Goal: Information Seeking & Learning: Check status

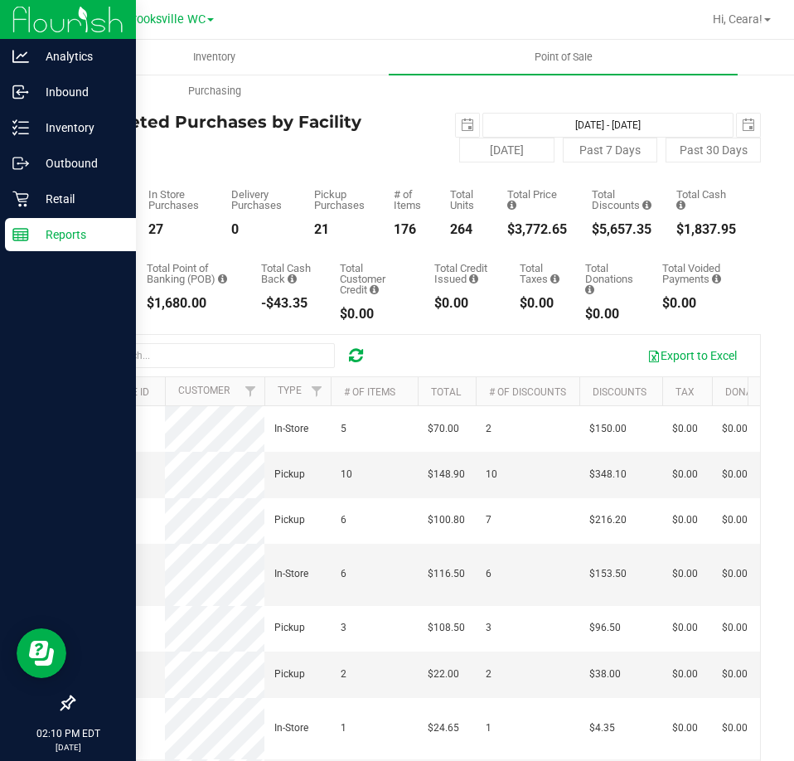
click at [77, 225] on p "Reports" at bounding box center [78, 235] width 99 height 20
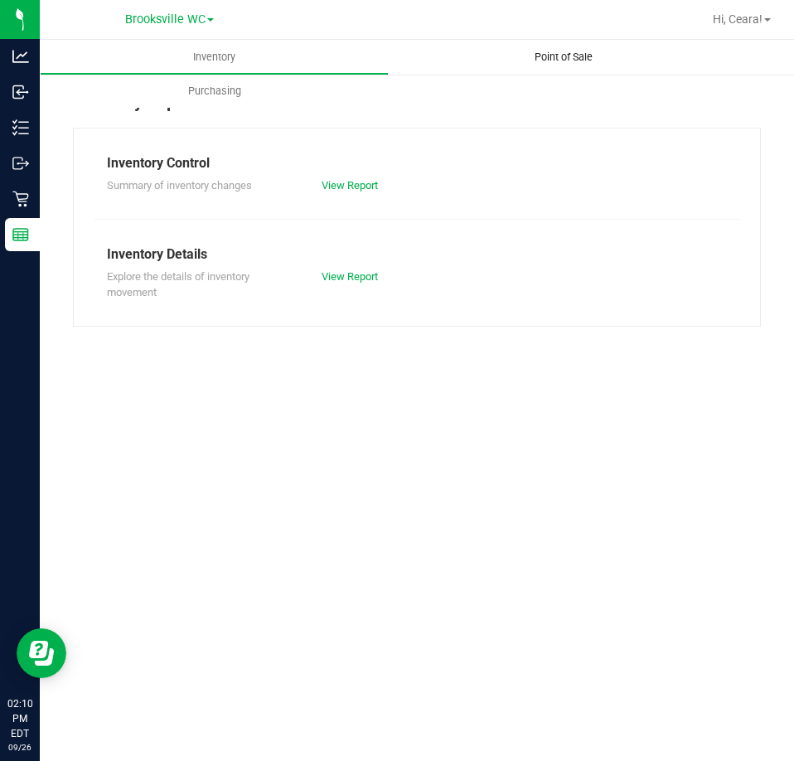
click at [540, 65] on uib-tab-heading "Point of Sale" at bounding box center [563, 57] width 349 height 35
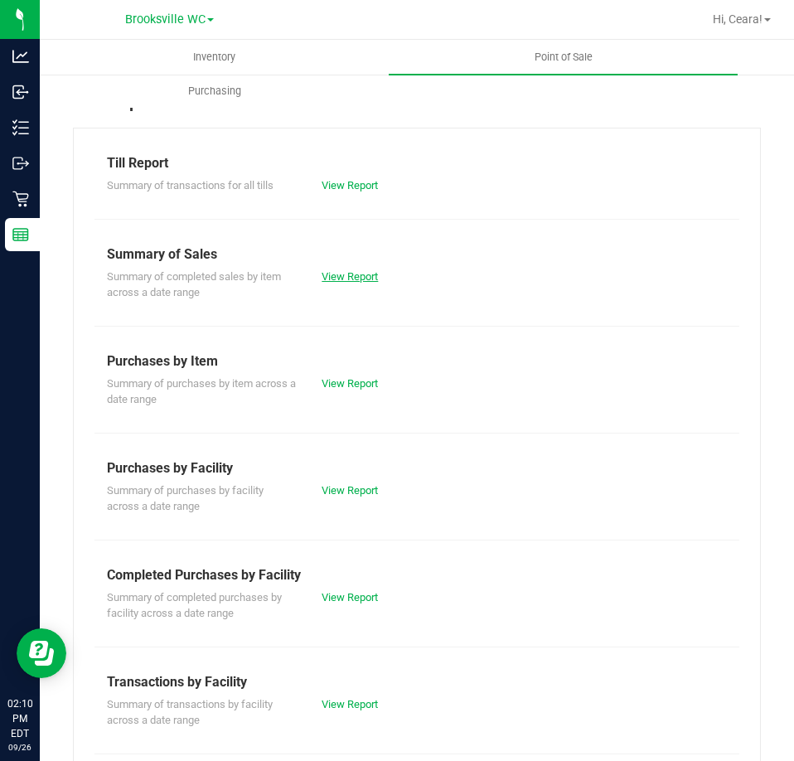
drag, startPoint x: 372, startPoint y: 283, endPoint x: 364, endPoint y: 277, distance: 10.1
click at [372, 283] on div "View Report" at bounding box center [416, 277] width 215 height 17
click at [346, 266] on div "Summary of completed sales by item across a date range View Report" at bounding box center [416, 282] width 645 height 36
click at [359, 274] on link "View Report" at bounding box center [350, 276] width 56 height 12
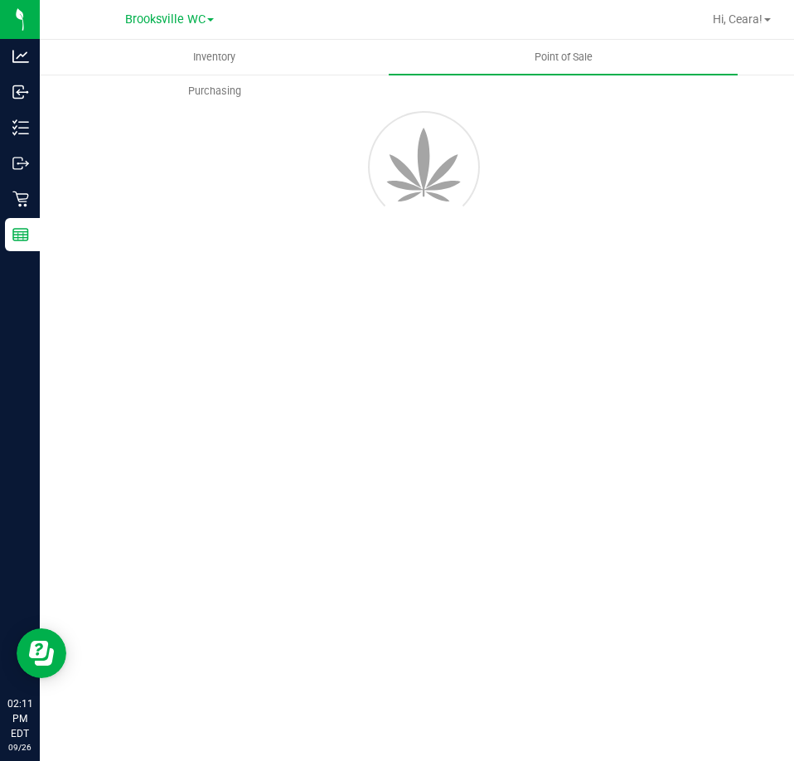
click at [271, 407] on div "Inventory Point of Sale Purchasing" at bounding box center [417, 400] width 754 height 721
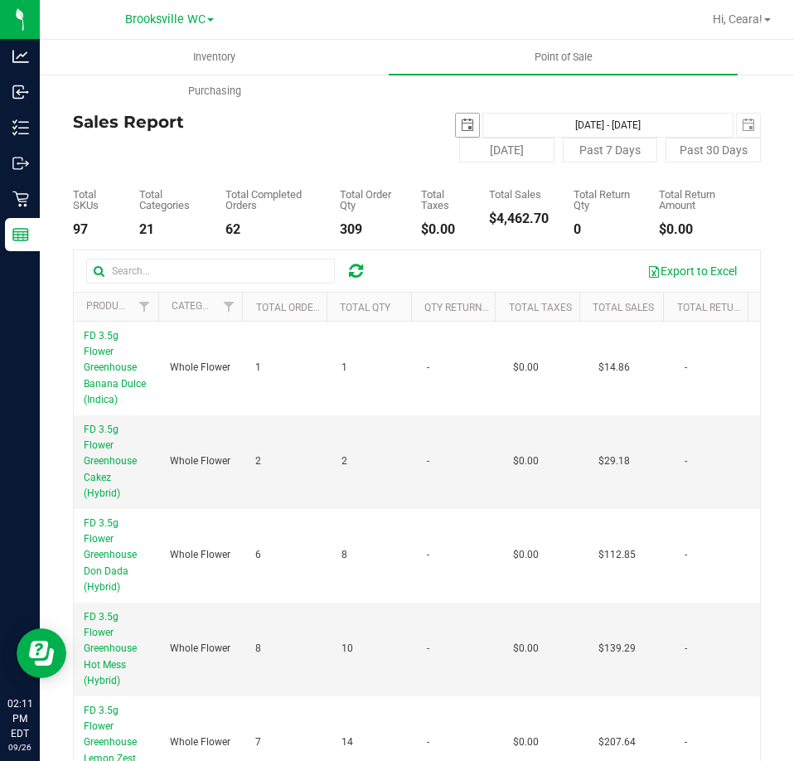
click at [463, 127] on span "select" at bounding box center [467, 125] width 13 height 13
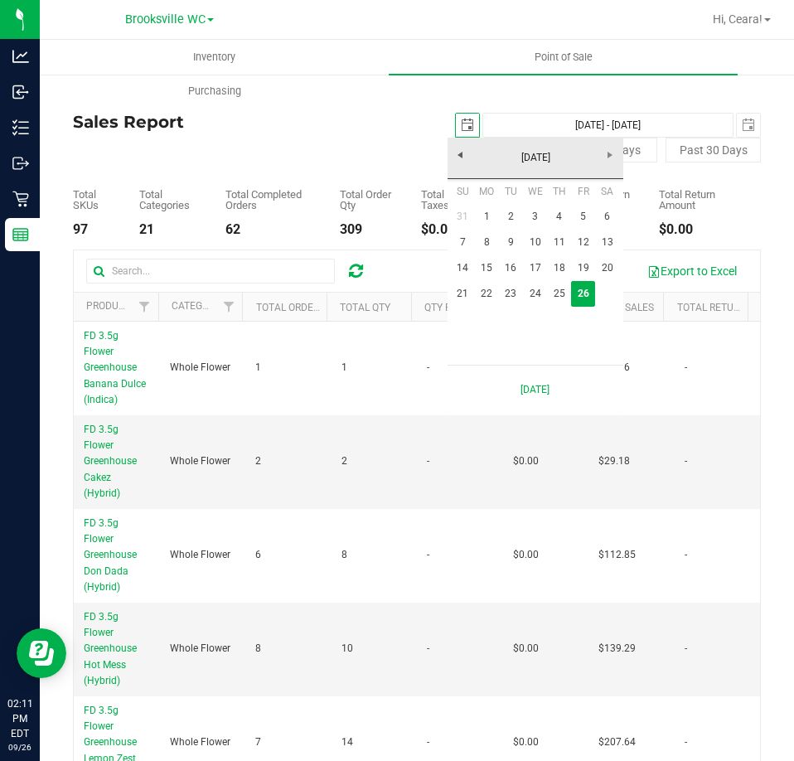
scroll to position [0, 41]
click at [491, 293] on link "22" at bounding box center [487, 294] width 24 height 26
type input "[DATE]"
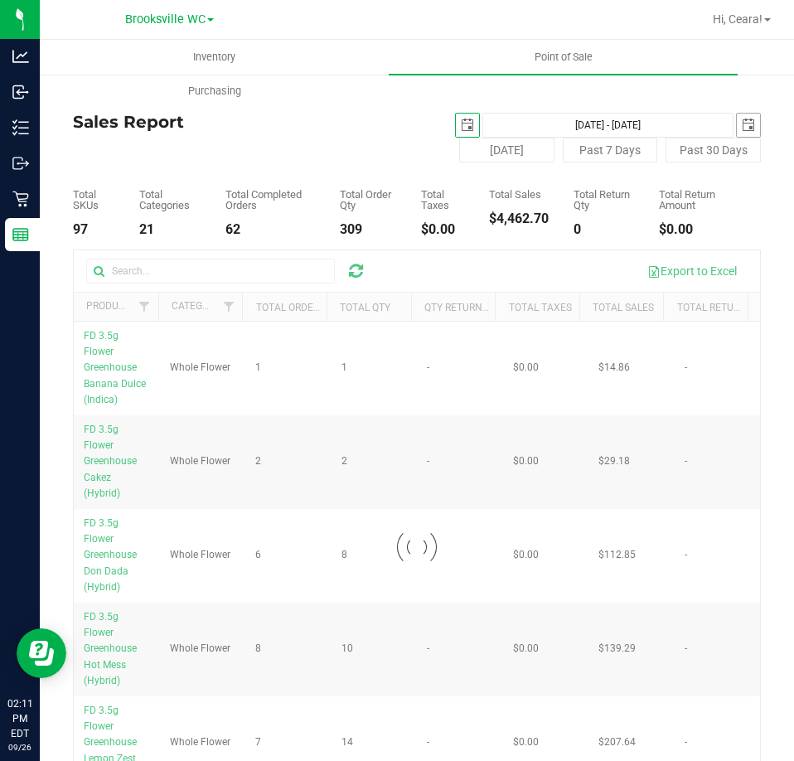
click at [742, 122] on span "select" at bounding box center [748, 125] width 13 height 13
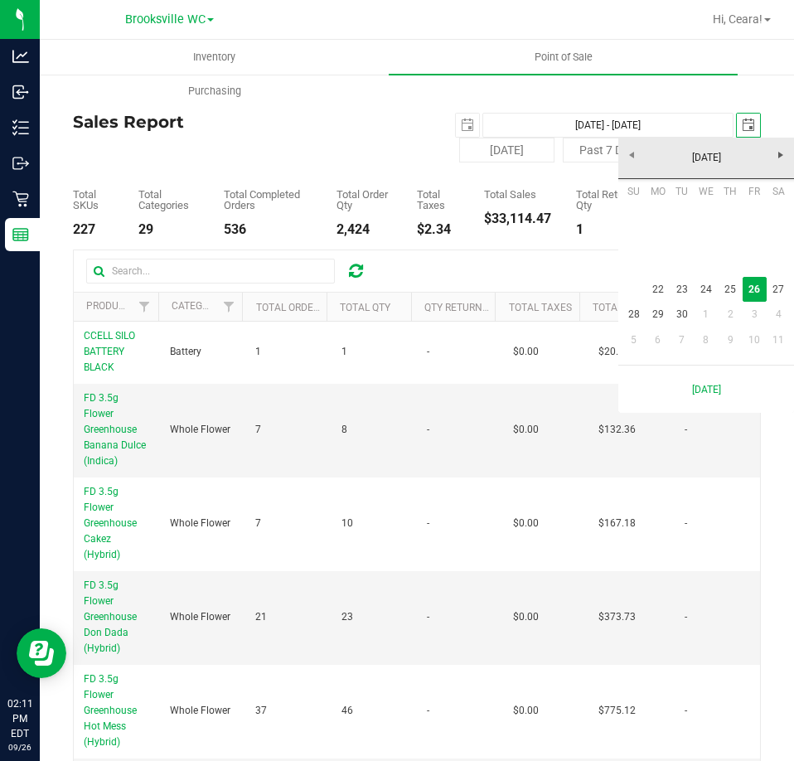
scroll to position [0, 41]
click at [653, 288] on link "22" at bounding box center [658, 290] width 24 height 26
type input "[DATE] - [DATE]"
type input "[DATE]"
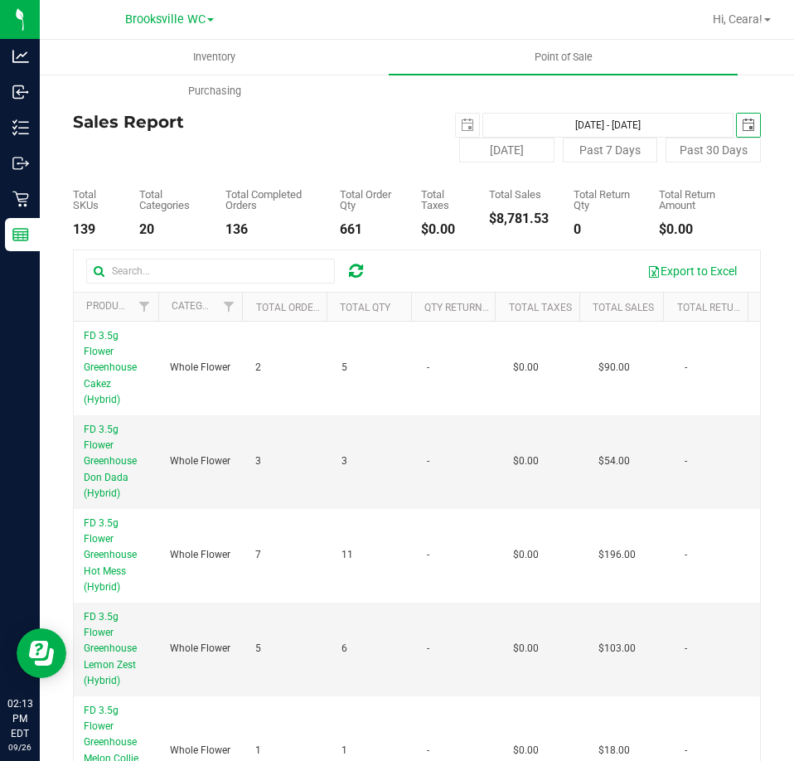
click at [597, 317] on th "Total Sales" at bounding box center [621, 307] width 85 height 29
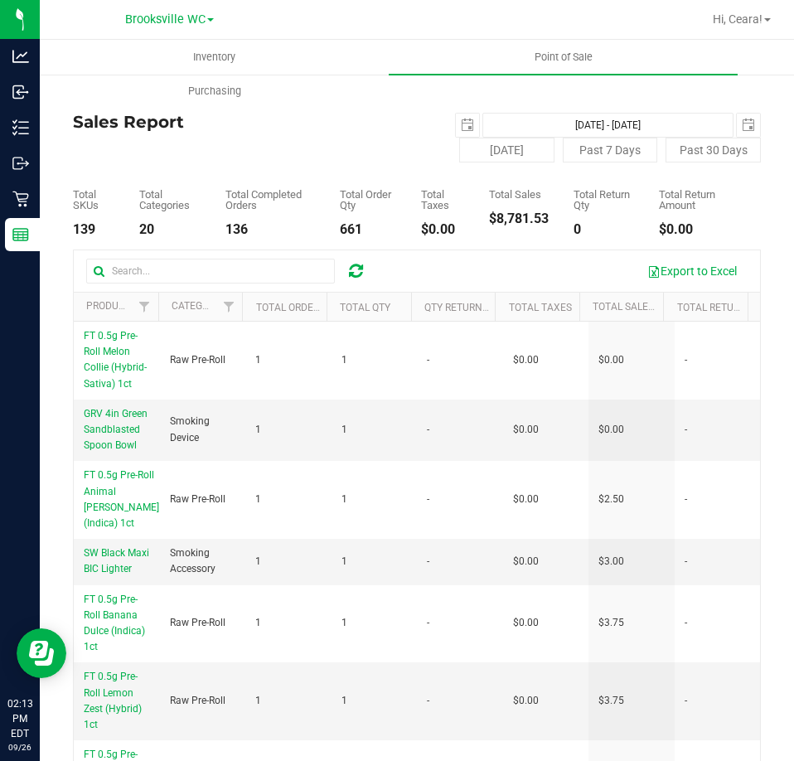
click at [600, 317] on th "Total Sales" at bounding box center [621, 307] width 85 height 29
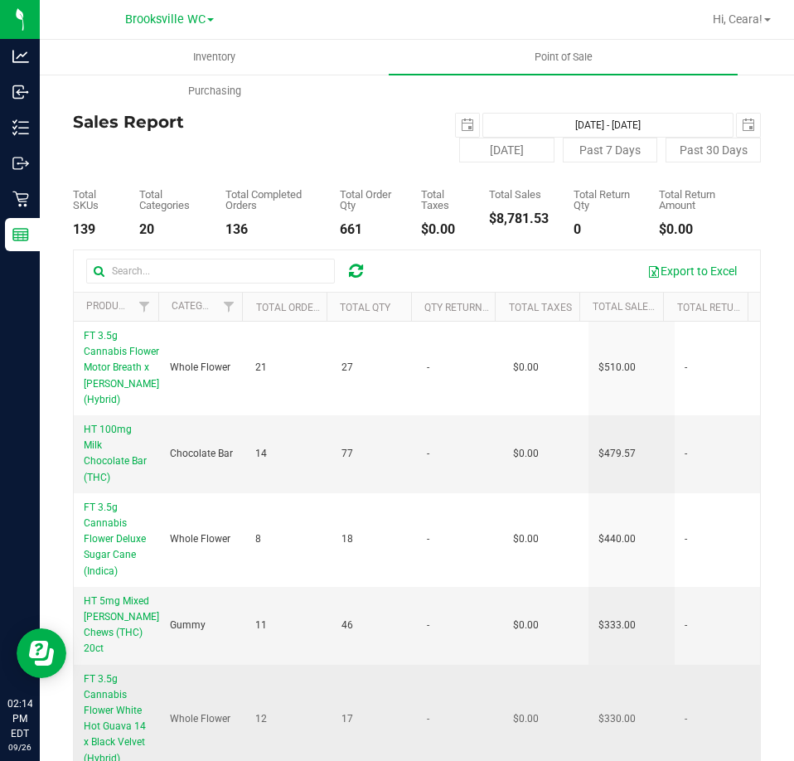
scroll to position [83, 0]
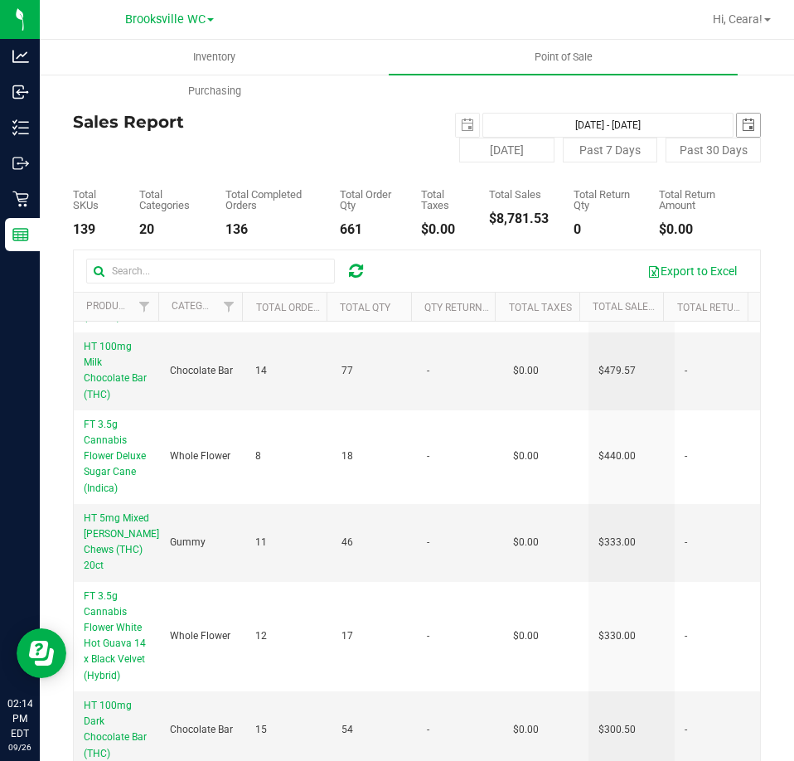
click at [742, 121] on span "select" at bounding box center [748, 125] width 13 height 13
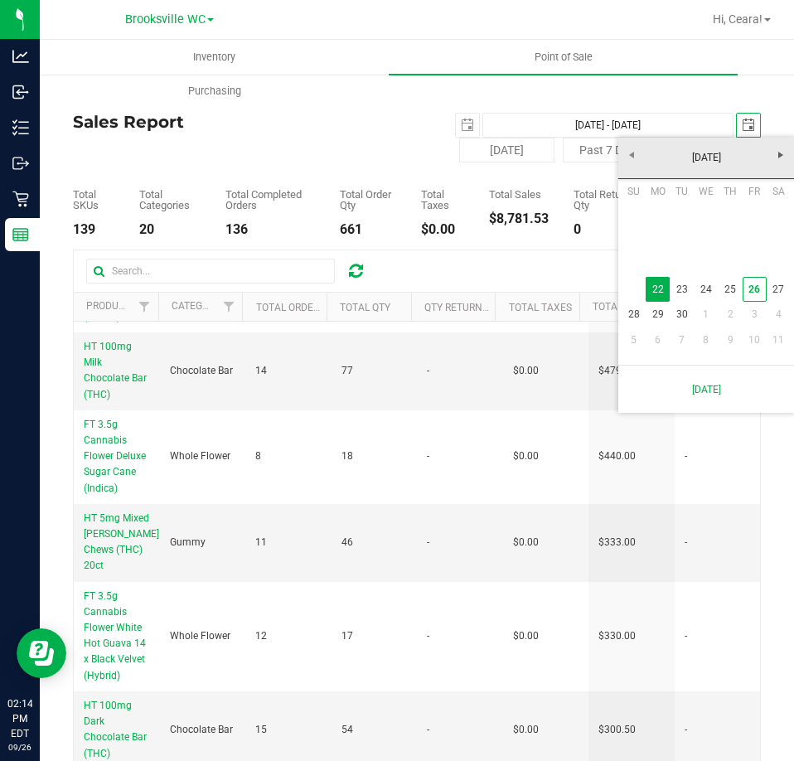
scroll to position [0, 0]
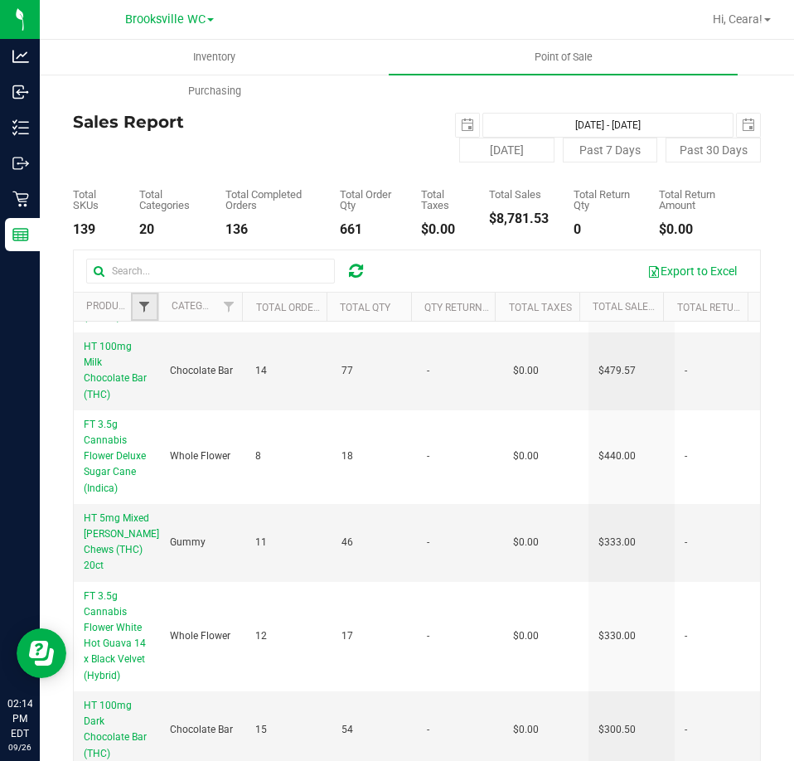
click at [138, 308] on span "Filter" at bounding box center [144, 306] width 13 height 13
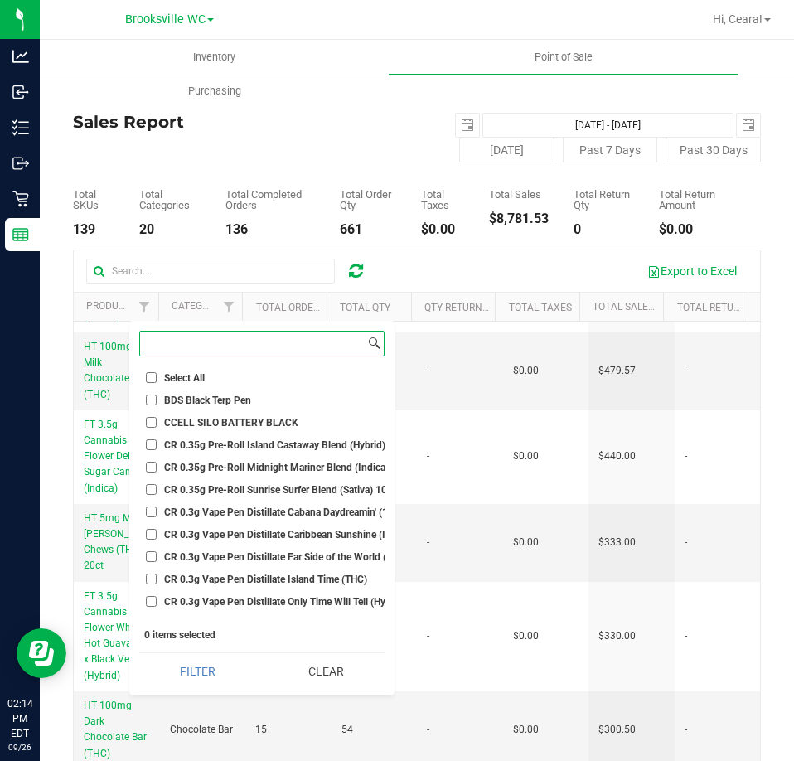
click at [205, 352] on input at bounding box center [252, 344] width 225 height 24
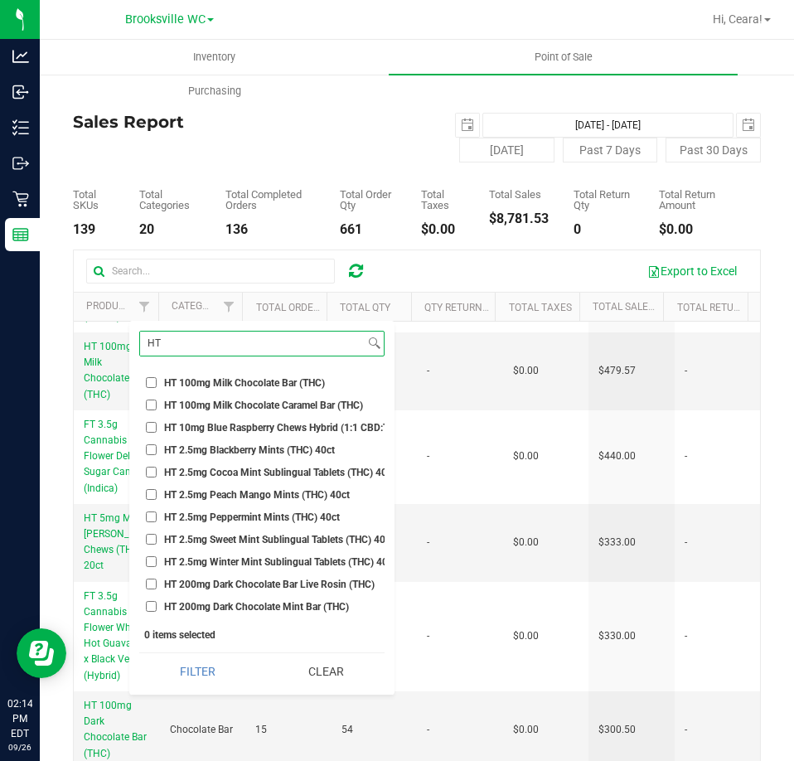
scroll to position [497, 0]
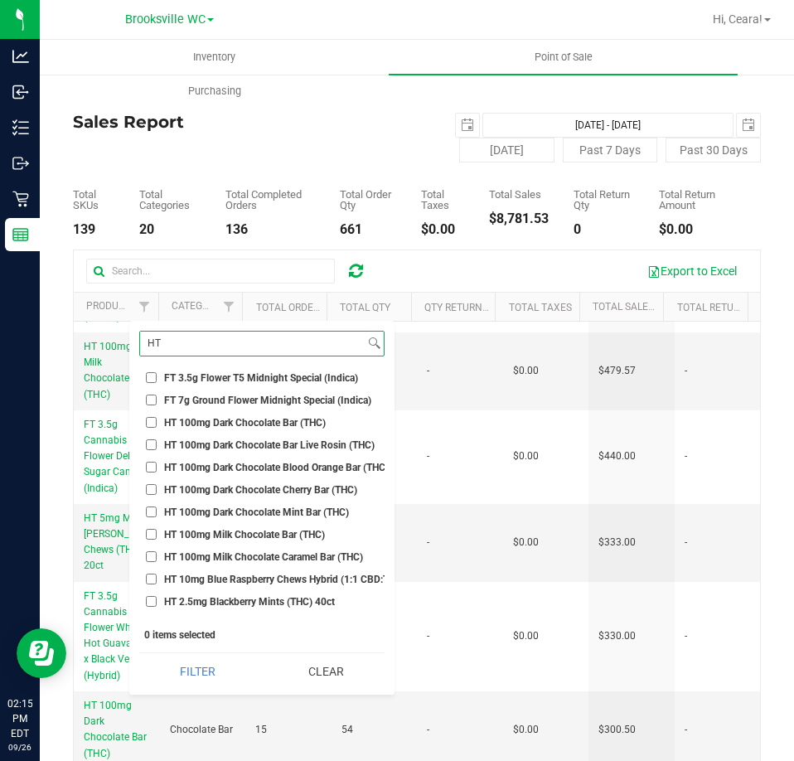
type input "HT"
click at [239, 427] on span "HT 100mg Dark Chocolate Bar (THC)" at bounding box center [245, 423] width 162 height 10
click at [157, 427] on input "HT 100mg Dark Chocolate Bar (THC)" at bounding box center [151, 422] width 11 height 11
checkbox input "true"
click at [253, 533] on span "HT 100mg Milk Chocolate Bar (THC)" at bounding box center [244, 535] width 161 height 10
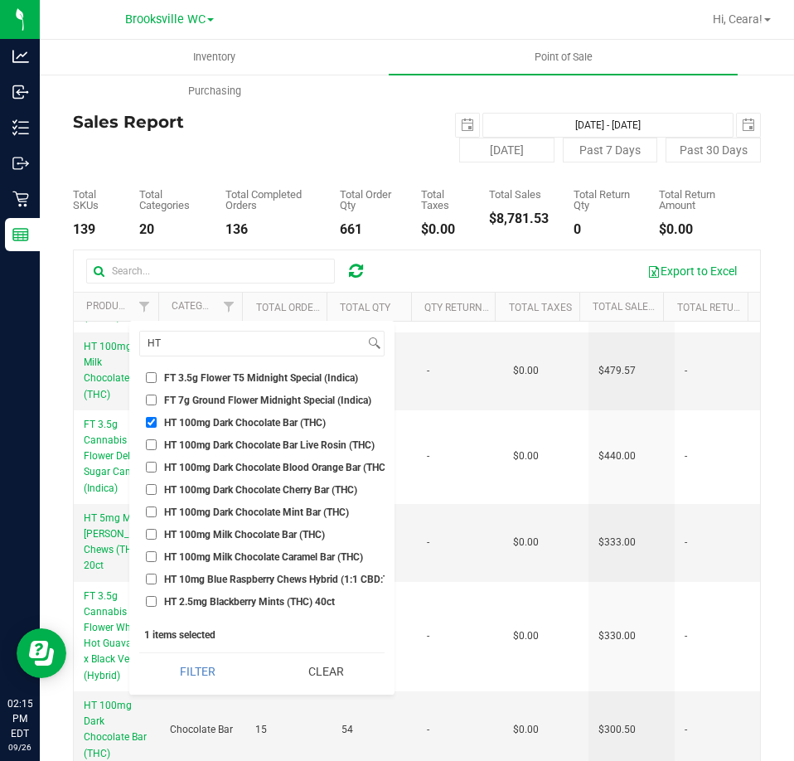
click at [157, 533] on input "HT 100mg Milk Chocolate Bar (THC)" at bounding box center [151, 534] width 11 height 11
checkbox input "true"
click at [262, 511] on span "HT 100mg Dark Chocolate Mint Bar (THC)" at bounding box center [256, 512] width 185 height 10
click at [157, 511] on input "HT 100mg Dark Chocolate Mint Bar (THC)" at bounding box center [151, 511] width 11 height 11
checkbox input "true"
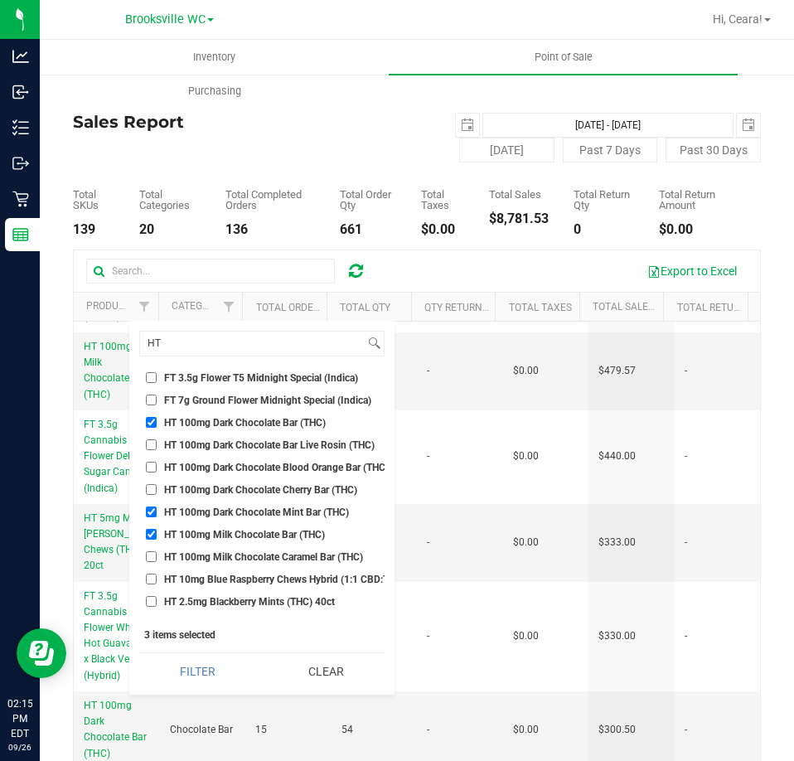
click at [277, 552] on span "HT 100mg Milk Chocolate Caramel Bar (THC)" at bounding box center [263, 557] width 199 height 10
click at [157, 551] on input "HT 100mg Milk Chocolate Caramel Bar (THC)" at bounding box center [151, 556] width 11 height 11
checkbox input "true"
click at [269, 574] on span "HT 10mg Blue Raspberry Chews Hybrid (1:1 CBD:THC) 20ct" at bounding box center [296, 579] width 264 height 10
click at [157, 574] on input "HT 10mg Blue Raspberry Chews Hybrid (1:1 CBD:THC) 20ct" at bounding box center [151, 579] width 11 height 11
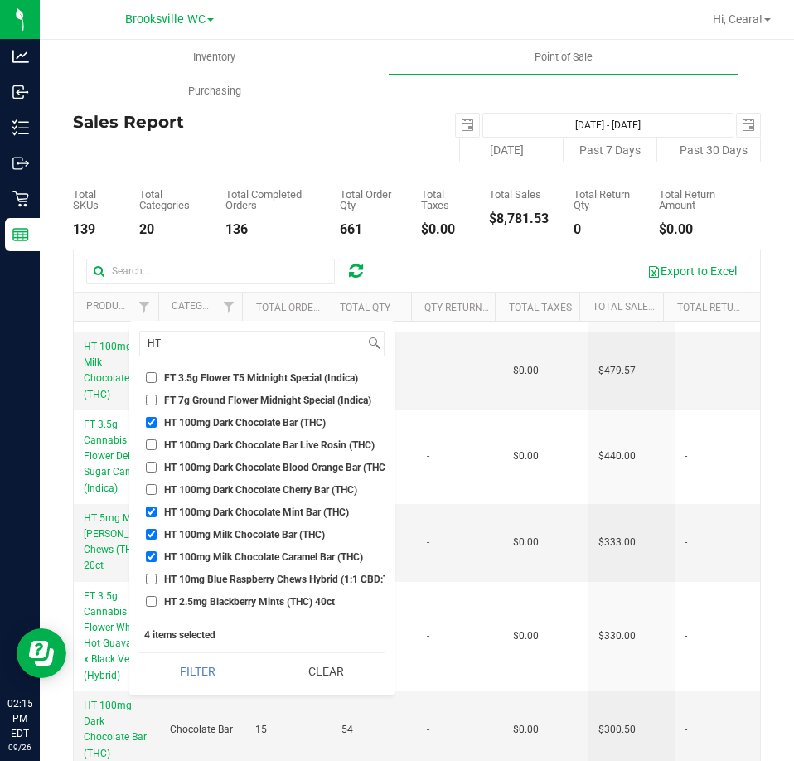
checkbox input "true"
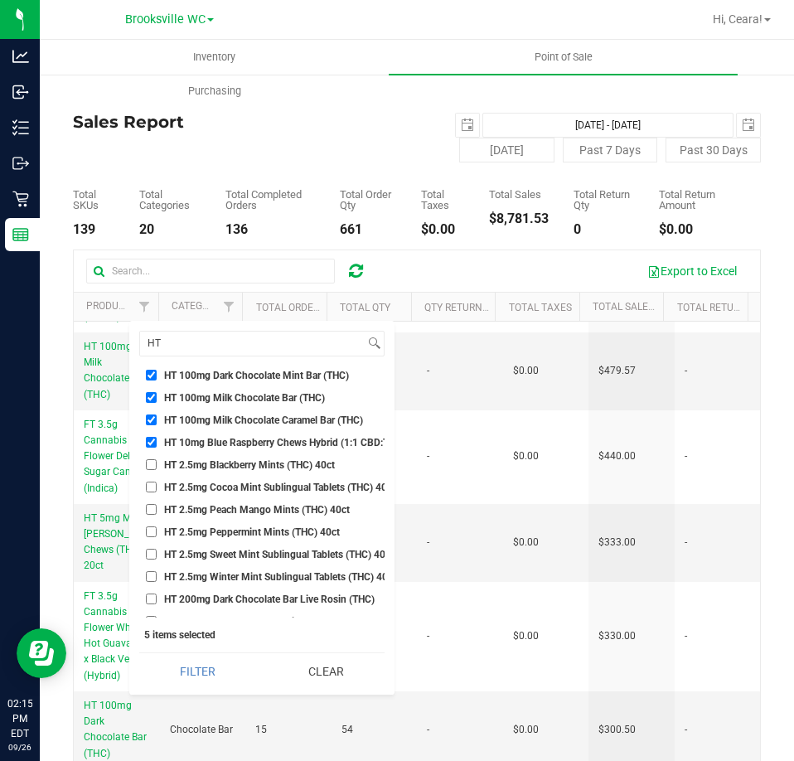
scroll to position [663, 0]
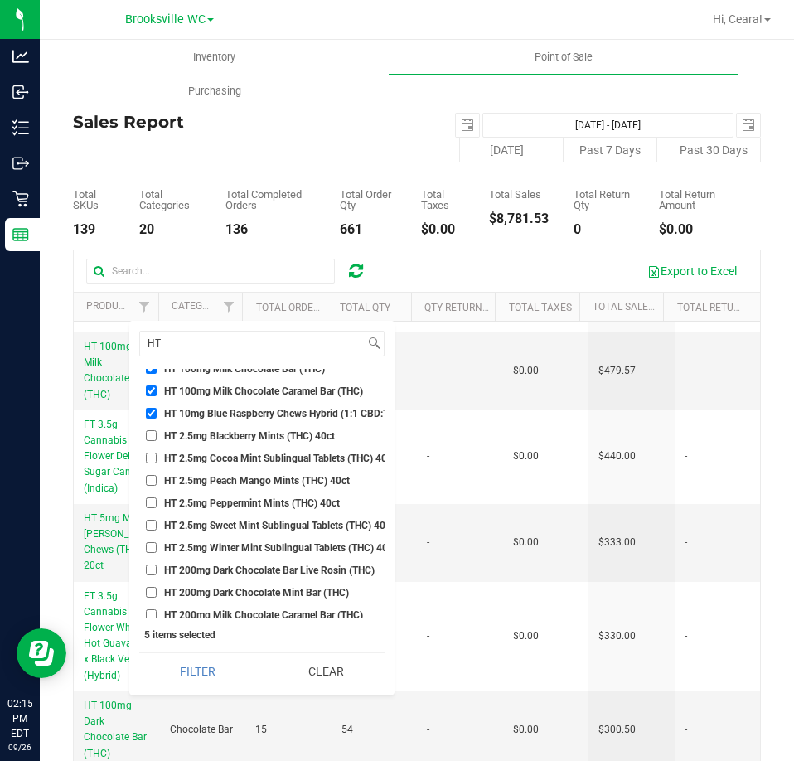
click at [227, 437] on span "HT 2.5mg Blackberry Mints (THC) 40ct" at bounding box center [249, 436] width 171 height 10
click at [157, 437] on input "HT 2.5mg Blackberry Mints (THC) 40ct" at bounding box center [151, 435] width 11 height 11
checkbox input "true"
click at [221, 482] on span "HT 2.5mg Peach Mango Mints (THC) 40ct" at bounding box center [257, 481] width 186 height 10
click at [157, 482] on input "HT 2.5mg Peach Mango Mints (THC) 40ct" at bounding box center [151, 480] width 11 height 11
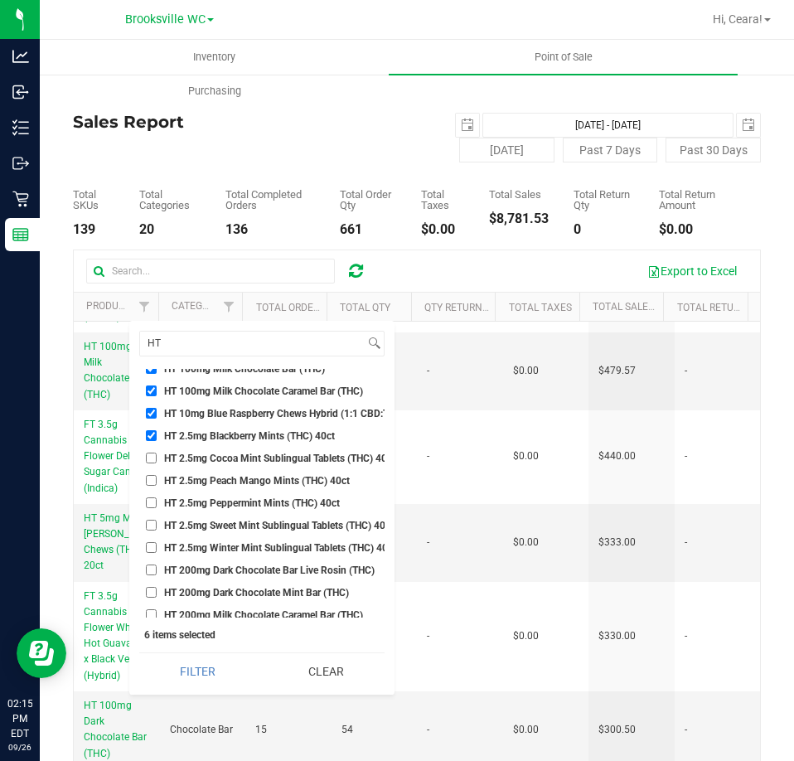
checkbox input "true"
click at [229, 501] on span "HT 2.5mg Peppermint Mints (THC) 40ct" at bounding box center [252, 503] width 176 height 10
click at [157, 501] on input "HT 2.5mg Peppermint Mints (THC) 40ct" at bounding box center [151, 502] width 11 height 11
checkbox input "true"
click at [338, 569] on span "HT 200mg Dark Chocolate Bar Live Rosin (THC)" at bounding box center [269, 570] width 211 height 10
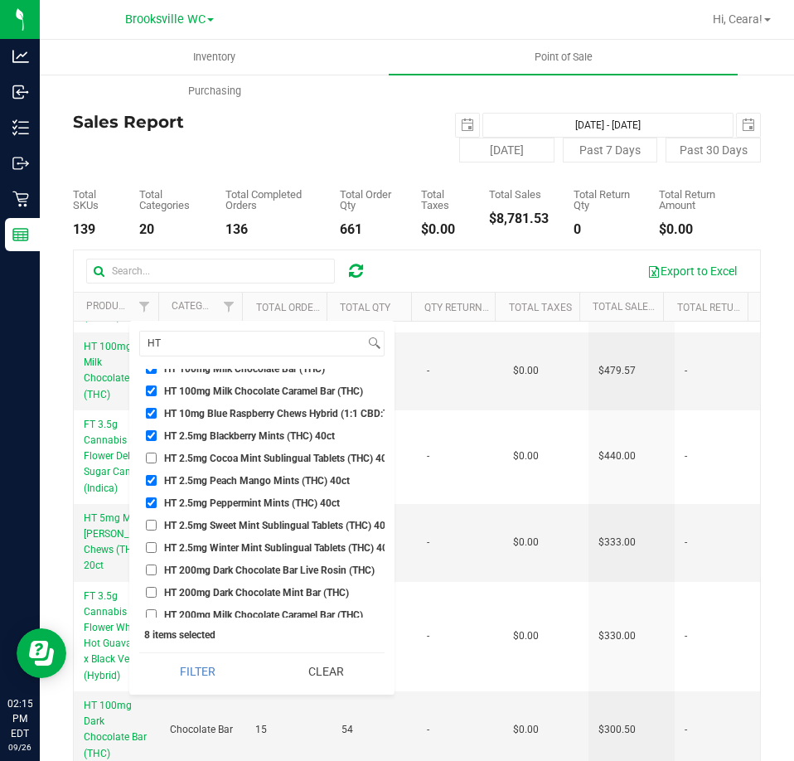
click at [157, 569] on input "HT 200mg Dark Chocolate Bar Live Rosin (THC)" at bounding box center [151, 569] width 11 height 11
checkbox input "true"
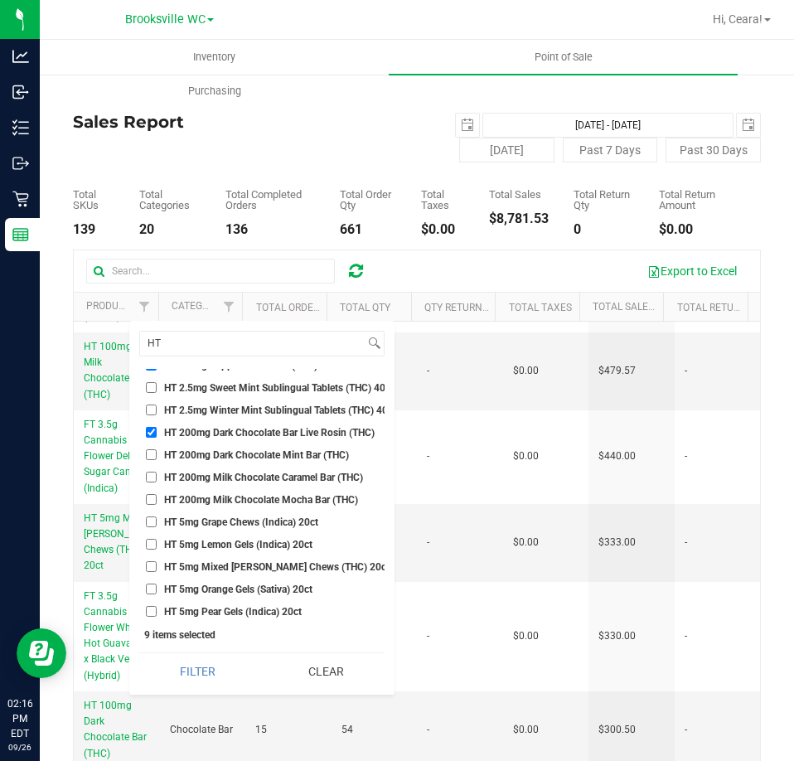
scroll to position [829, 0]
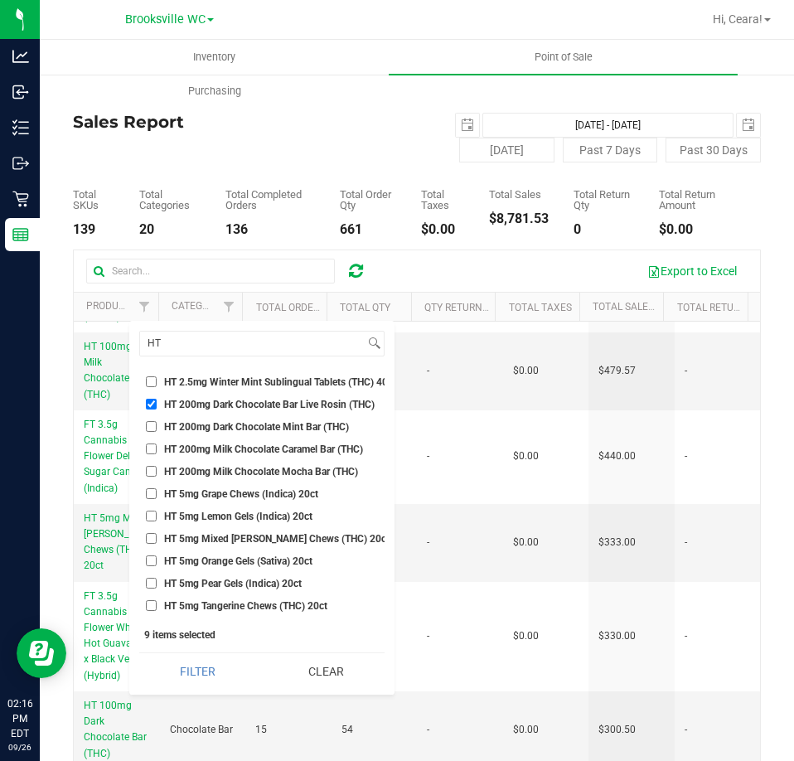
click at [230, 494] on span "HT 5mg Grape Chews (Indica) 20ct" at bounding box center [241, 494] width 154 height 10
click at [157, 494] on input "HT 5mg Grape Chews (Indica) 20ct" at bounding box center [151, 493] width 11 height 11
checkbox input "true"
click at [244, 550] on ul "Select All BDS Black Terp Pen CCELL SILO BATTERY BLACK CR 0.35g Pre-Roll Island…" at bounding box center [261, 493] width 245 height 249
click at [241, 543] on span "HT 5mg Mixed [PERSON_NAME] Chews (THC) 20ct" at bounding box center [276, 539] width 225 height 10
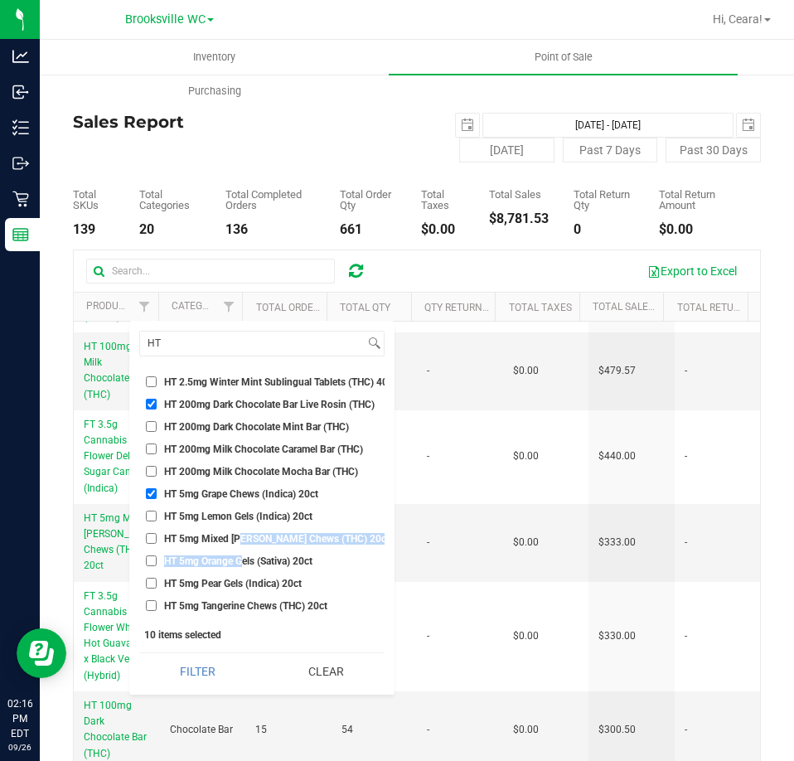
click at [157, 543] on input "HT 5mg Mixed [PERSON_NAME] Chews (THC) 20ct" at bounding box center [151, 538] width 11 height 11
checkbox input "true"
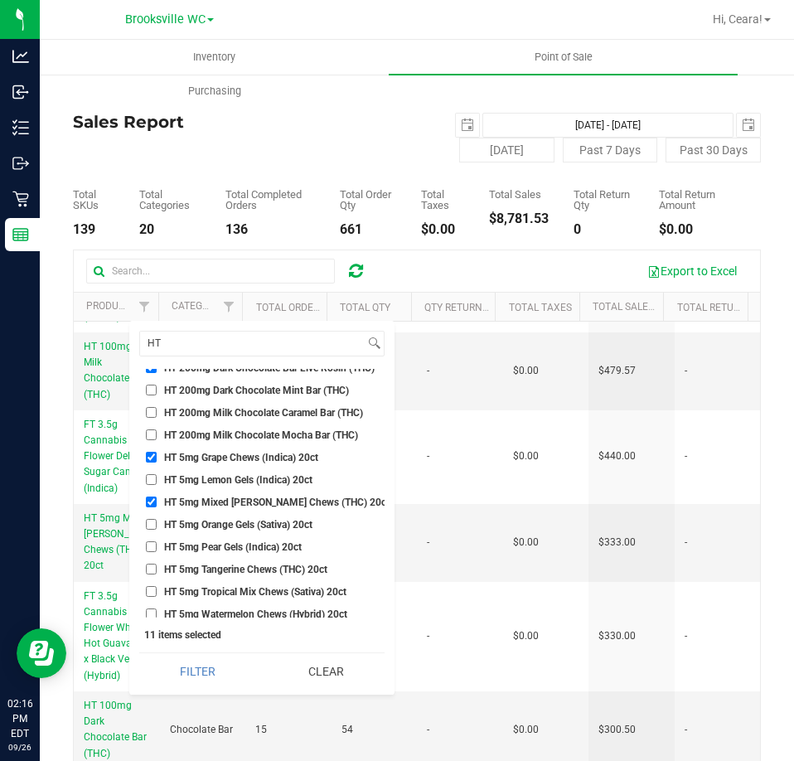
scroll to position [883, 0]
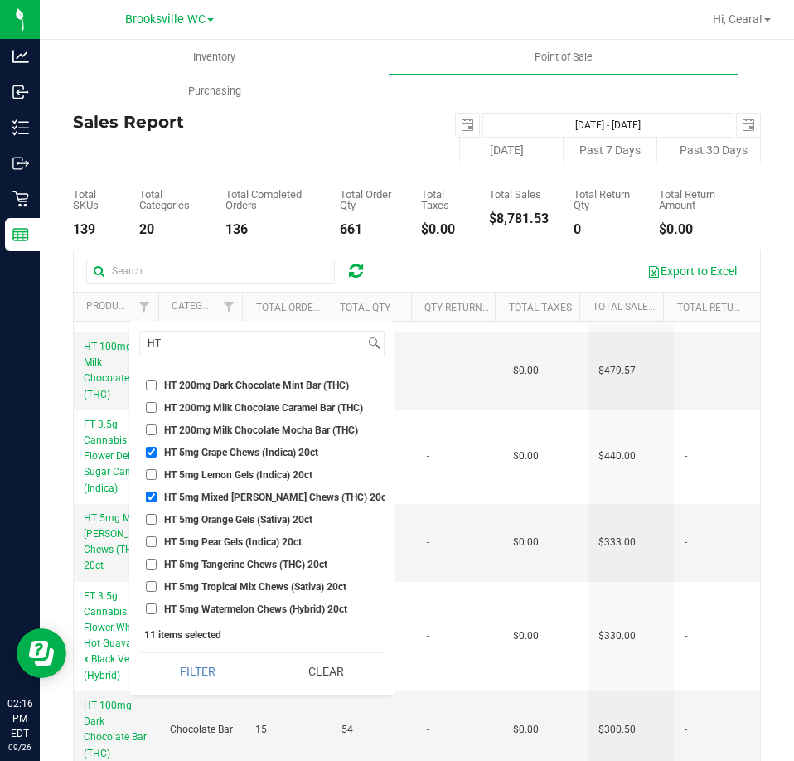
click at [248, 559] on span "HT 5mg Tangerine Chews (THC) 20ct" at bounding box center [245, 564] width 163 height 10
click at [157, 559] on input "HT 5mg Tangerine Chews (THC) 20ct" at bounding box center [151, 564] width 11 height 11
checkbox input "true"
click at [251, 582] on span "HT 5mg Tropical Mix Chews (Sativa) 20ct" at bounding box center [255, 587] width 182 height 10
click at [157, 581] on input "HT 5mg Tropical Mix Chews (Sativa) 20ct" at bounding box center [151, 586] width 11 height 11
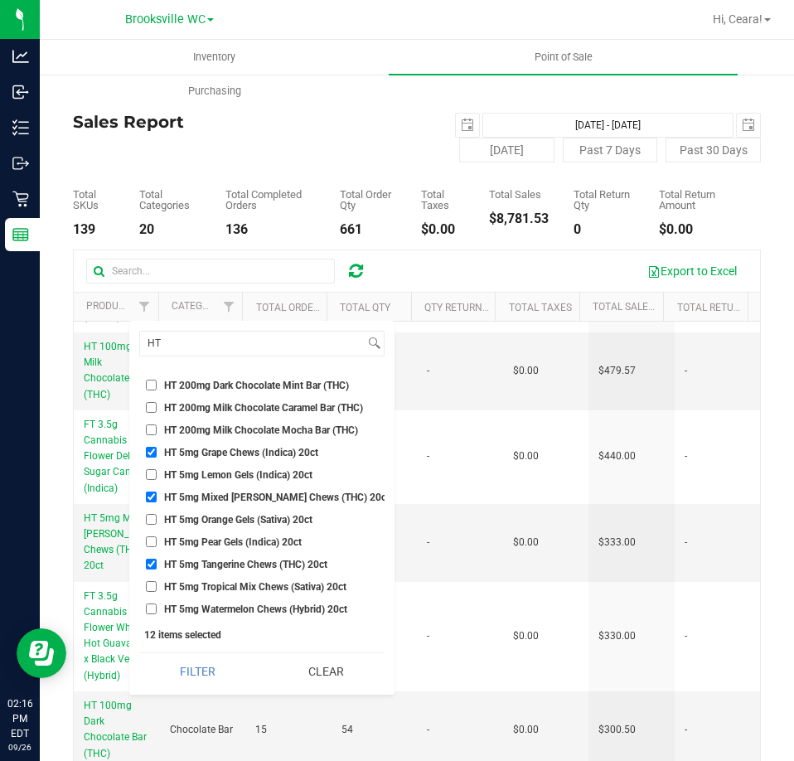
checkbox input "true"
click at [255, 604] on span "HT 5mg Watermelon Chews (Hybrid) 20ct" at bounding box center [255, 609] width 183 height 10
click at [157, 603] on input "HT 5mg Watermelon Chews (Hybrid) 20ct" at bounding box center [151, 608] width 11 height 11
checkbox input "true"
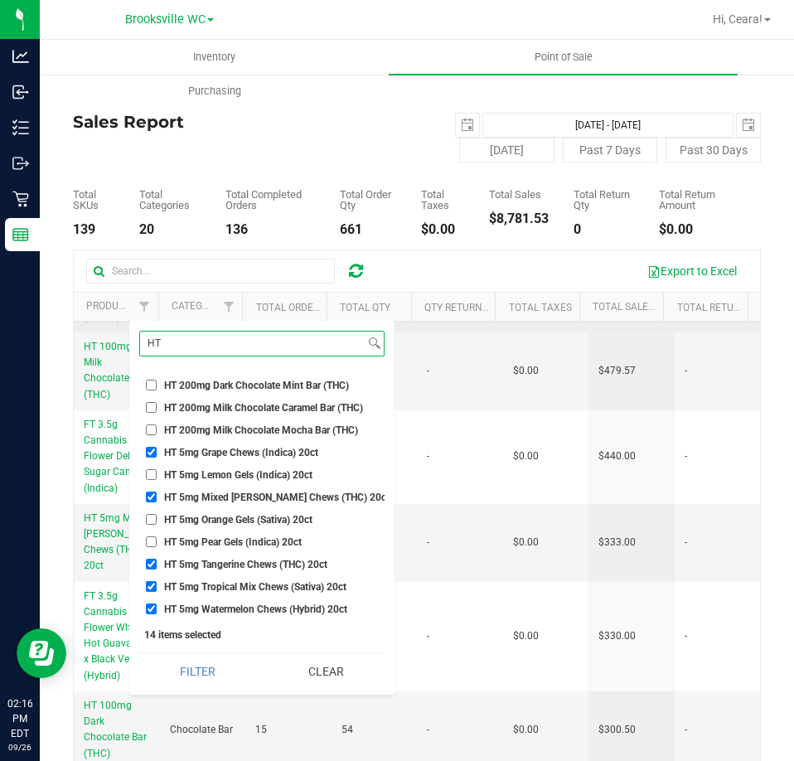
drag, startPoint x: 193, startPoint y: 340, endPoint x: 127, endPoint y: 330, distance: 67.0
click at [127, 330] on body "Analytics Inbound Inventory Outbound Retail Reports 02:16 PM EDT [DATE] 09/26 […" at bounding box center [397, 380] width 794 height 761
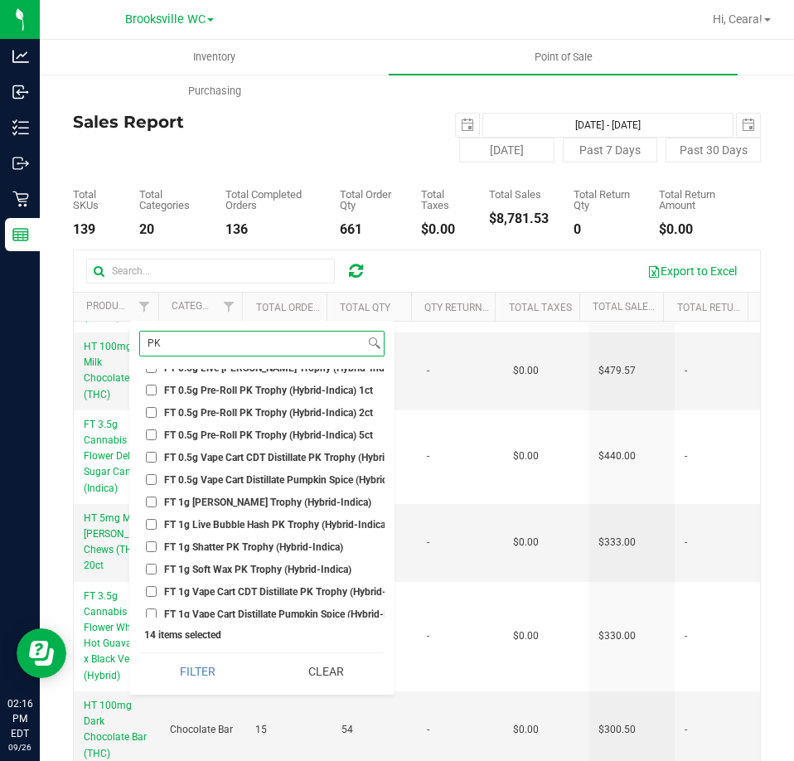
scroll to position [0, 0]
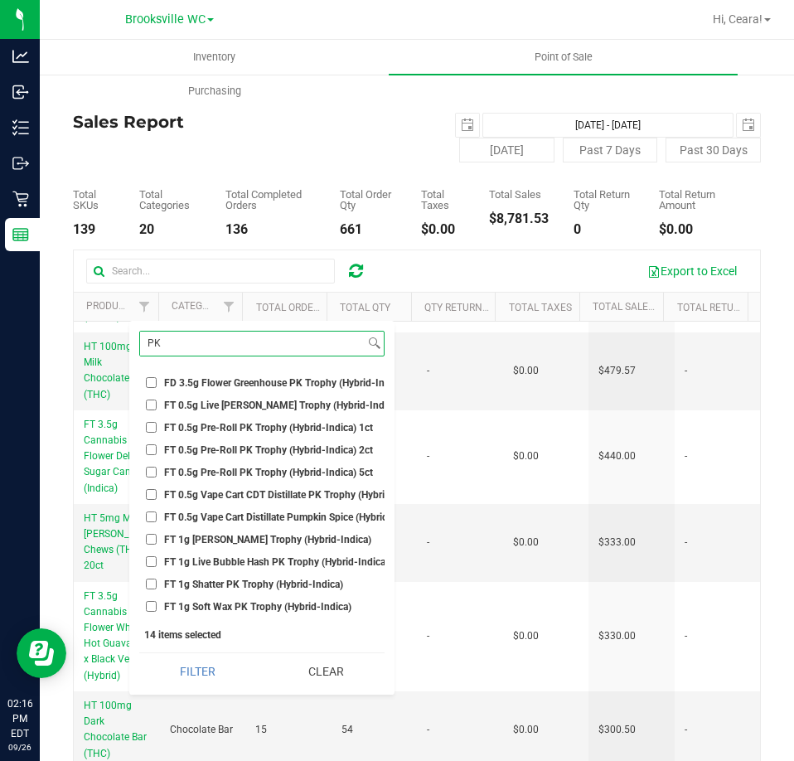
type input "PK"
click at [262, 382] on span "FD 3.5g Flower Greenhouse PK Trophy (Hybrid-Indica)" at bounding box center [285, 383] width 242 height 10
click at [157, 382] on input "FD 3.5g Flower Greenhouse PK Trophy (Hybrid-Indica)" at bounding box center [151, 382] width 11 height 11
checkbox input "true"
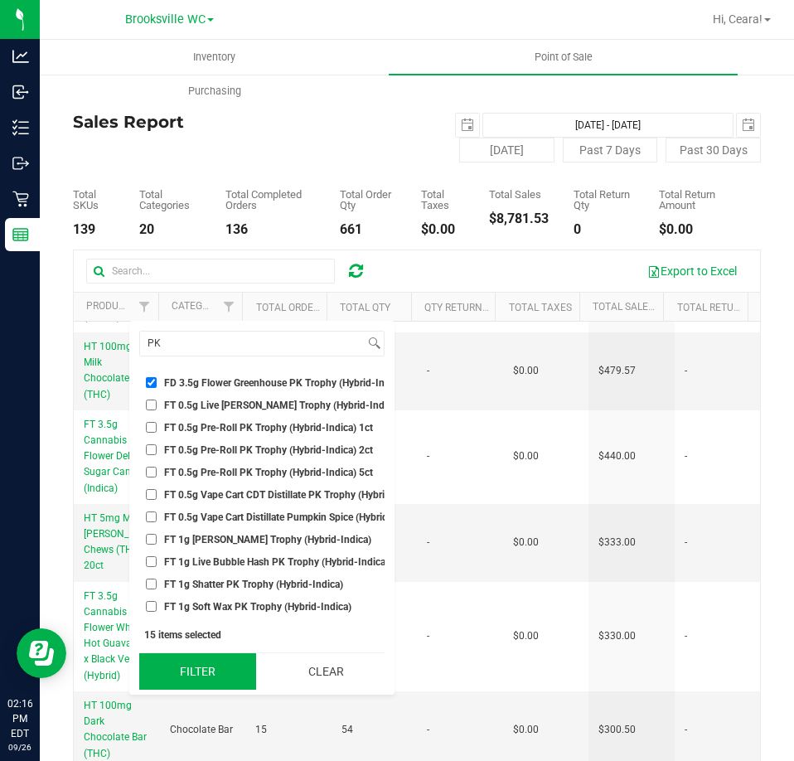
click at [211, 678] on button "Filter" at bounding box center [197, 671] width 117 height 36
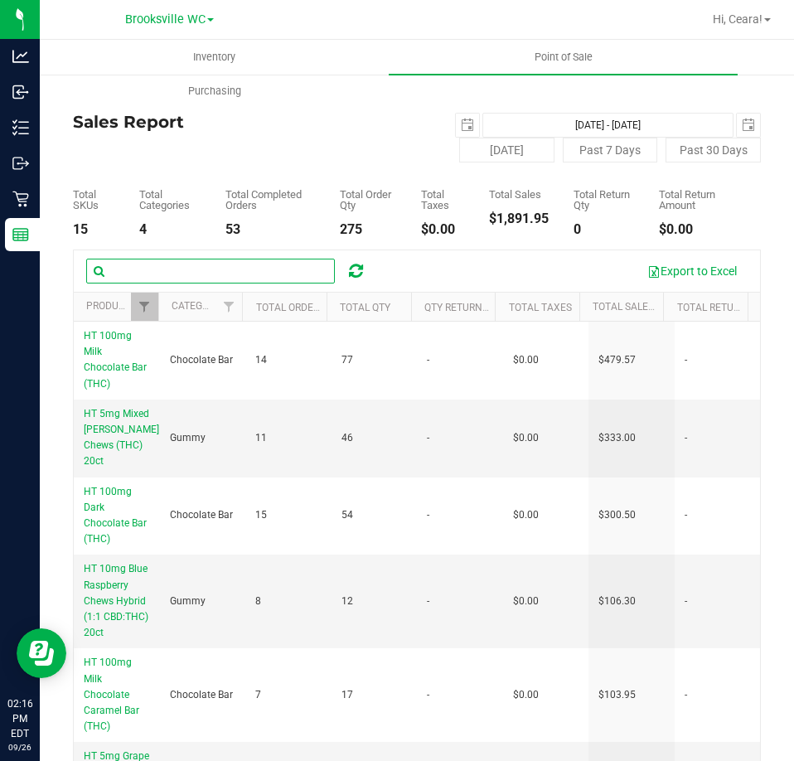
drag, startPoint x: 174, startPoint y: 276, endPoint x: 153, endPoint y: 270, distance: 21.5
click at [174, 276] on input "text" at bounding box center [210, 271] width 249 height 25
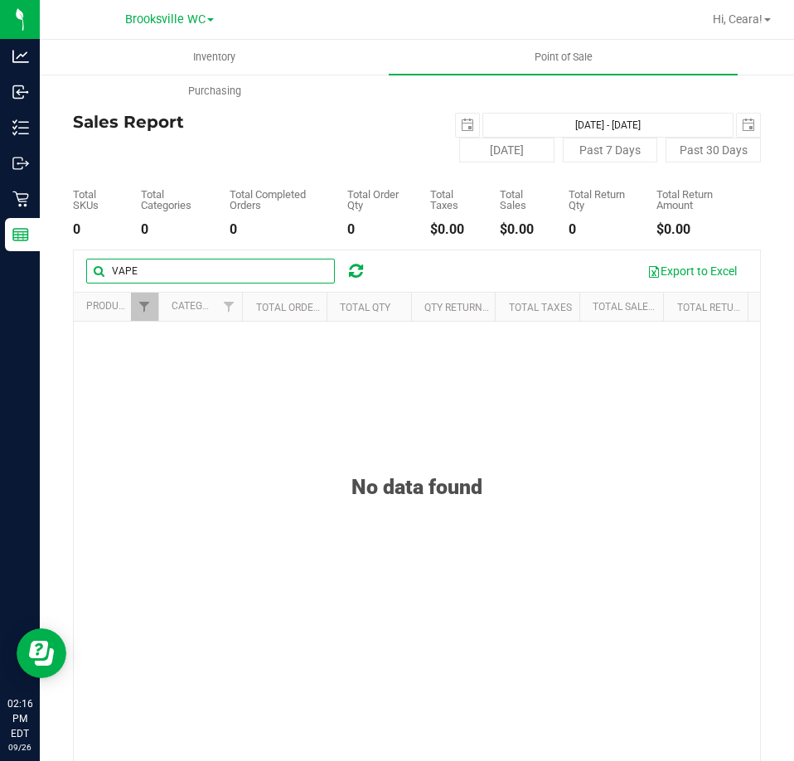
click at [182, 261] on input "VAPE" at bounding box center [210, 271] width 249 height 25
click at [143, 306] on span "Filter" at bounding box center [144, 306] width 13 height 13
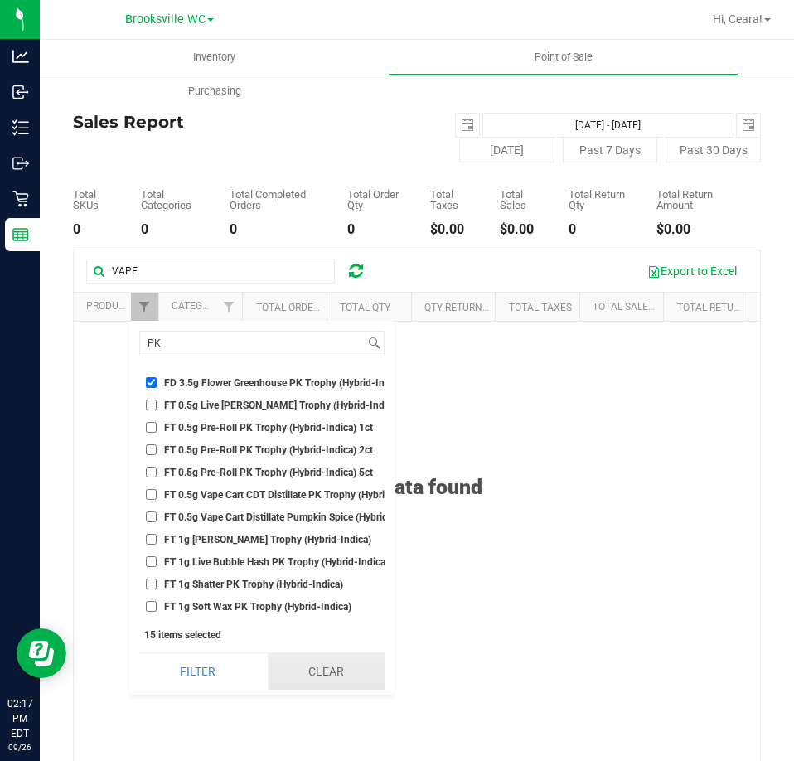
click at [340, 664] on button "Clear" at bounding box center [326, 671] width 117 height 36
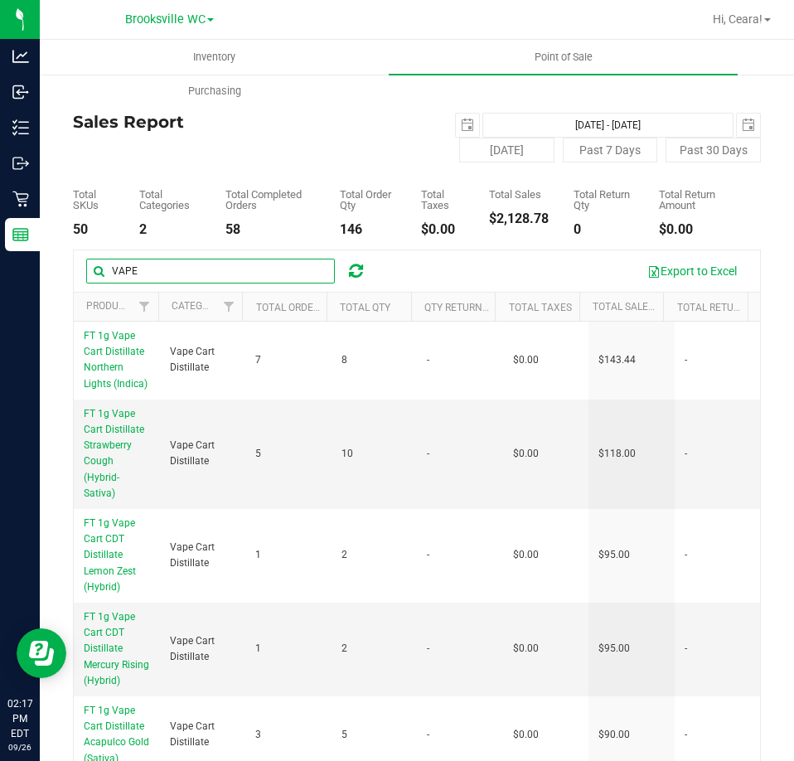
drag, startPoint x: 156, startPoint y: 271, endPoint x: -42, endPoint y: 275, distance: 198.1
click at [0, 275] on html "Analytics Inbound Inventory Outbound Retail Reports 02:17 PM EDT [DATE] 09/26 […" at bounding box center [397, 380] width 794 height 761
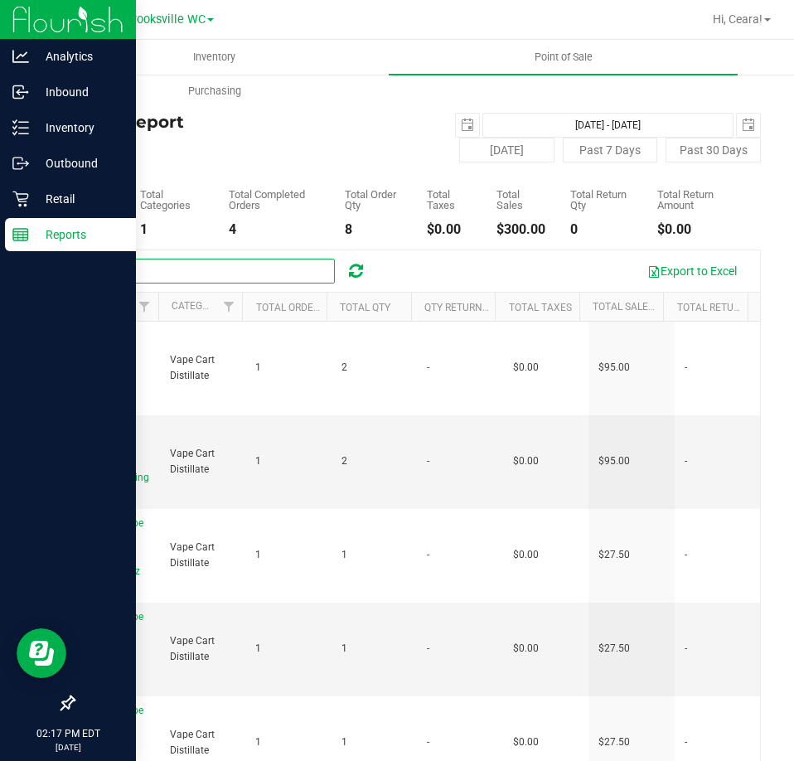
drag, startPoint x: 171, startPoint y: 274, endPoint x: 20, endPoint y: 275, distance: 150.9
click at [21, 275] on div "Analytics Inbound Inventory Outbound Retail Reports 02:17 PM EDT [DATE] 09/26 […" at bounding box center [397, 380] width 794 height 761
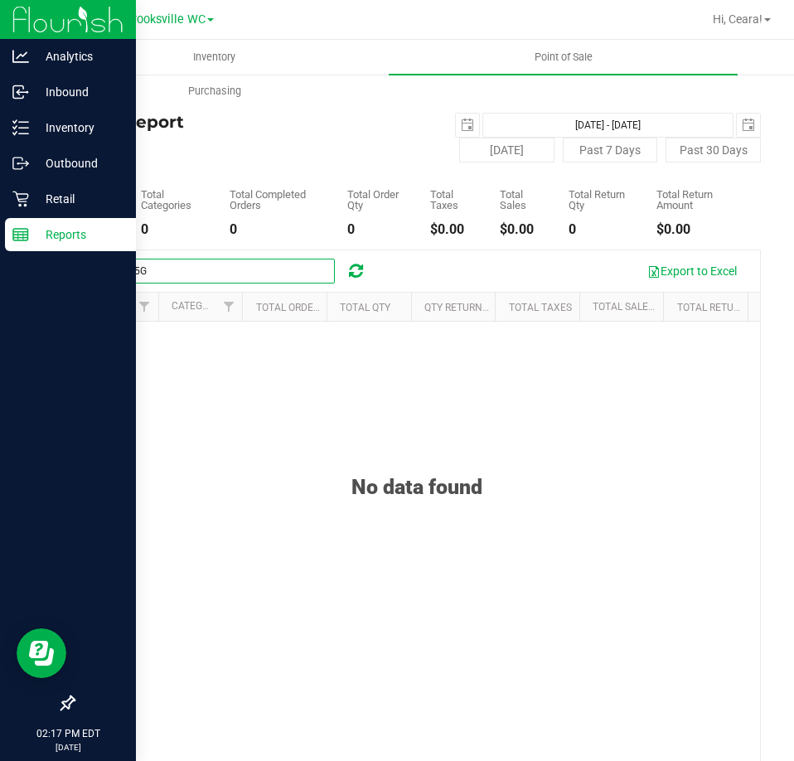
drag, startPoint x: 116, startPoint y: 269, endPoint x: 61, endPoint y: 284, distance: 56.9
click at [22, 269] on div "Analytics Inbound Inventory Outbound Retail Reports 02:17 PM EDT [DATE] 09/26 […" at bounding box center [397, 380] width 794 height 761
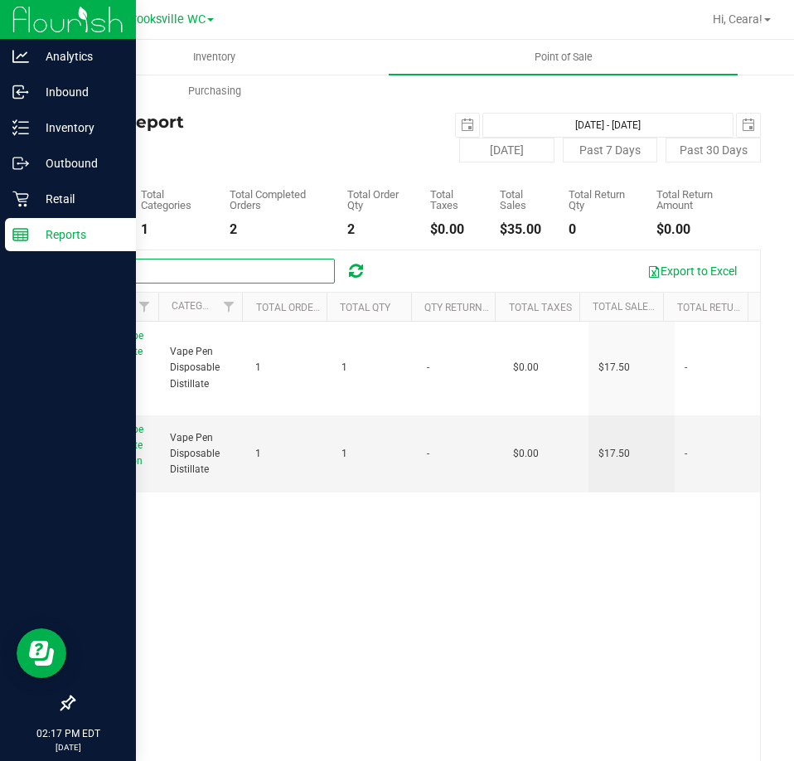
type input "0.3G"
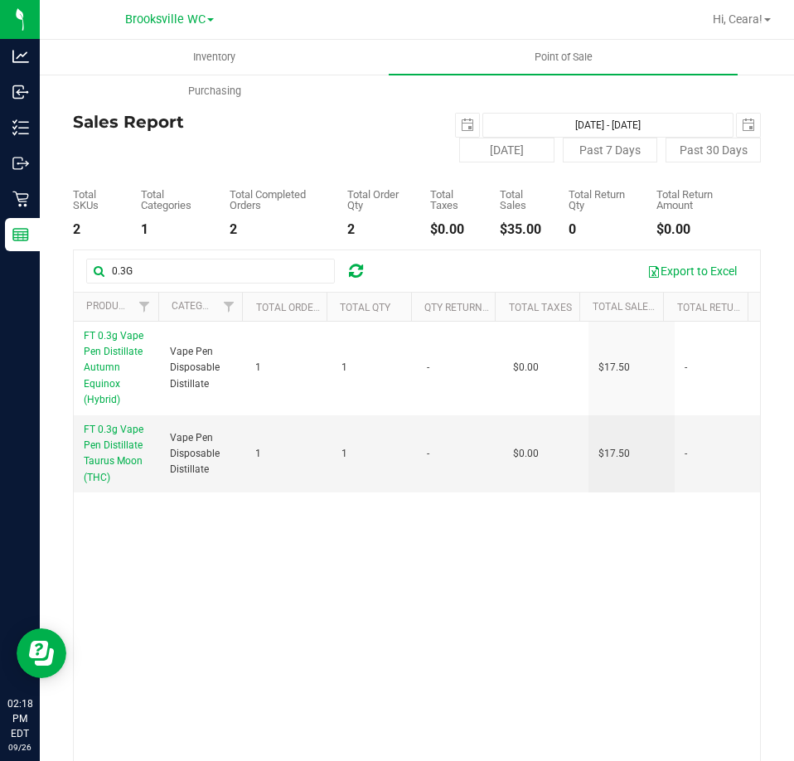
drag, startPoint x: 303, startPoint y: 153, endPoint x: 303, endPoint y: 219, distance: 65.5
click at [303, 153] on div "Sales Report [DATE] [DATE] - [DATE] [DATE] [DATE] Past 7 Days Past 30 Days" at bounding box center [417, 138] width 688 height 50
drag, startPoint x: 205, startPoint y: 265, endPoint x: -159, endPoint y: 305, distance: 366.0
click at [0, 305] on html "Analytics Inbound Inventory Outbound Retail Reports 02:18 PM EDT [DATE] 09/26 […" at bounding box center [397, 380] width 794 height 761
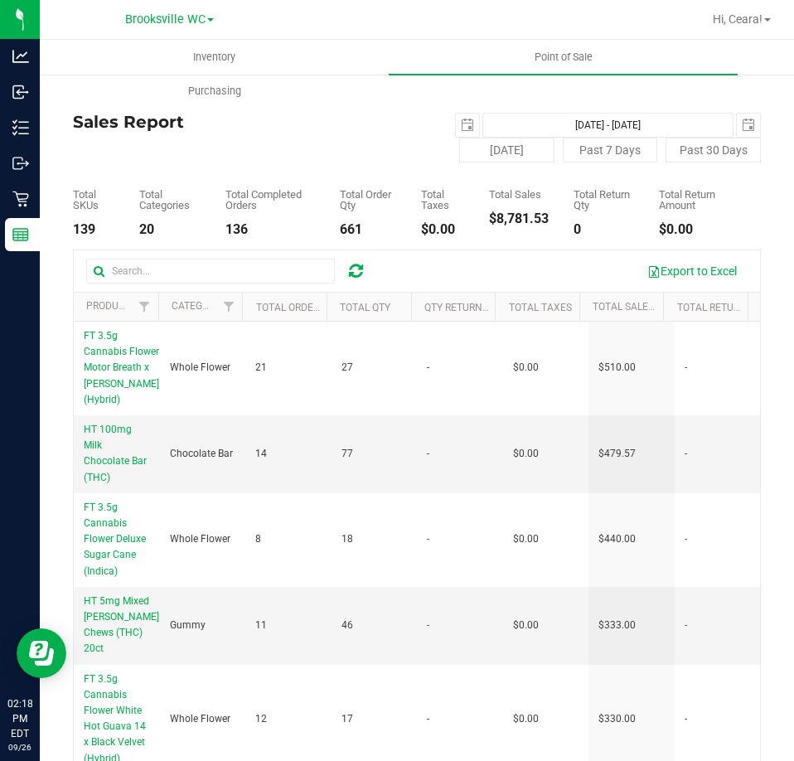
click at [350, 142] on div "Sales Report [DATE] [DATE] - [DATE] [DATE] [DATE] Past 7 Days Past 30 Days" at bounding box center [417, 138] width 688 height 50
click at [742, 120] on span "select" at bounding box center [748, 125] width 13 height 13
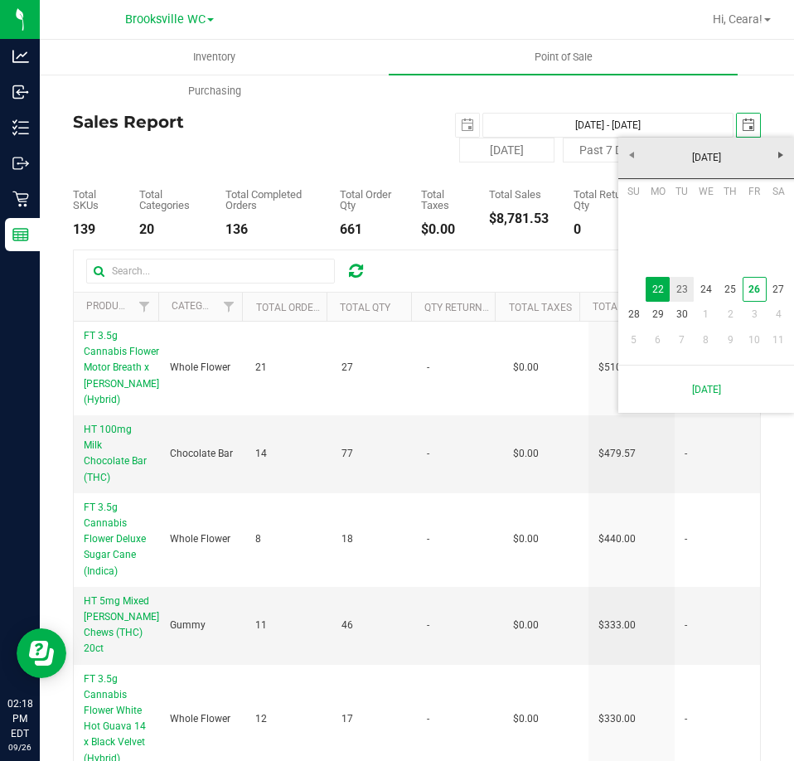
click at [681, 286] on link "23" at bounding box center [682, 290] width 24 height 26
type input "[DATE] - [DATE]"
type input "[DATE]"
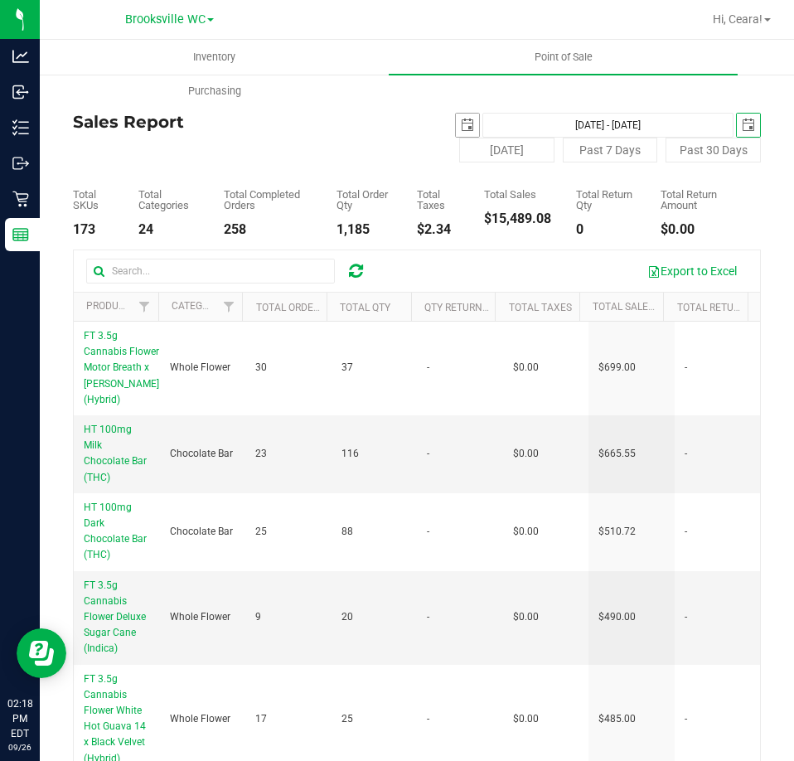
click at [468, 127] on span "select" at bounding box center [467, 125] width 23 height 23
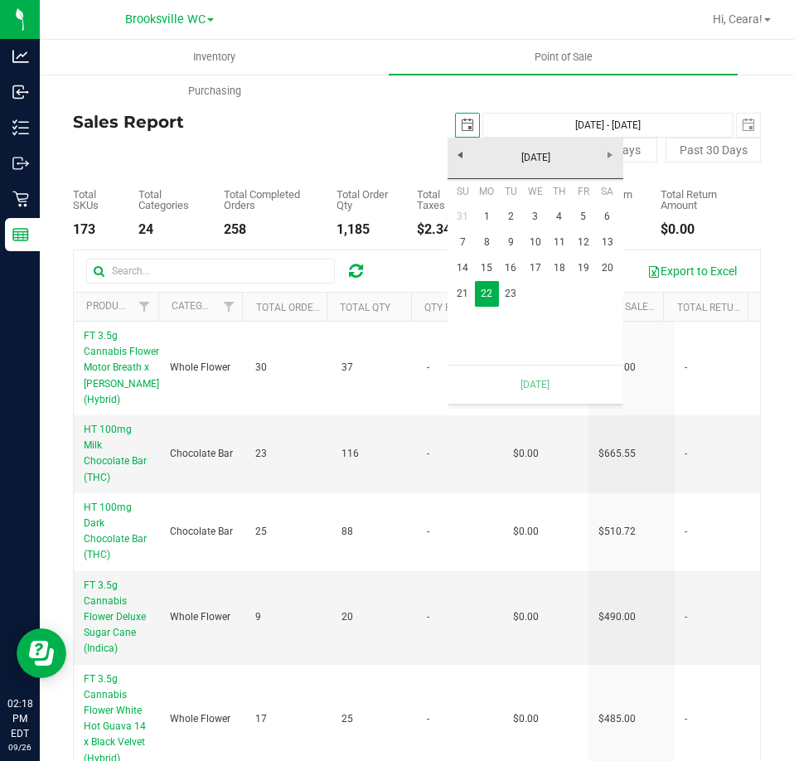
scroll to position [0, 41]
click at [512, 296] on link "23" at bounding box center [511, 294] width 24 height 26
type input "[DATE] - [DATE]"
type input "[DATE]"
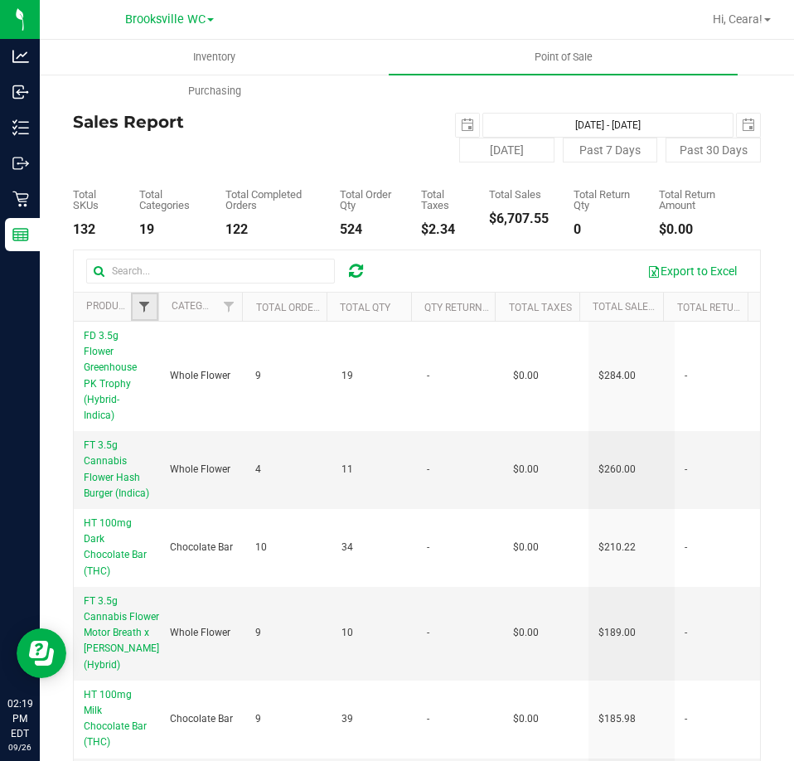
click at [149, 306] on span "Filter" at bounding box center [144, 306] width 13 height 13
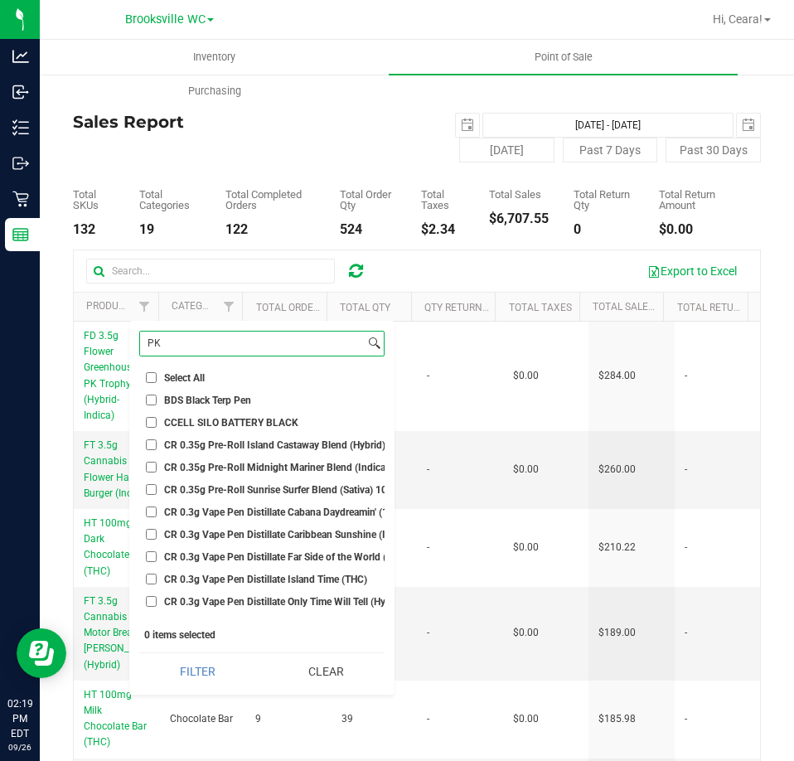
click at [223, 347] on input "PK" at bounding box center [252, 344] width 225 height 24
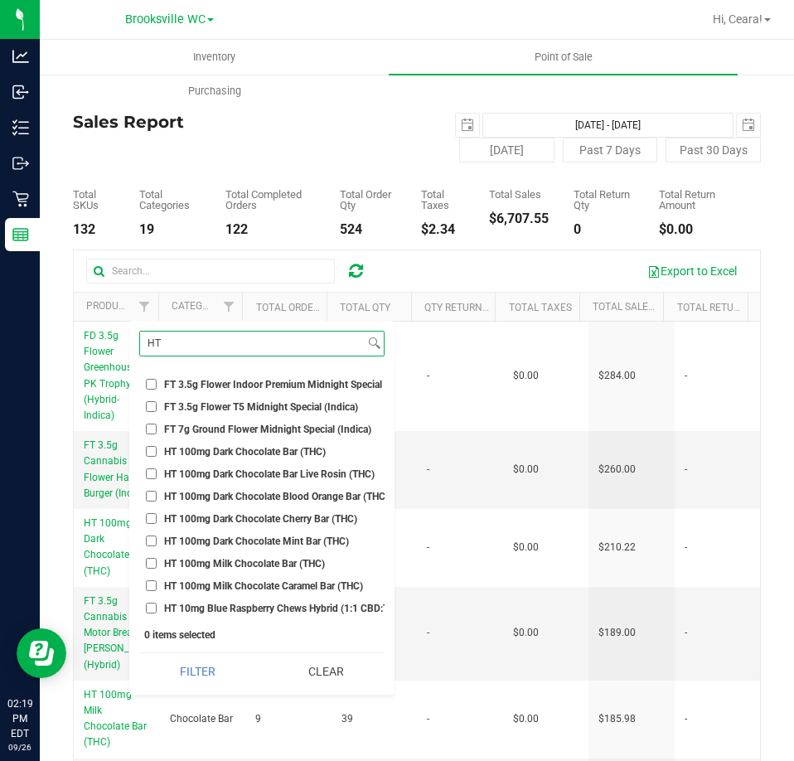
scroll to position [497, 0]
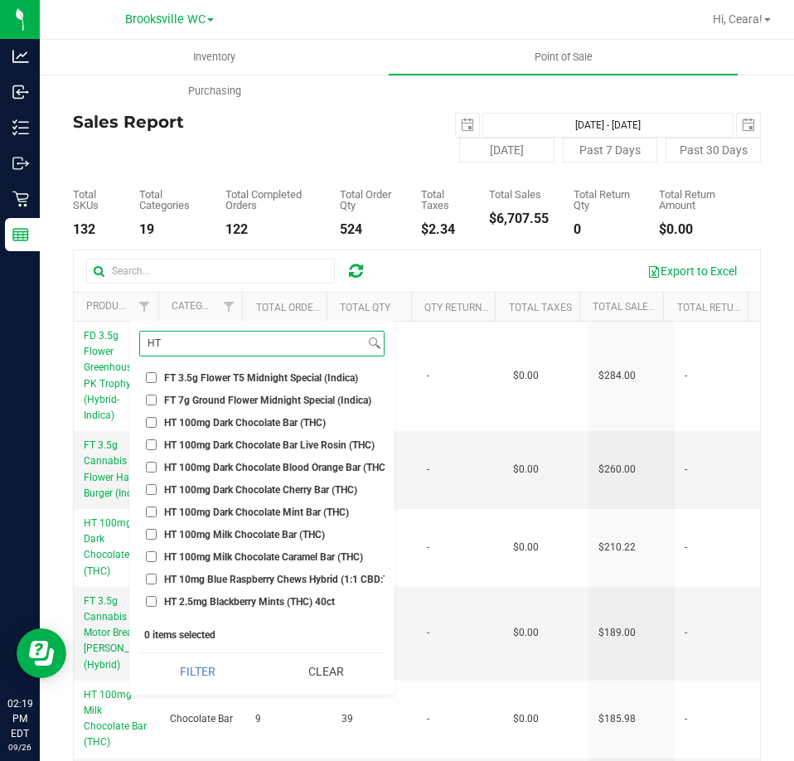
type input "HT"
click at [235, 424] on span "HT 100mg Dark Chocolate Bar (THC)" at bounding box center [245, 423] width 162 height 10
click at [157, 424] on input "HT 100mg Dark Chocolate Bar (THC)" at bounding box center [151, 422] width 11 height 11
checkbox input "true"
click at [219, 443] on span "HT 100mg Dark Chocolate Bar Live Rosin (THC)" at bounding box center [269, 445] width 211 height 10
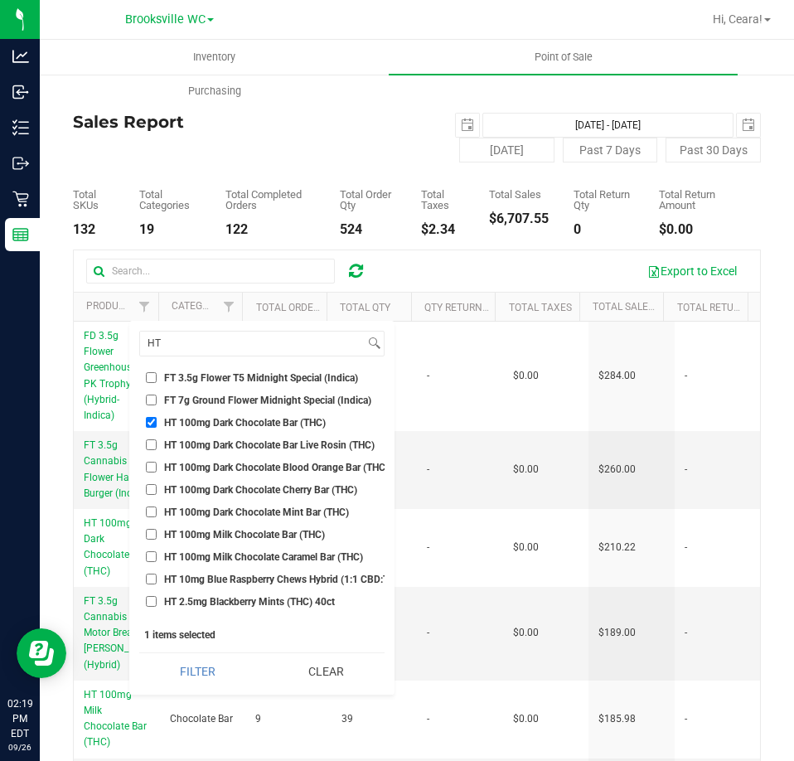
click at [157, 443] on input "HT 100mg Dark Chocolate Bar Live Rosin (THC)" at bounding box center [151, 444] width 11 height 11
checkbox input "true"
click at [217, 459] on li "HT 100mg Dark Chocolate Blood Orange Bar (THC)" at bounding box center [261, 466] width 245 height 17
click at [206, 469] on span "HT 100mg Dark Chocolate Blood Orange Bar (THC)" at bounding box center [276, 467] width 225 height 10
click at [157, 469] on input "HT 100mg Dark Chocolate Blood Orange Bar (THC)" at bounding box center [151, 467] width 11 height 11
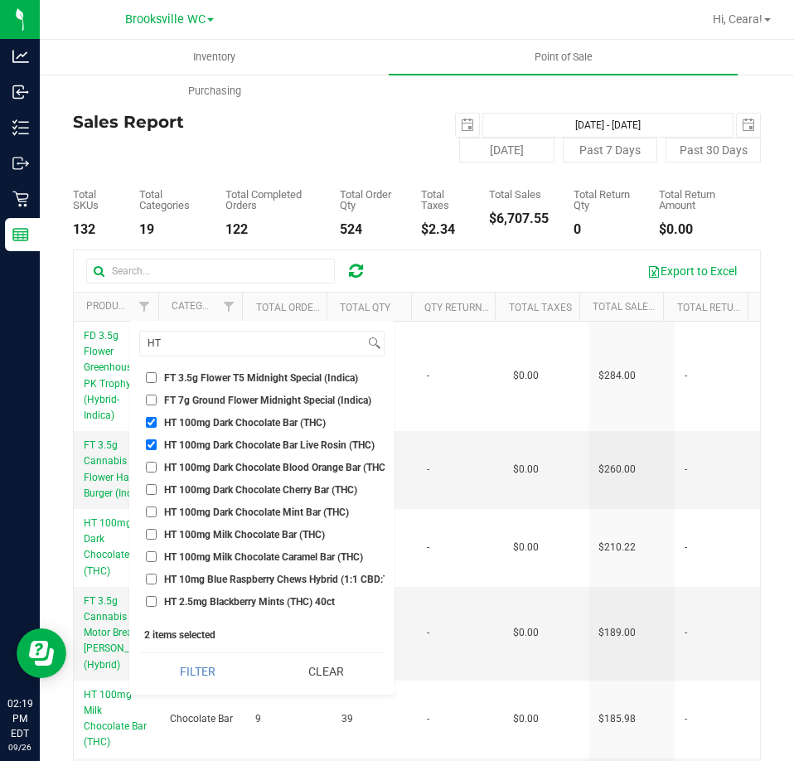
checkbox input "true"
click at [193, 494] on span "HT 100mg Dark Chocolate Cherry Bar (THC)" at bounding box center [260, 490] width 193 height 10
click at [157, 494] on input "HT 100mg Dark Chocolate Cherry Bar (THC)" at bounding box center [151, 489] width 11 height 11
checkbox input "true"
click at [187, 510] on span "HT 100mg Dark Chocolate Mint Bar (THC)" at bounding box center [256, 512] width 185 height 10
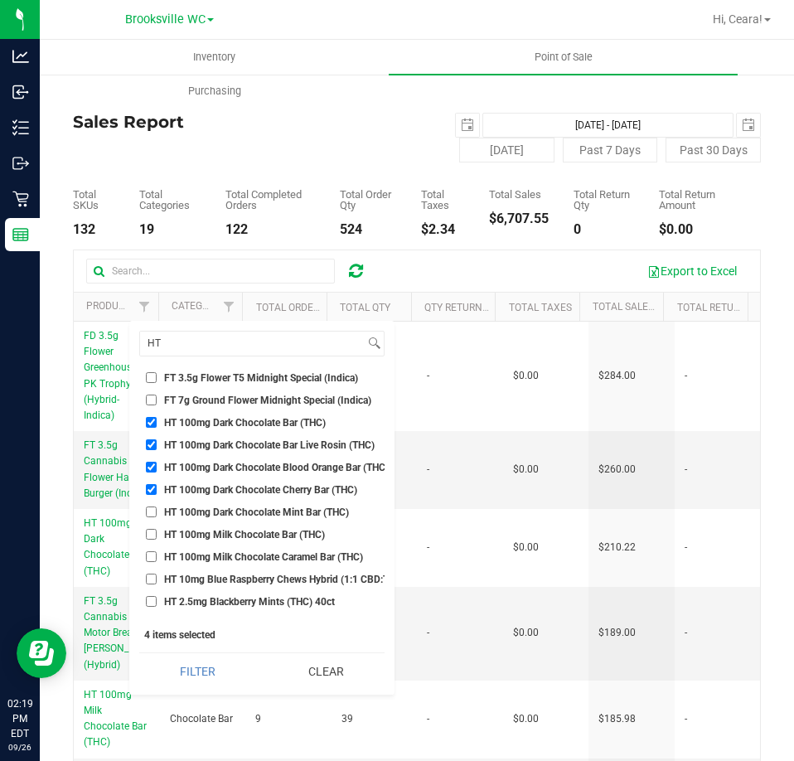
click at [157, 510] on input "HT 100mg Dark Chocolate Mint Bar (THC)" at bounding box center [151, 511] width 11 height 11
checkbox input "true"
click at [185, 530] on span "HT 100mg Milk Chocolate Bar (THC)" at bounding box center [244, 535] width 161 height 10
click at [157, 529] on input "HT 100mg Milk Chocolate Bar (THC)" at bounding box center [151, 534] width 11 height 11
checkbox input "true"
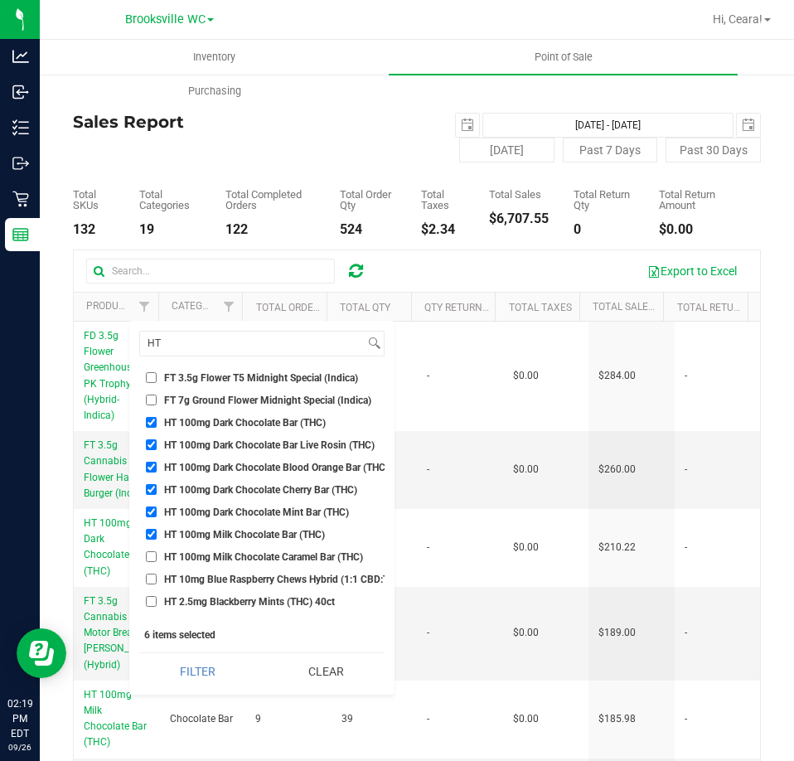
click at [185, 550] on li "HT 100mg Milk Chocolate Caramel Bar (THC)" at bounding box center [261, 556] width 245 height 17
click at [185, 566] on ul "Select All BDS Black Terp Pen CCELL SILO BATTERY BLACK CR 0.35g Pre-Roll Island…" at bounding box center [261, 493] width 245 height 249
click at [185, 579] on span "HT 10mg Blue Raspberry Chews Hybrid (1:1 CBD:THC) 20ct" at bounding box center [296, 579] width 264 height 10
click at [157, 579] on input "HT 10mg Blue Raspberry Chews Hybrid (1:1 CBD:THC) 20ct" at bounding box center [151, 579] width 11 height 11
checkbox input "true"
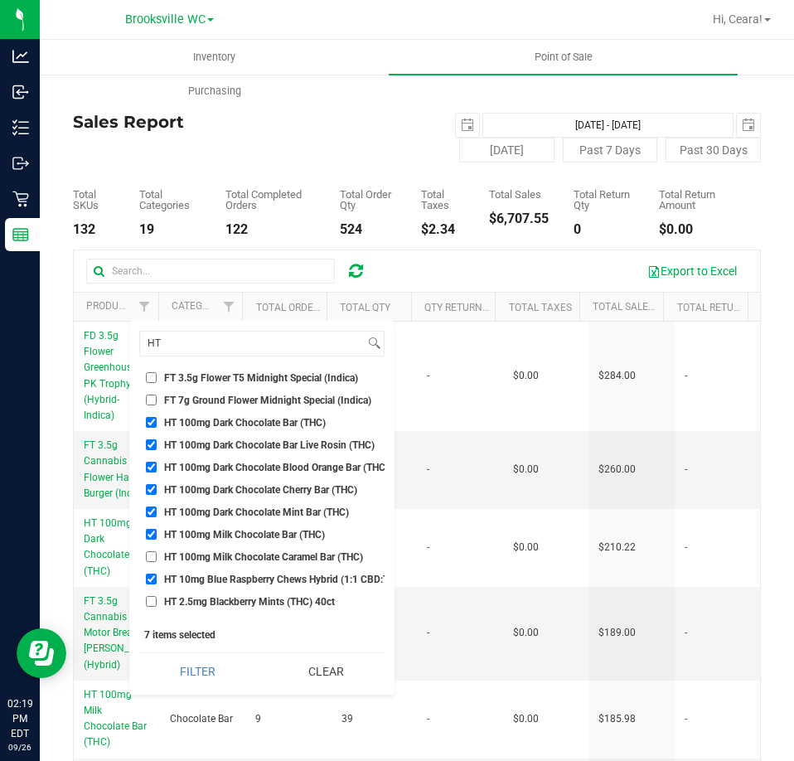
click at [183, 552] on span "HT 100mg Milk Chocolate Caramel Bar (THC)" at bounding box center [263, 557] width 199 height 10
click at [157, 551] on input "HT 100mg Milk Chocolate Caramel Bar (THC)" at bounding box center [151, 556] width 11 height 11
checkbox input "true"
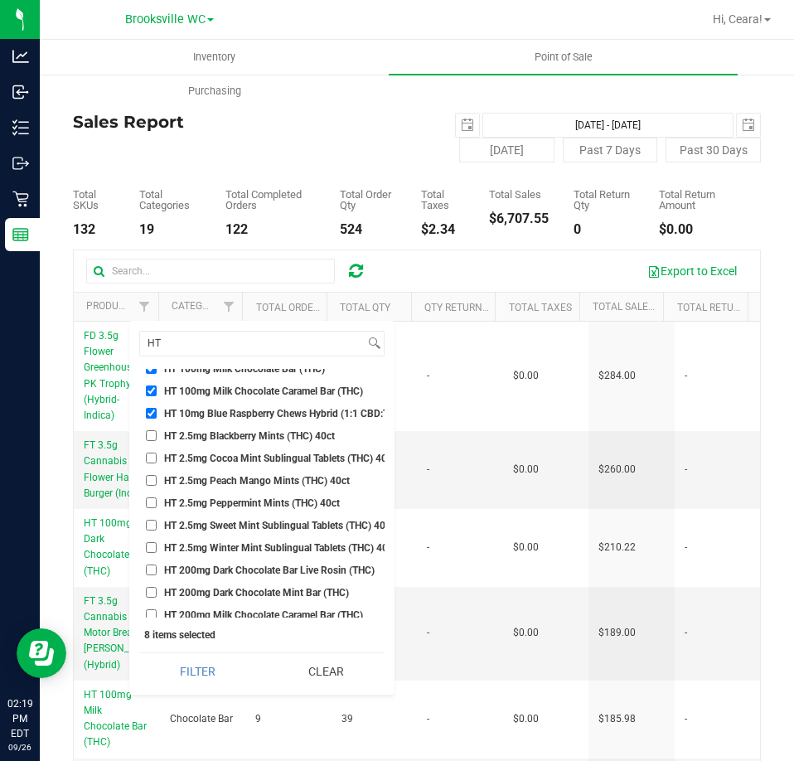
click at [203, 433] on span "HT 2.5mg Blackberry Mints (THC) 40ct" at bounding box center [249, 436] width 171 height 10
click at [157, 433] on input "HT 2.5mg Blackberry Mints (THC) 40ct" at bounding box center [151, 435] width 11 height 11
checkbox input "true"
click at [206, 458] on span "HT 2.5mg Cocoa Mint Sublingual Tablets (THC) 40ct" at bounding box center [279, 458] width 231 height 10
click at [157, 458] on input "HT 2.5mg Cocoa Mint Sublingual Tablets (THC) 40ct" at bounding box center [151, 458] width 11 height 11
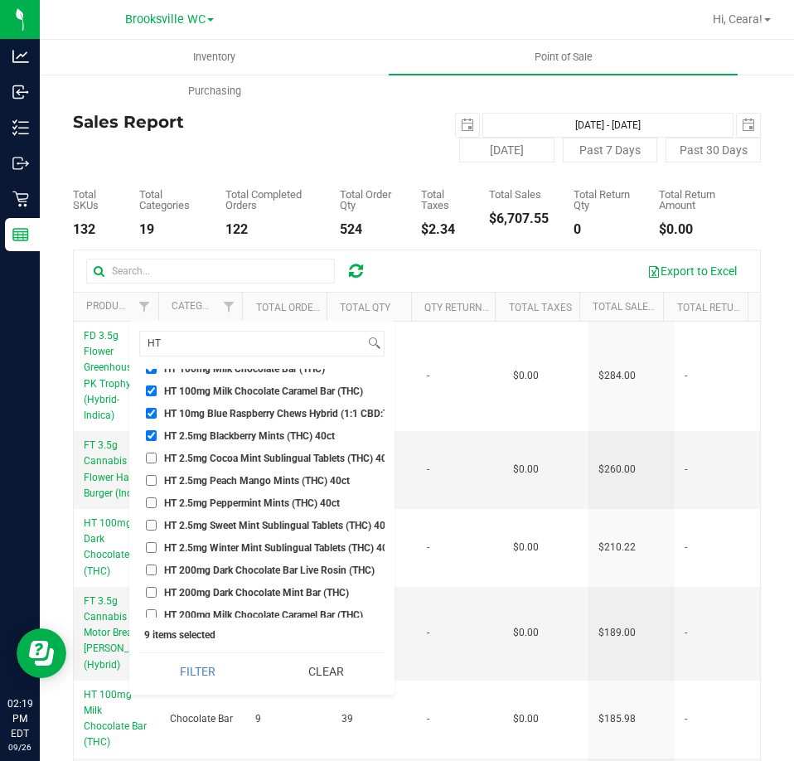
checkbox input "true"
click at [199, 478] on span "HT 2.5mg Peach Mango Mints (THC) 40ct" at bounding box center [257, 481] width 186 height 10
click at [157, 478] on input "HT 2.5mg Peach Mango Mints (THC) 40ct" at bounding box center [151, 480] width 11 height 11
checkbox input "true"
click at [187, 508] on span "HT 2.5mg Peppermint Mints (THC) 40ct" at bounding box center [252, 503] width 176 height 10
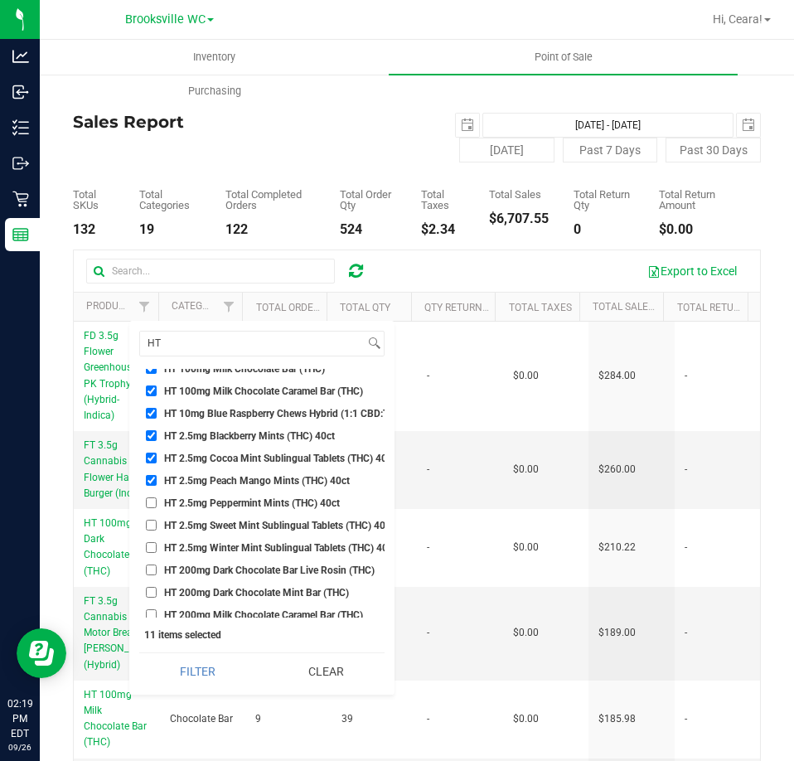
click at [157, 508] on input "HT 2.5mg Peppermint Mints (THC) 40ct" at bounding box center [151, 502] width 11 height 11
checkbox input "true"
click at [184, 525] on span "HT 2.5mg Sweet Mint Sublingual Tablets (THC) 40ct" at bounding box center [279, 526] width 230 height 10
click at [157, 525] on input "HT 2.5mg Sweet Mint Sublingual Tablets (THC) 40ct" at bounding box center [151, 525] width 11 height 11
checkbox input "true"
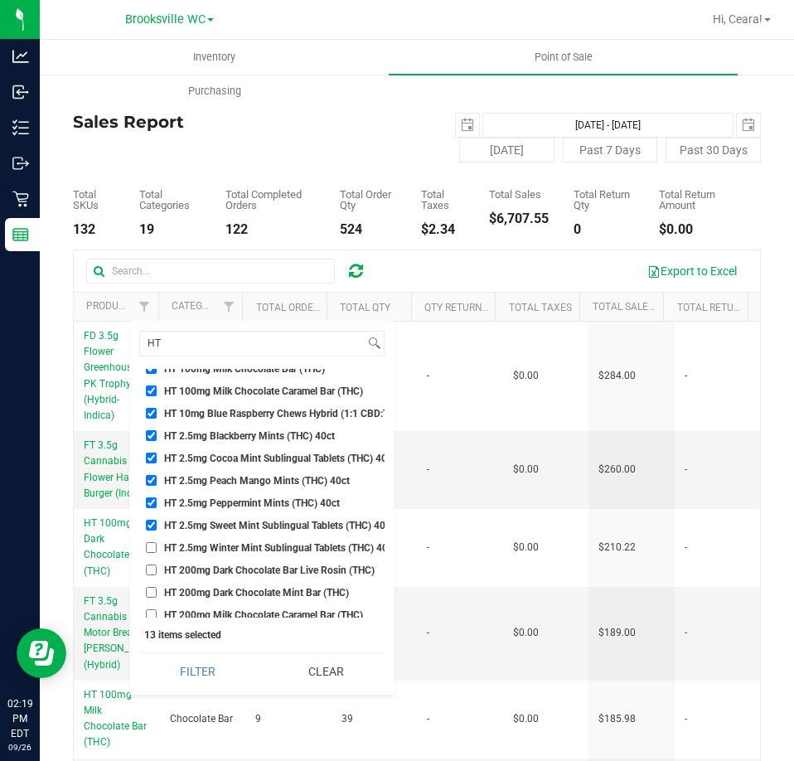
click at [184, 550] on span "HT 2.5mg Winter Mint Sublingual Tablets (THC) 40ct" at bounding box center [280, 548] width 232 height 10
click at [157, 550] on input "HT 2.5mg Winter Mint Sublingual Tablets (THC) 40ct" at bounding box center [151, 547] width 11 height 11
checkbox input "true"
click at [195, 569] on span "HT 200mg Dark Chocolate Bar Live Rosin (THC)" at bounding box center [269, 570] width 211 height 10
click at [157, 569] on input "HT 200mg Dark Chocolate Bar Live Rosin (THC)" at bounding box center [151, 569] width 11 height 11
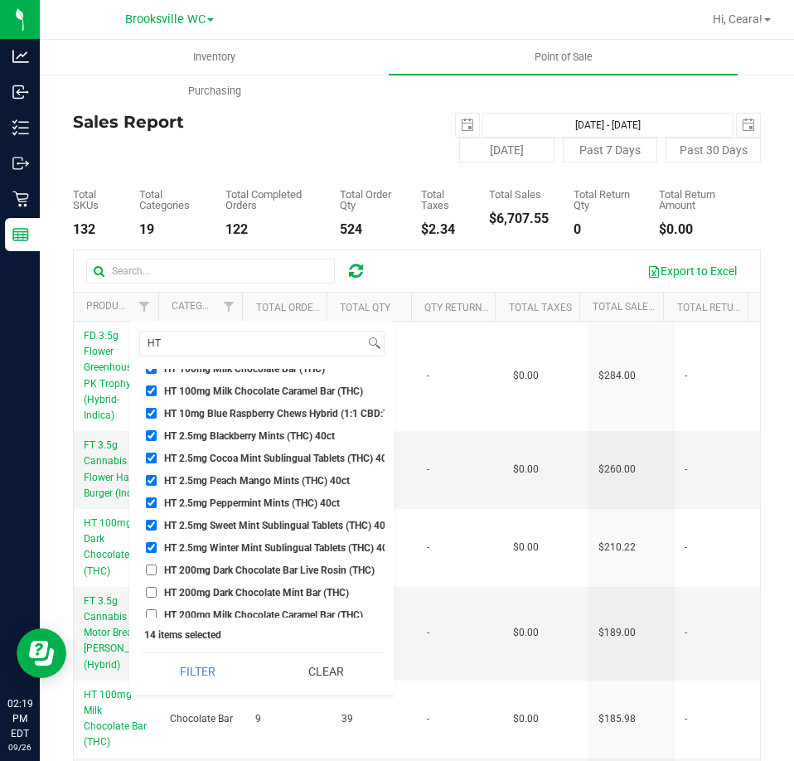
checkbox input "true"
click at [185, 593] on span "HT 200mg Dark Chocolate Mint Bar (THC)" at bounding box center [256, 593] width 185 height 10
click at [157, 593] on input "HT 200mg Dark Chocolate Mint Bar (THC)" at bounding box center [151, 592] width 11 height 11
checkbox input "true"
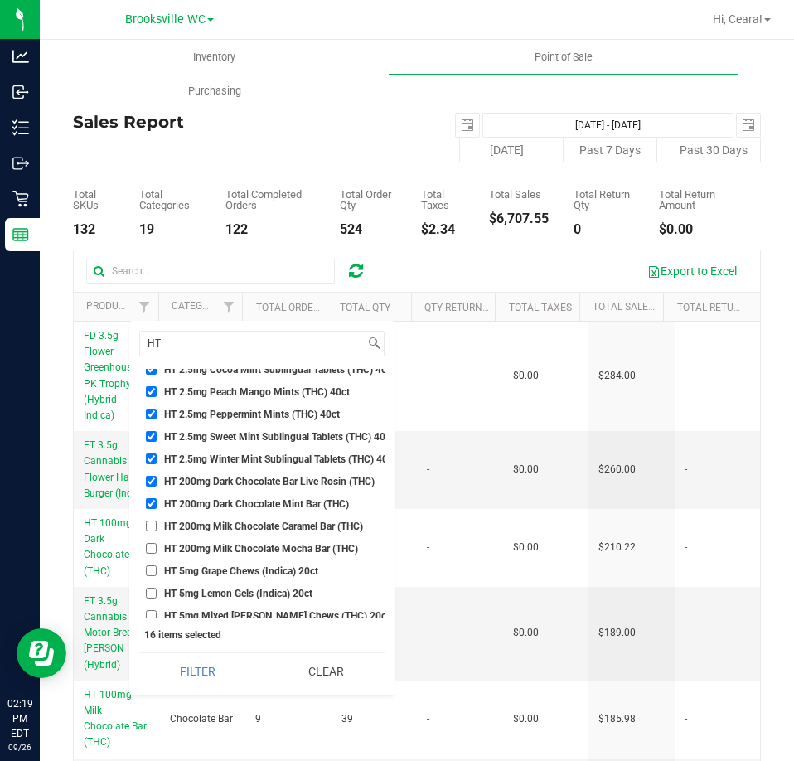
scroll to position [829, 0]
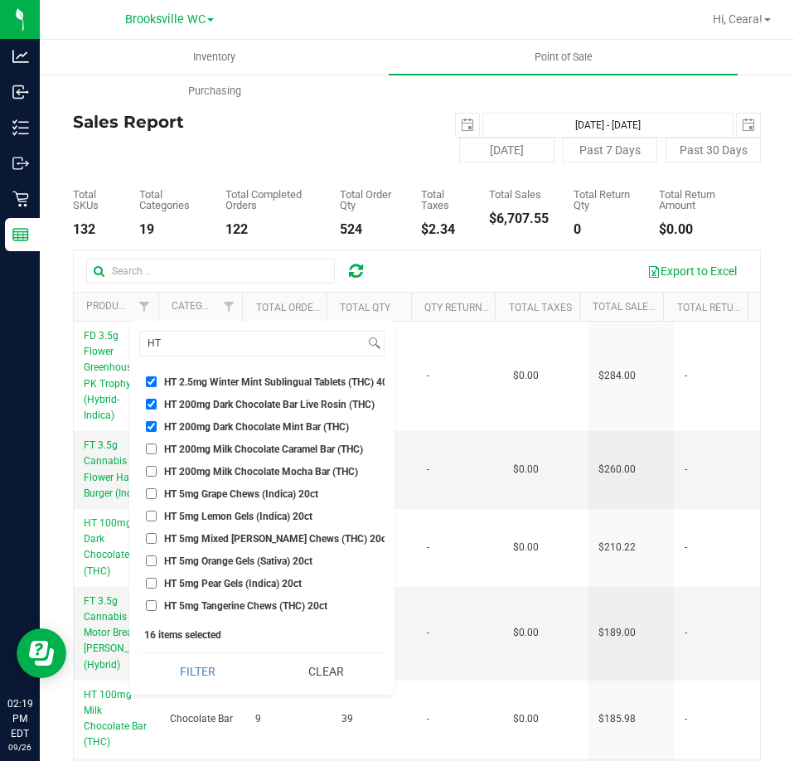
click at [204, 448] on span "HT 200mg Milk Chocolate Caramel Bar (THC)" at bounding box center [263, 449] width 199 height 10
click at [157, 448] on input "HT 200mg Milk Chocolate Caramel Bar (THC)" at bounding box center [151, 448] width 11 height 11
checkbox input "true"
click at [211, 462] on li "HT 200mg Milk Chocolate Mocha Bar (THC)" at bounding box center [261, 470] width 245 height 17
click at [208, 494] on span "HT 5mg Grape Chews (Indica) 20ct" at bounding box center [241, 494] width 154 height 10
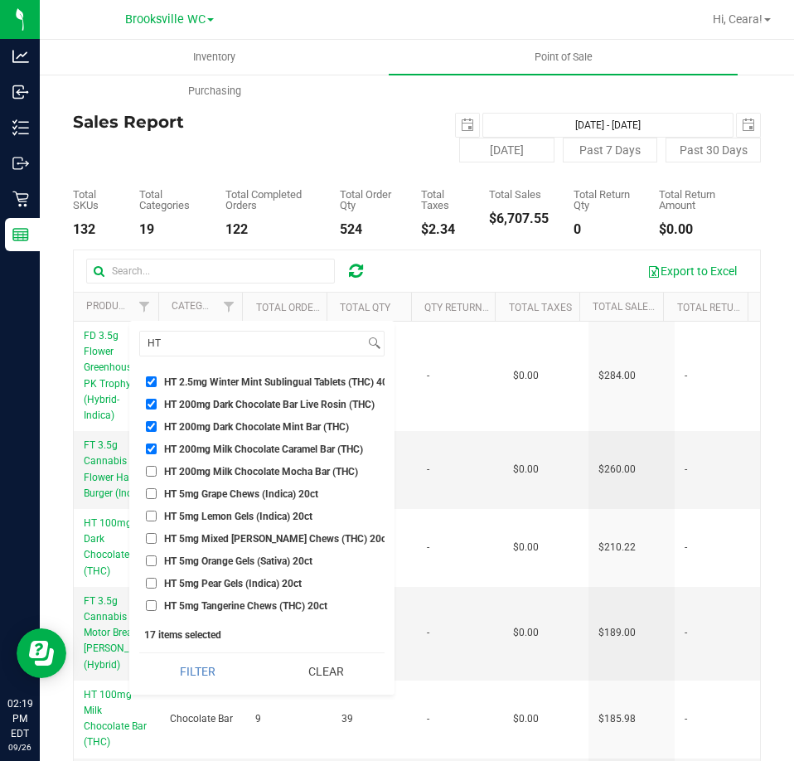
click at [157, 494] on input "HT 5mg Grape Chews (Indica) 20ct" at bounding box center [151, 493] width 11 height 11
checkbox input "true"
drag, startPoint x: 212, startPoint y: 471, endPoint x: 216, endPoint y: 462, distance: 9.3
click at [212, 470] on span "HT 200mg Milk Chocolate Mocha Bar (THC)" at bounding box center [261, 472] width 194 height 10
click at [157, 470] on input "HT 200mg Milk Chocolate Mocha Bar (THC)" at bounding box center [151, 471] width 11 height 11
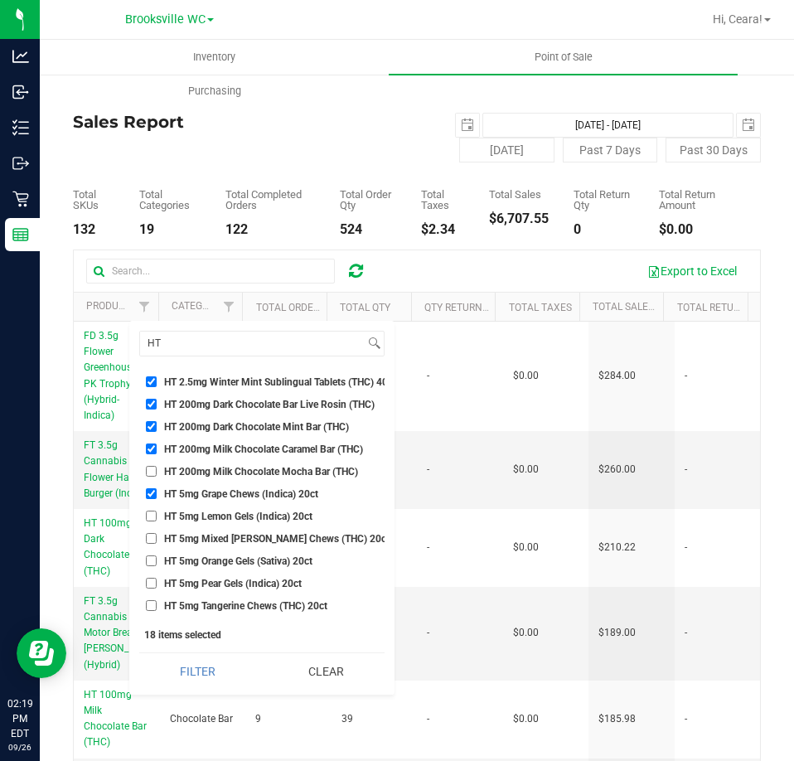
checkbox input "true"
click at [213, 521] on span "HT 5mg Lemon Gels (Indica) 20ct" at bounding box center [238, 516] width 148 height 10
click at [157, 521] on input "HT 5mg Lemon Gels (Indica) 20ct" at bounding box center [151, 516] width 11 height 11
checkbox input "true"
click at [215, 540] on span "HT 5mg Mixed [PERSON_NAME] Chews (THC) 20ct" at bounding box center [276, 539] width 225 height 10
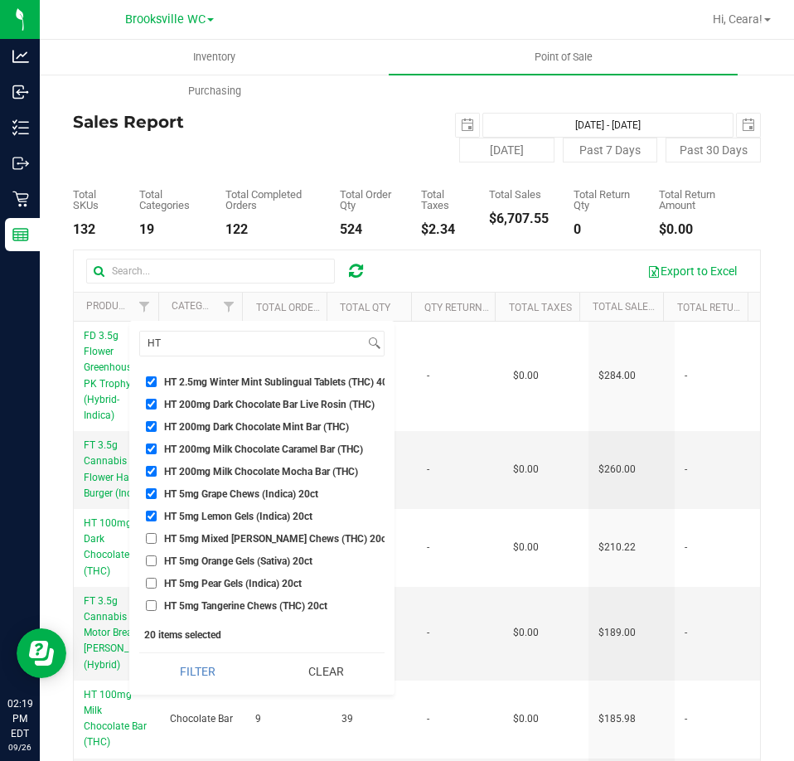
click at [157, 540] on input "HT 5mg Mixed [PERSON_NAME] Chews (THC) 20ct" at bounding box center [151, 538] width 11 height 11
checkbox input "true"
click at [220, 568] on li "HT 5mg Orange Gels (Sativa) 20ct" at bounding box center [261, 560] width 245 height 17
click at [220, 579] on span "HT 5mg Pear Gels (Indica) 20ct" at bounding box center [233, 584] width 138 height 10
click at [157, 578] on input "HT 5mg Pear Gels (Indica) 20ct" at bounding box center [151, 583] width 11 height 11
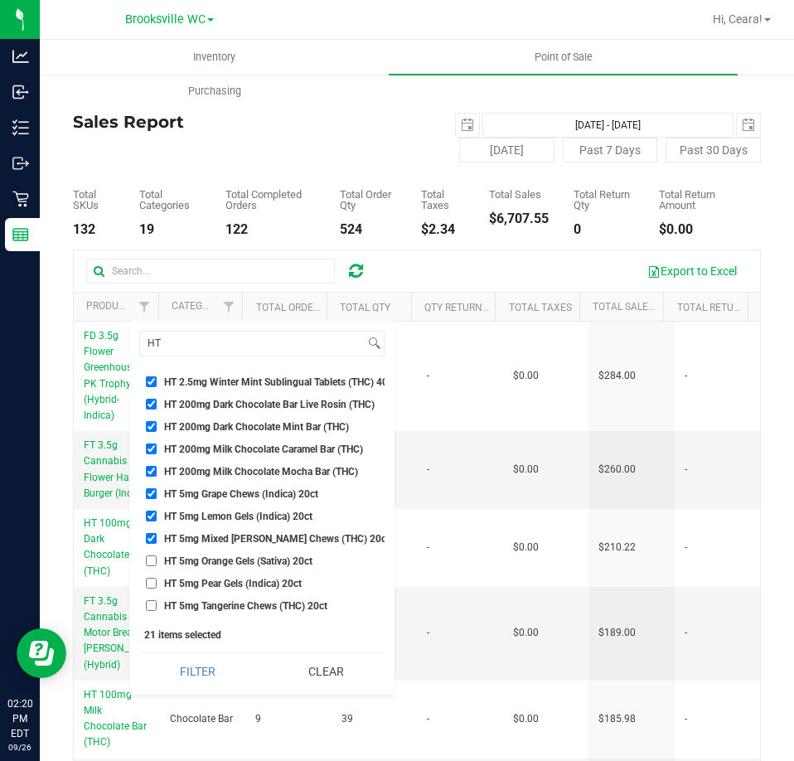
checkbox input "true"
click at [220, 559] on span "HT 5mg Orange Gels (Sativa) 20ct" at bounding box center [238, 561] width 148 height 10
click at [157, 559] on input "HT 5mg Orange Gels (Sativa) 20ct" at bounding box center [151, 560] width 11 height 11
checkbox input "true"
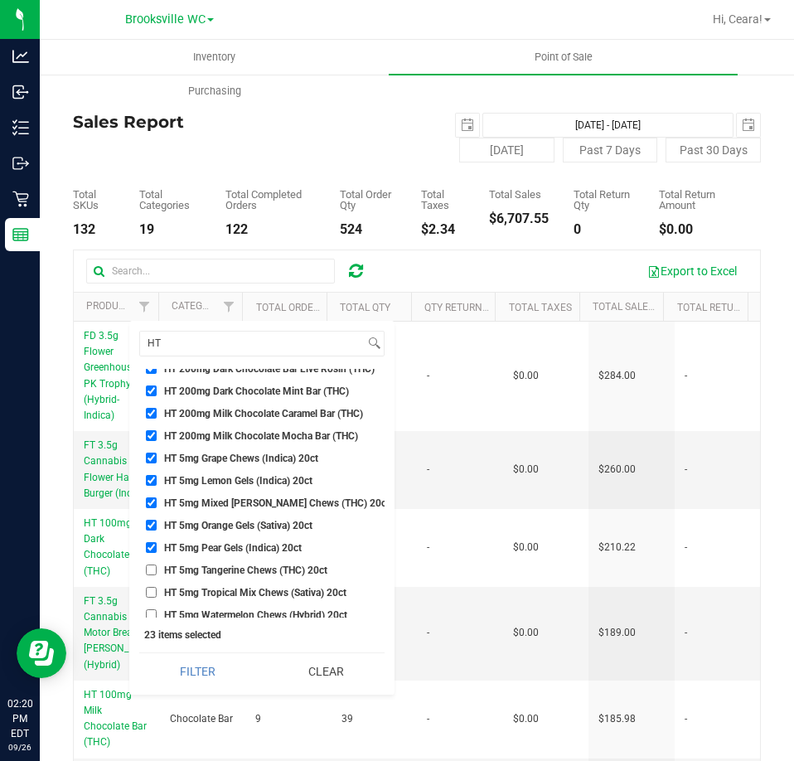
scroll to position [883, 0]
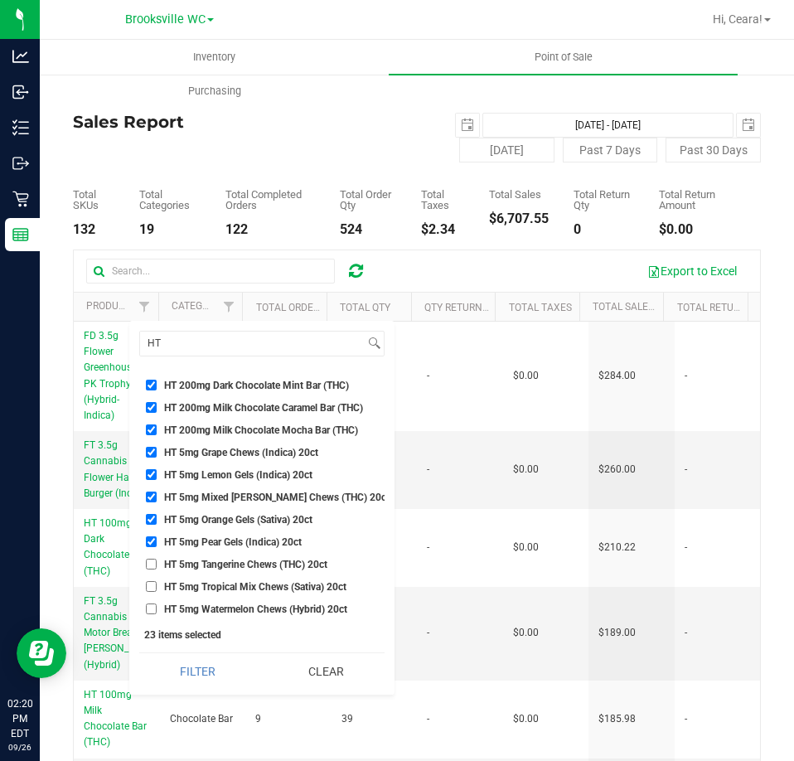
click at [204, 541] on ul "Select All BDS Black Terp Pen CCELL SILO BATTERY BLACK CR 0.35g Pre-Roll Island…" at bounding box center [261, 493] width 245 height 249
click at [204, 559] on span "HT 5mg Tangerine Chews (THC) 20ct" at bounding box center [245, 564] width 163 height 10
click at [157, 559] on input "HT 5mg Tangerine Chews (THC) 20ct" at bounding box center [151, 564] width 11 height 11
checkbox input "true"
click at [195, 582] on span "HT 5mg Tropical Mix Chews (Sativa) 20ct" at bounding box center [255, 587] width 182 height 10
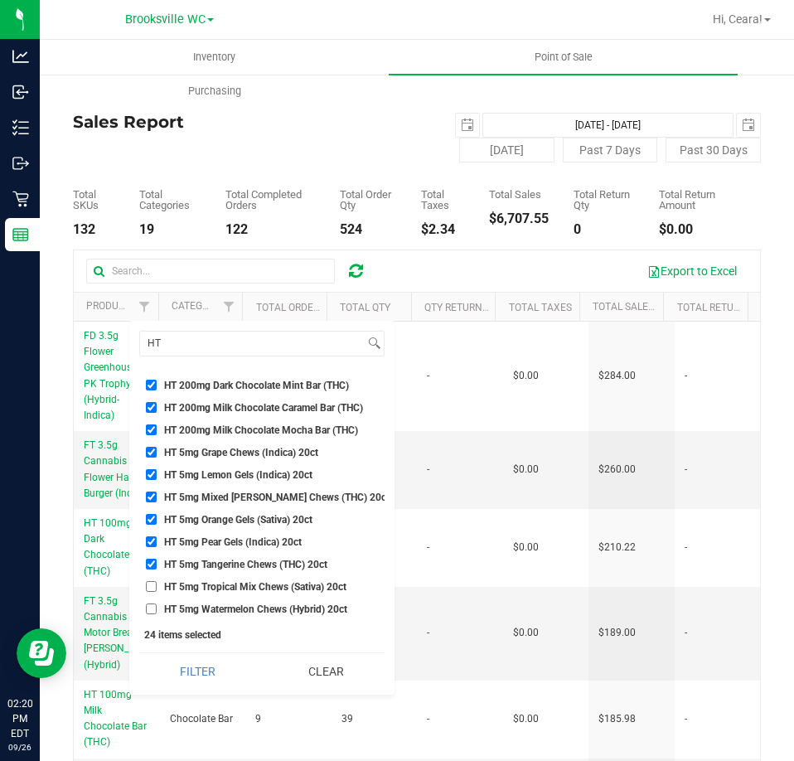
click at [157, 581] on input "HT 5mg Tropical Mix Chews (Sativa) 20ct" at bounding box center [151, 586] width 11 height 11
checkbox input "true"
drag, startPoint x: 191, startPoint y: 597, endPoint x: 193, endPoint y: 583, distance: 14.3
click at [191, 604] on span "HT 5mg Watermelon Chews (Hybrid) 20ct" at bounding box center [255, 609] width 183 height 10
click at [157, 603] on input "HT 5mg Watermelon Chews (Hybrid) 20ct" at bounding box center [151, 608] width 11 height 11
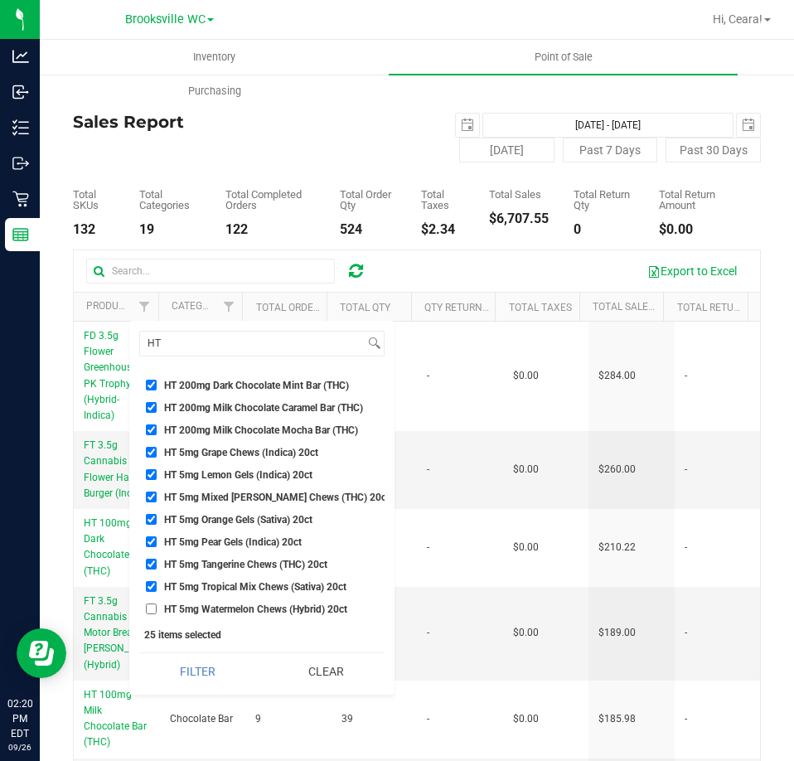
checkbox input "true"
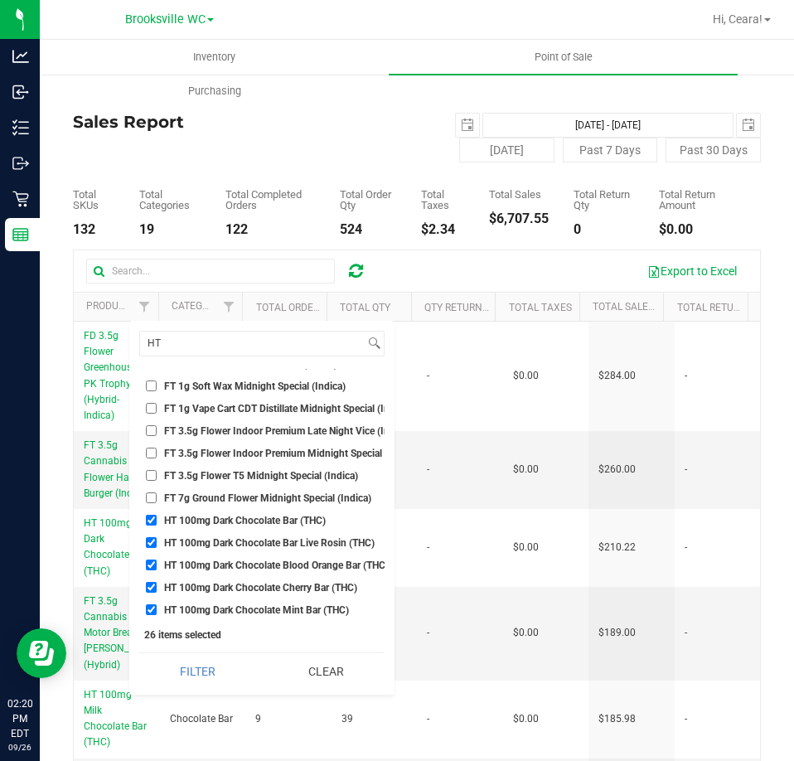
scroll to position [303, 0]
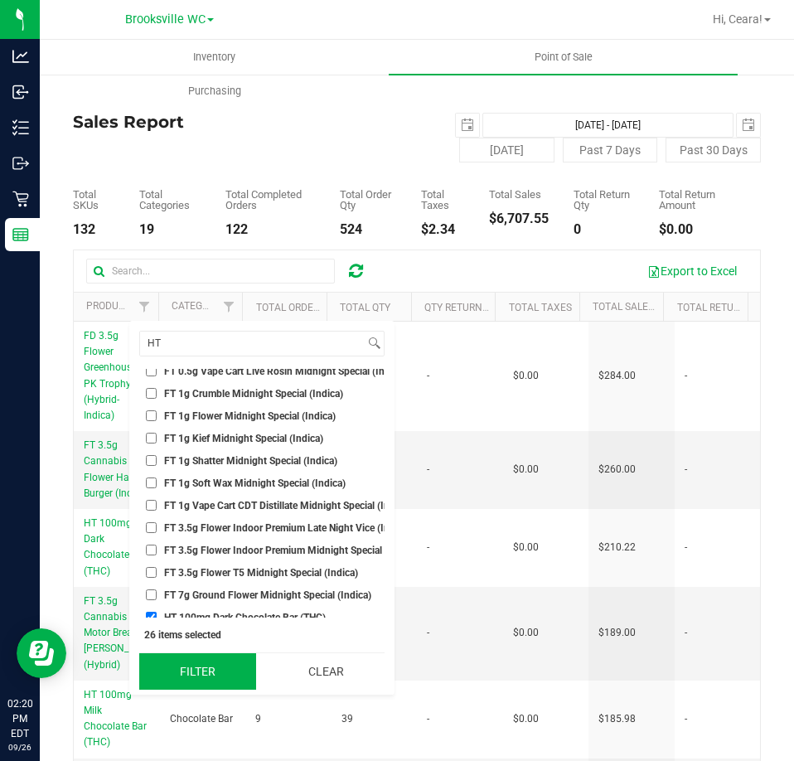
click at [210, 681] on button "Filter" at bounding box center [197, 671] width 117 height 36
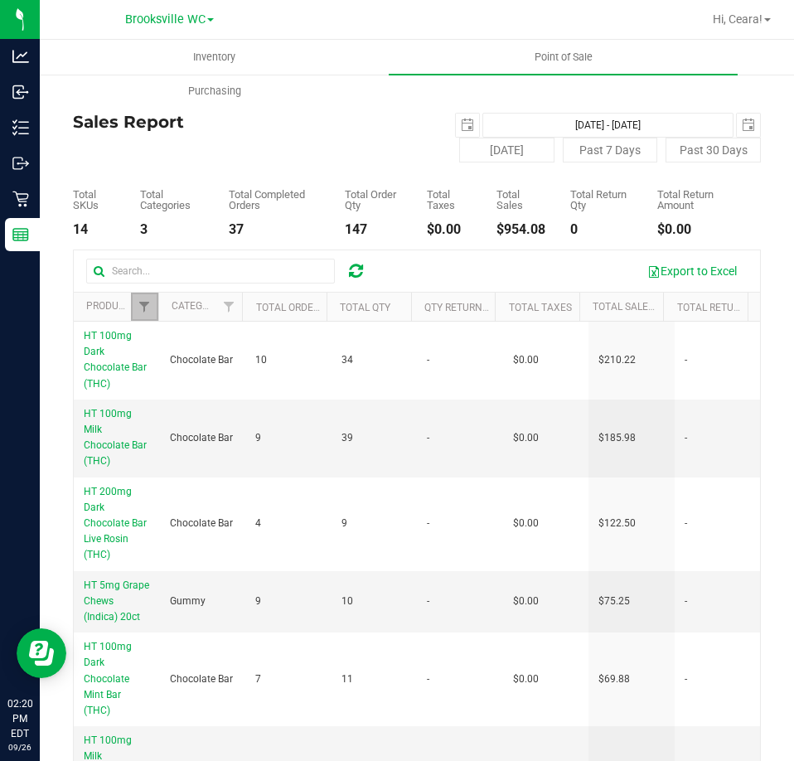
drag, startPoint x: 144, startPoint y: 309, endPoint x: 209, endPoint y: 371, distance: 89.7
click at [144, 309] on span "Filter" at bounding box center [144, 306] width 13 height 13
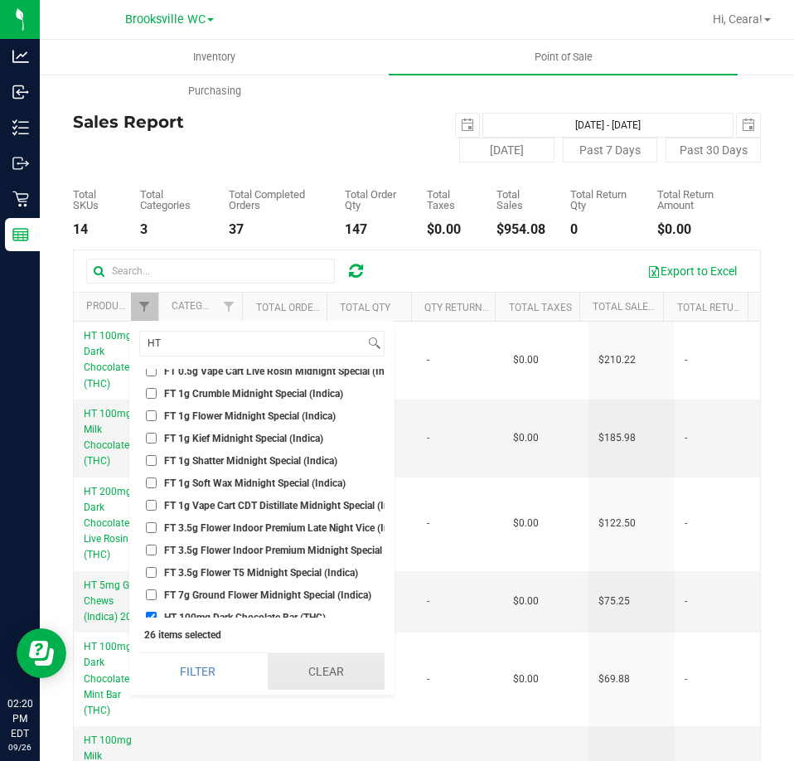
click at [342, 674] on button "Clear" at bounding box center [326, 671] width 117 height 36
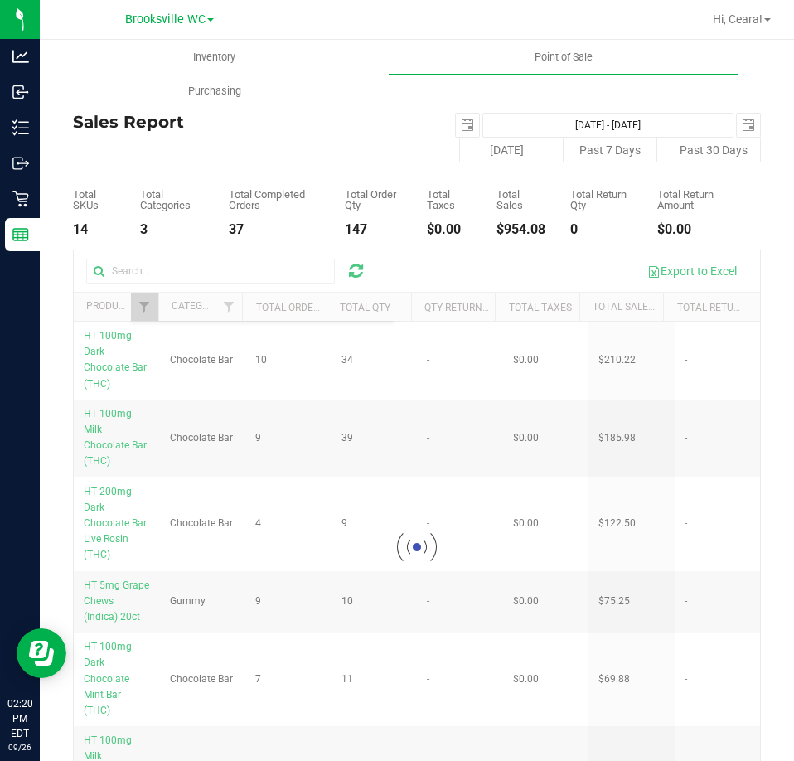
scroll to position [14016, 0]
click at [148, 273] on div at bounding box center [417, 546] width 686 height 593
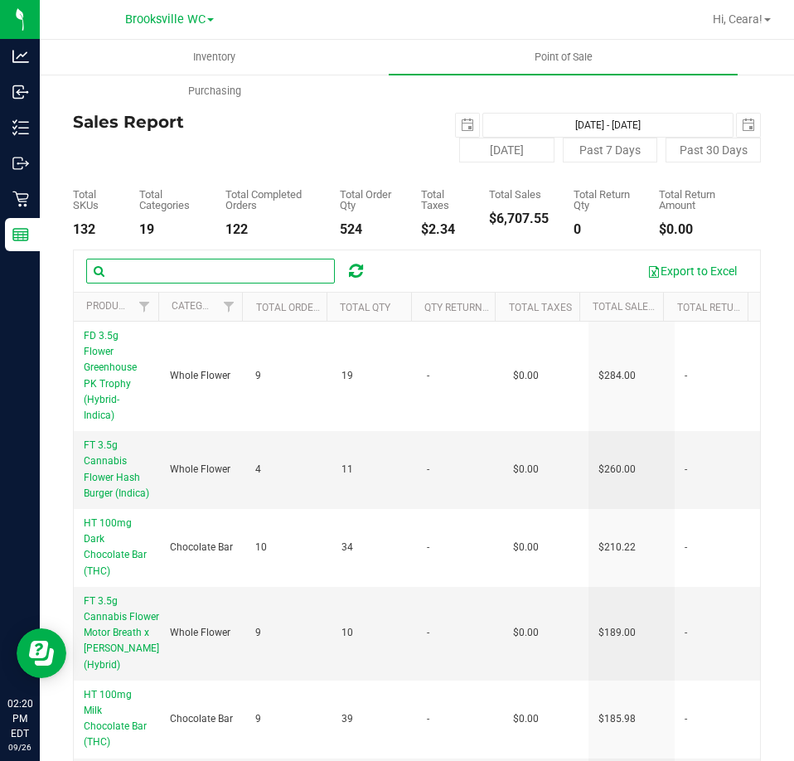
click at [158, 274] on input "text" at bounding box center [210, 271] width 249 height 25
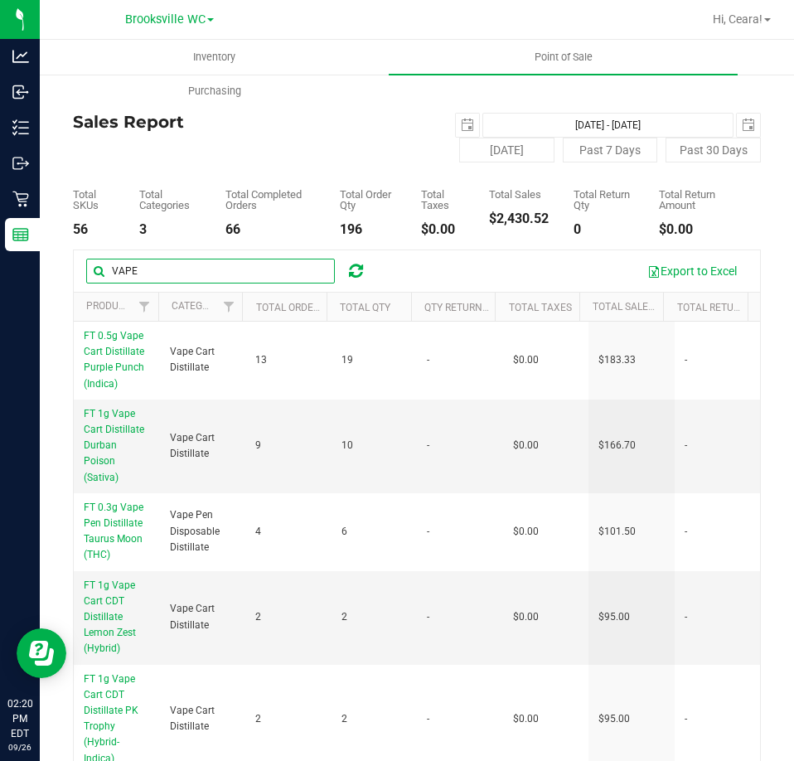
drag, startPoint x: 186, startPoint y: 268, endPoint x: -123, endPoint y: 269, distance: 309.2
click at [0, 269] on html "Analytics Inbound Inventory Outbound Retail Reports 02:20 PM EDT [DATE] 09/26 […" at bounding box center [397, 380] width 794 height 761
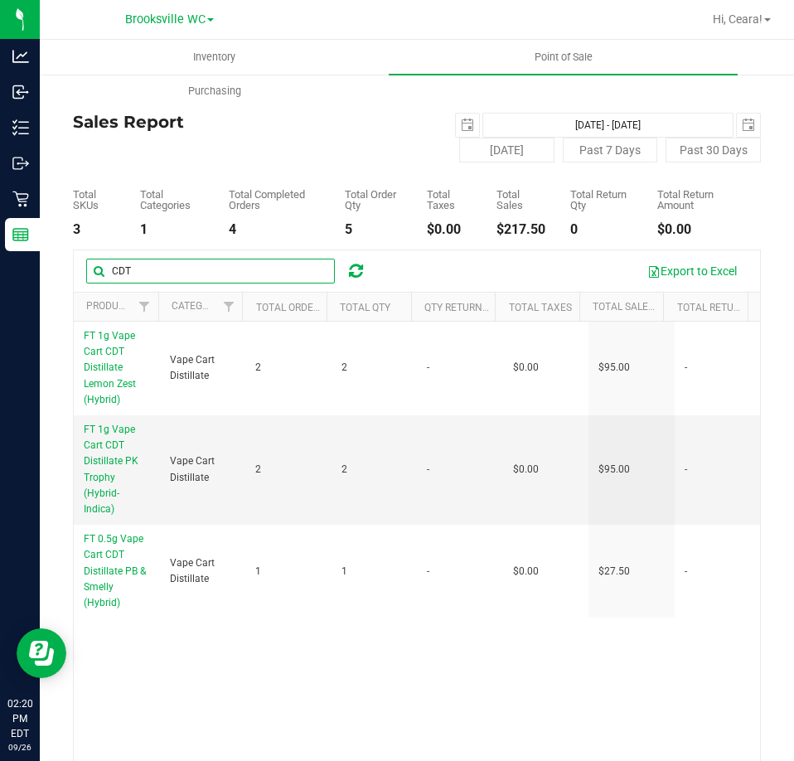
drag, startPoint x: 200, startPoint y: 263, endPoint x: -592, endPoint y: 106, distance: 806.9
click at [0, 106] on html "Analytics Inbound Inventory Outbound Retail Reports 02:20 PM EDT [DATE] 09/26 […" at bounding box center [397, 380] width 794 height 761
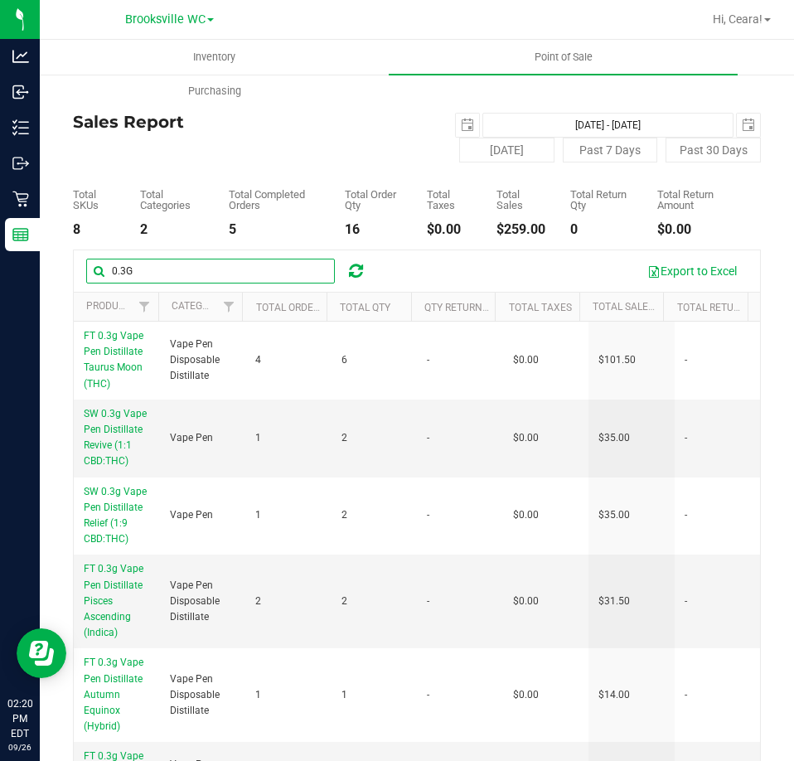
drag, startPoint x: 246, startPoint y: 273, endPoint x: -797, endPoint y: 86, distance: 1059.2
click at [0, 86] on html "Analytics Inbound Inventory Outbound Retail Reports 02:20 PM EDT [DATE] 09/26 […" at bounding box center [397, 380] width 794 height 761
type input "GL 0.5G"
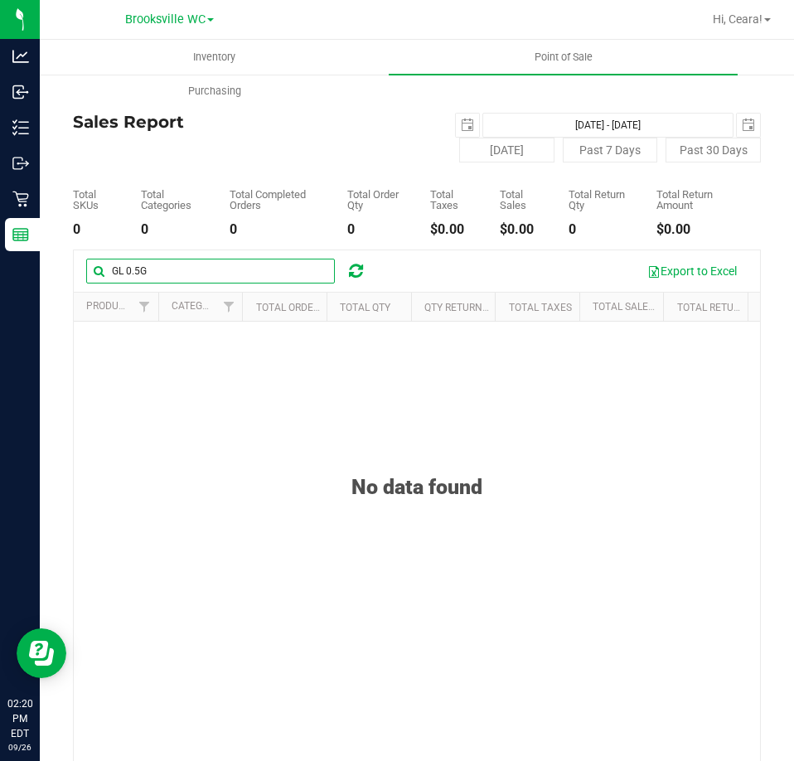
drag, startPoint x: 206, startPoint y: 258, endPoint x: -150, endPoint y: 250, distance: 356.5
click at [0, 250] on html "Analytics Inbound Inventory Outbound Retail Reports 02:20 PM EDT [DATE] 09/26 […" at bounding box center [397, 380] width 794 height 761
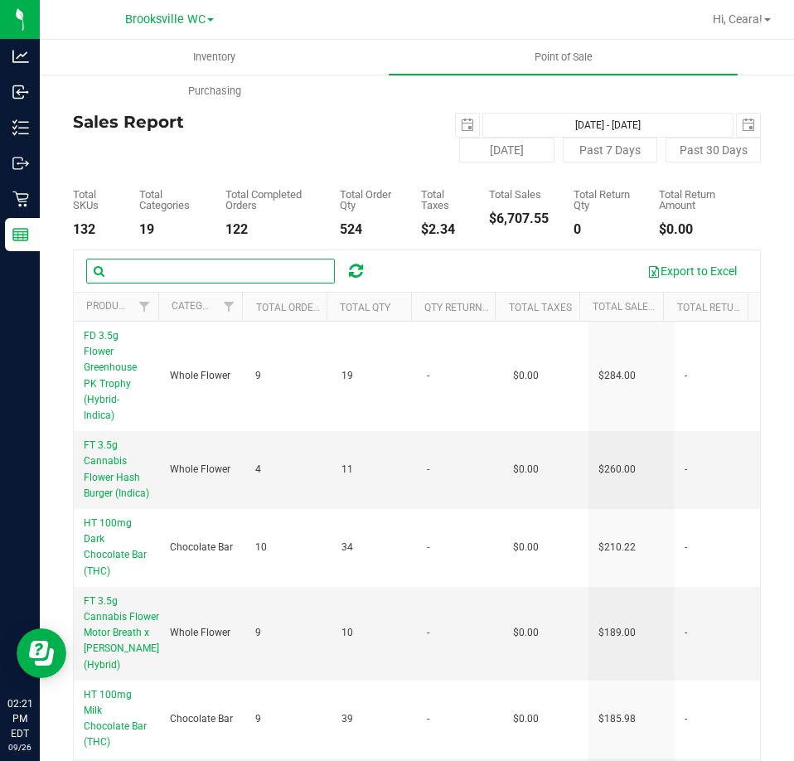
click at [258, 269] on input "text" at bounding box center [210, 271] width 249 height 25
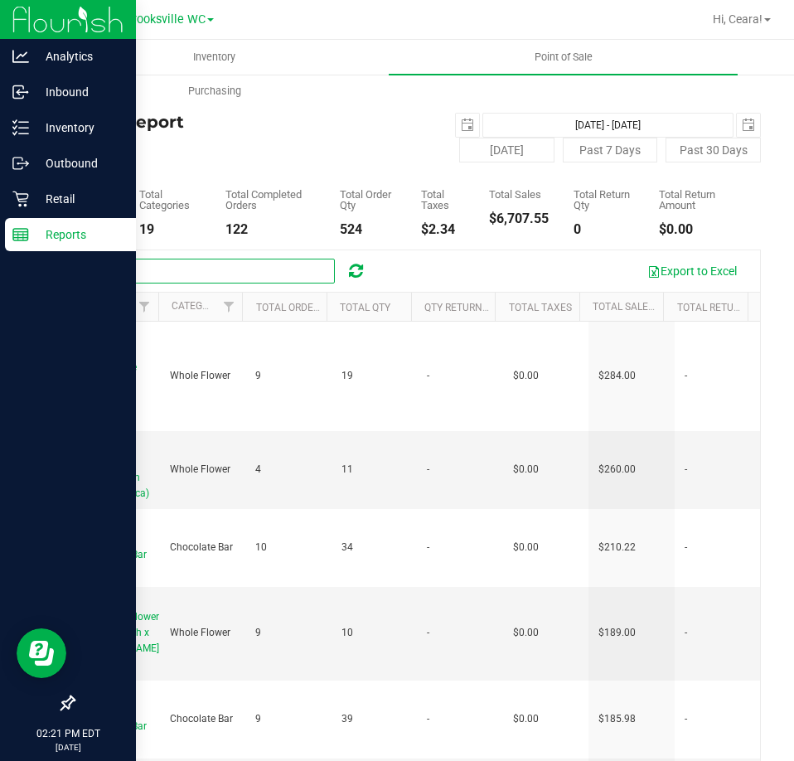
type input "0.3G"
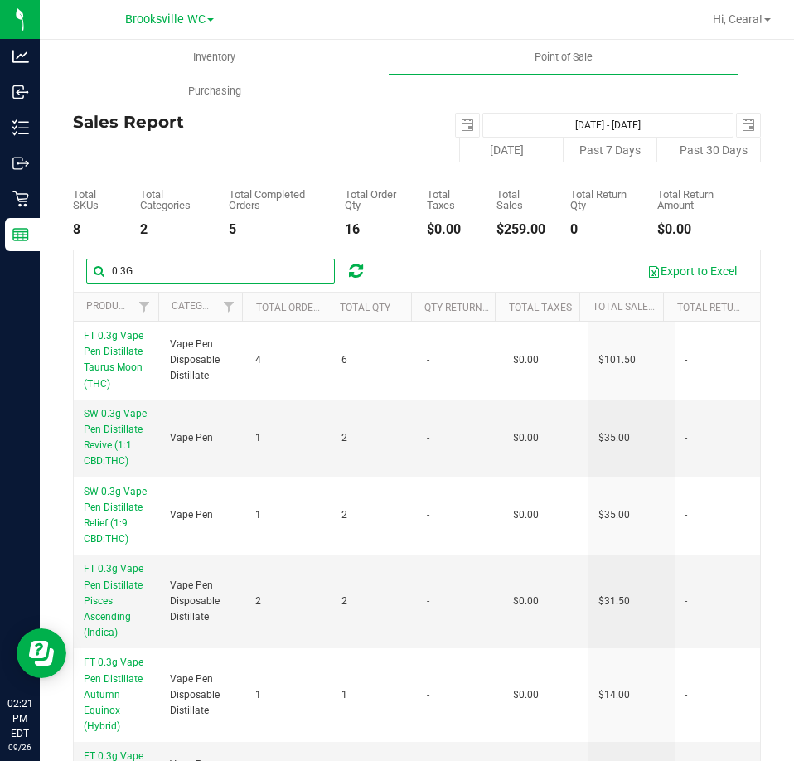
drag, startPoint x: 262, startPoint y: 268, endPoint x: 40, endPoint y: 245, distance: 223.3
click at [40, 245] on div "Back Sales Report [DATE] [DATE] - [DATE] [DATE] [DATE] Past 7 Days Past 30 Days…" at bounding box center [417, 467] width 754 height 788
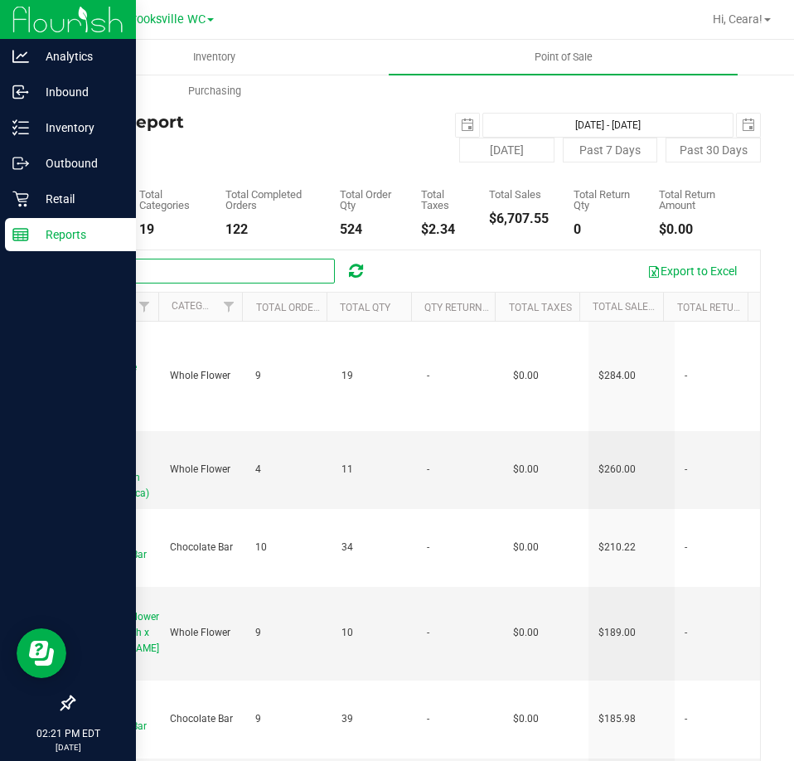
type input "PK"
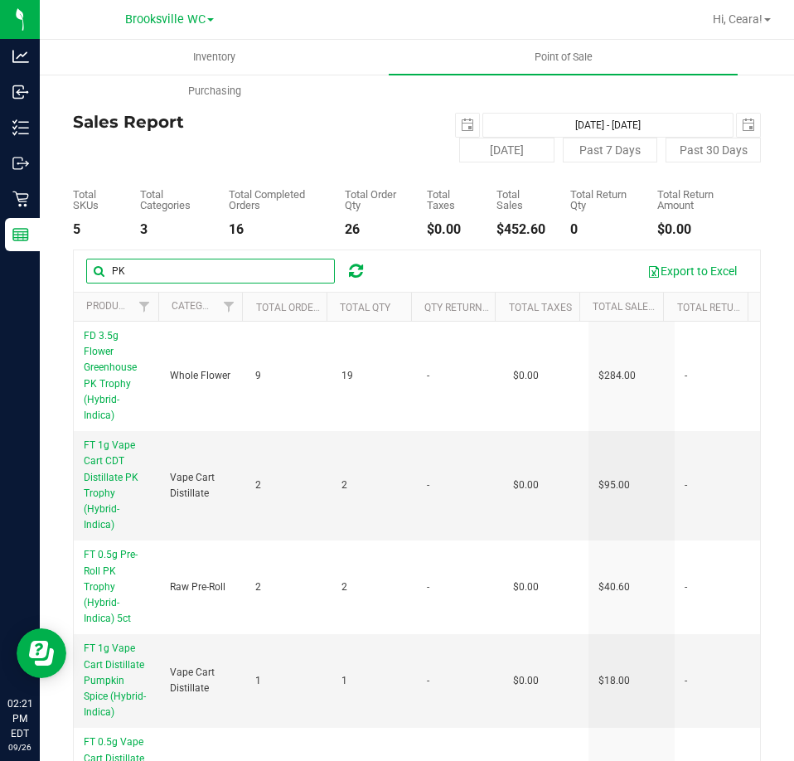
drag, startPoint x: 62, startPoint y: 245, endPoint x: -92, endPoint y: 211, distance: 157.9
click at [0, 211] on html "Analytics Inbound Inventory Outbound Retail Reports 02:21 PM EDT [DATE] 09/26 […" at bounding box center [397, 380] width 794 height 761
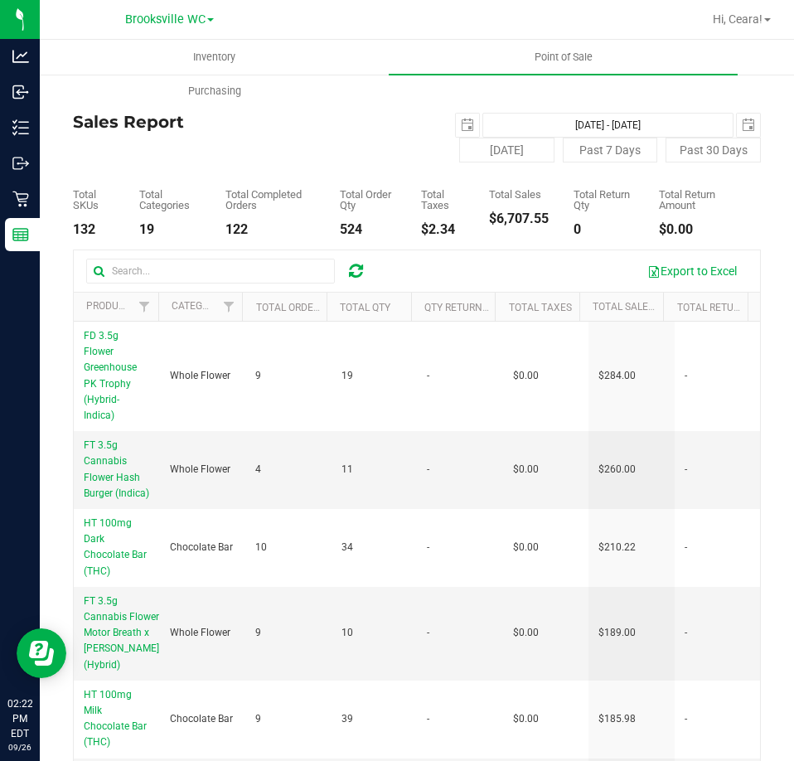
click at [349, 144] on div "Sales Report [DATE] [DATE] - [DATE] [DATE] [DATE] Past 7 Days Past 30 Days" at bounding box center [417, 138] width 688 height 50
click at [737, 133] on span "select" at bounding box center [748, 125] width 23 height 23
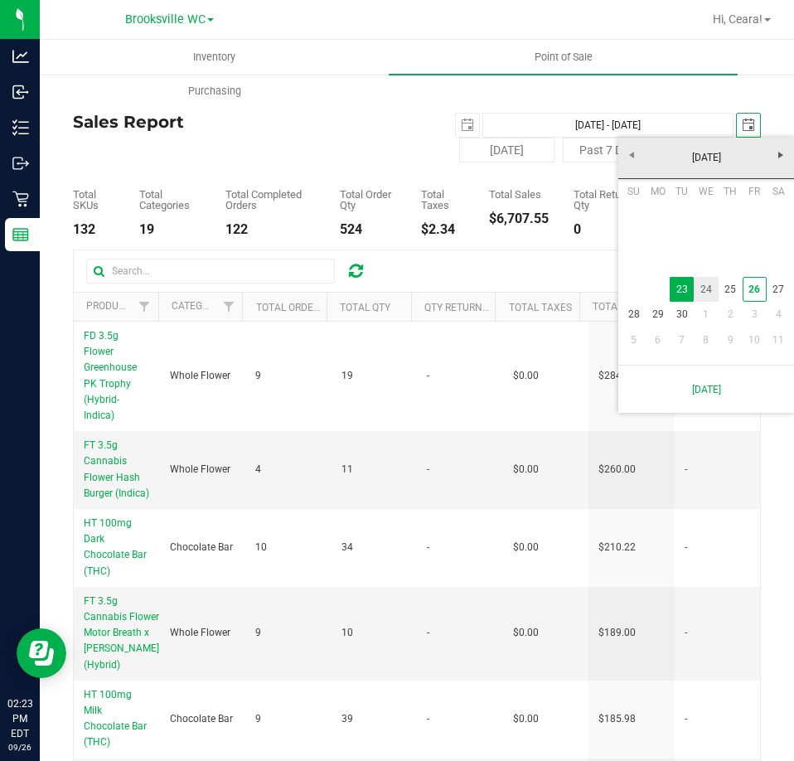
click at [710, 281] on link "24" at bounding box center [706, 290] width 24 height 26
type input "[DATE] - [DATE]"
type input "[DATE]"
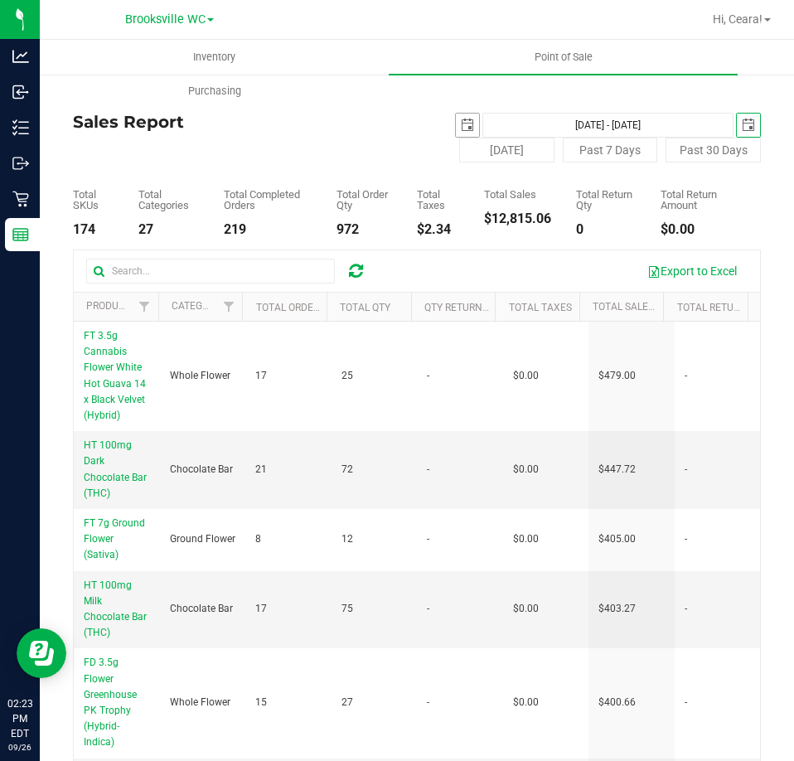
click at [461, 120] on span "select" at bounding box center [467, 125] width 13 height 13
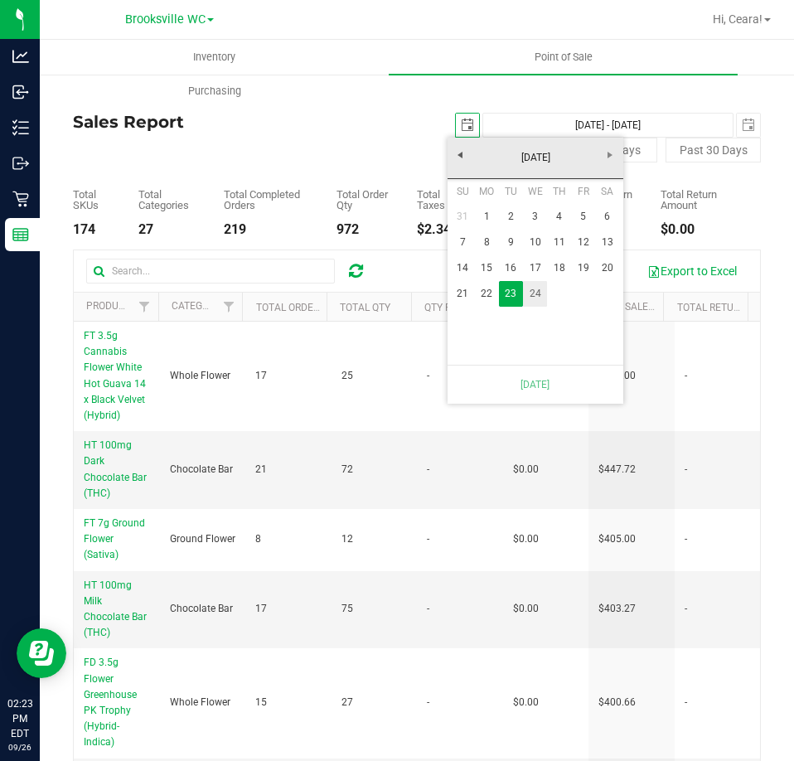
click at [538, 301] on link "24" at bounding box center [535, 294] width 24 height 26
type input "[DATE] - [DATE]"
type input "[DATE]"
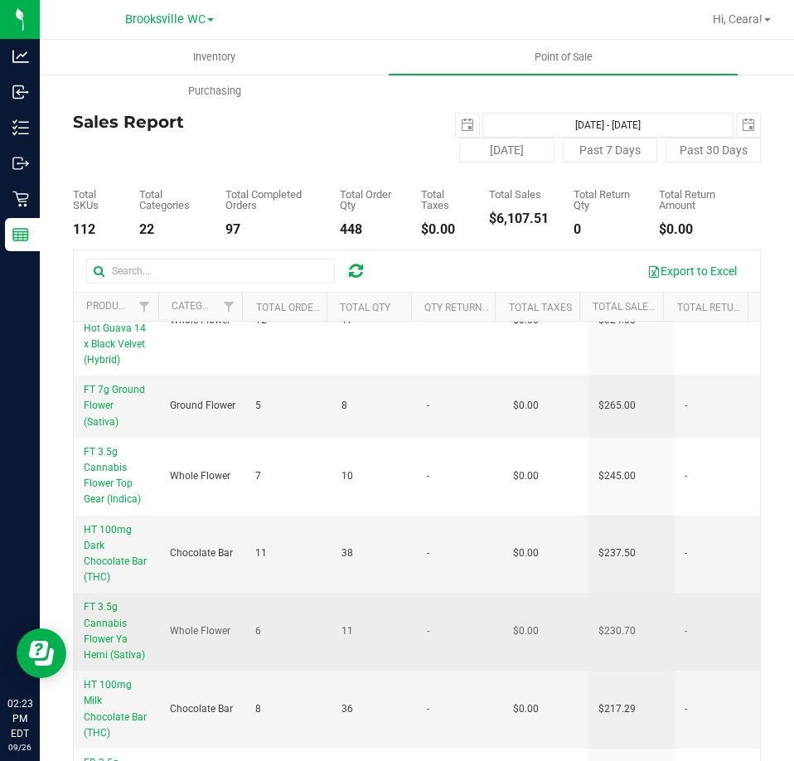
scroll to position [83, 0]
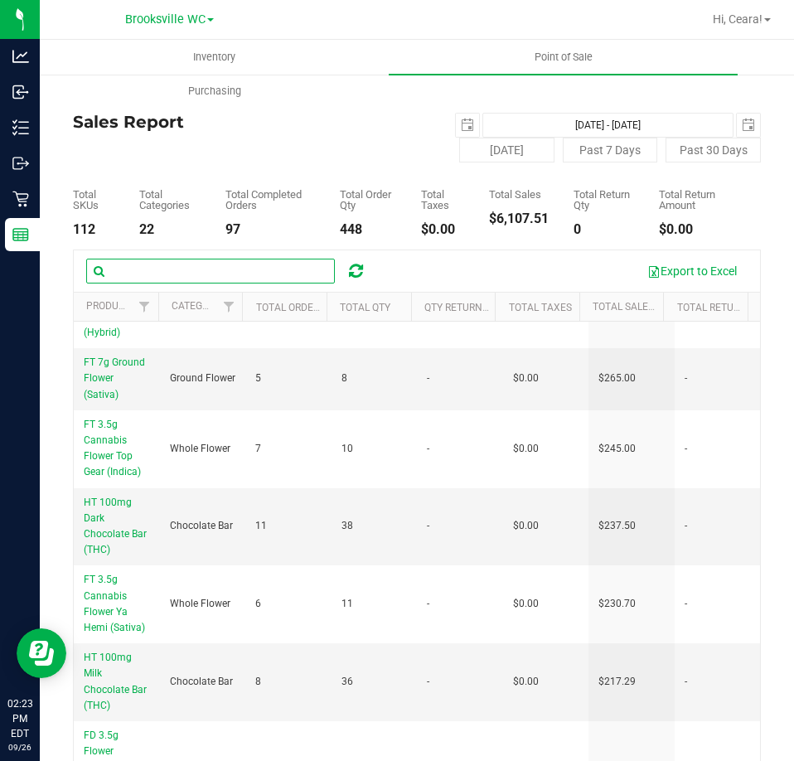
click at [220, 259] on input "text" at bounding box center [210, 271] width 249 height 25
click at [230, 301] on span "Filter" at bounding box center [228, 306] width 13 height 13
click at [138, 300] on span "Filter" at bounding box center [144, 306] width 13 height 13
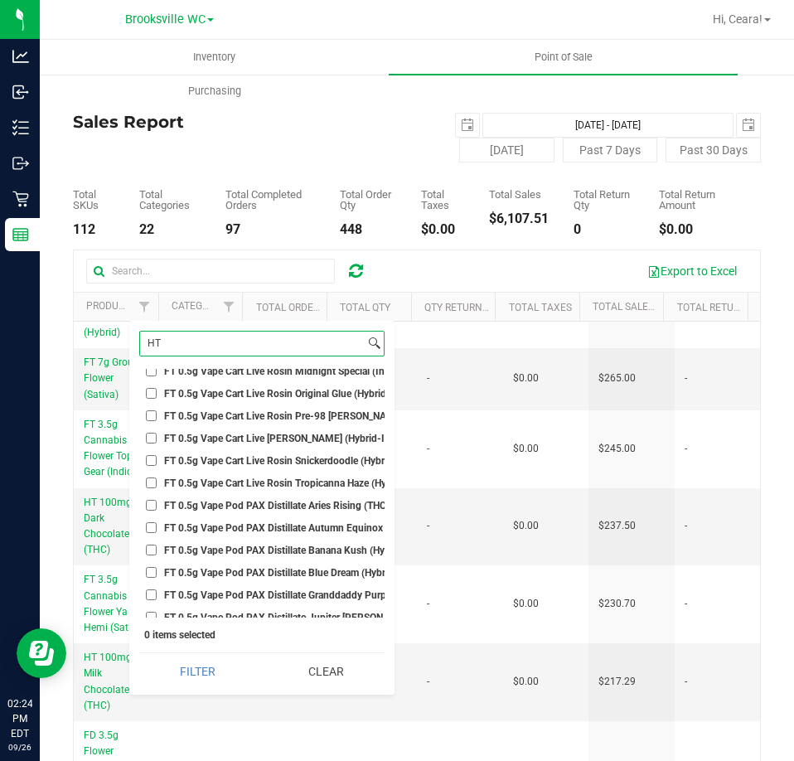
click at [219, 345] on input "HT" at bounding box center [252, 344] width 225 height 24
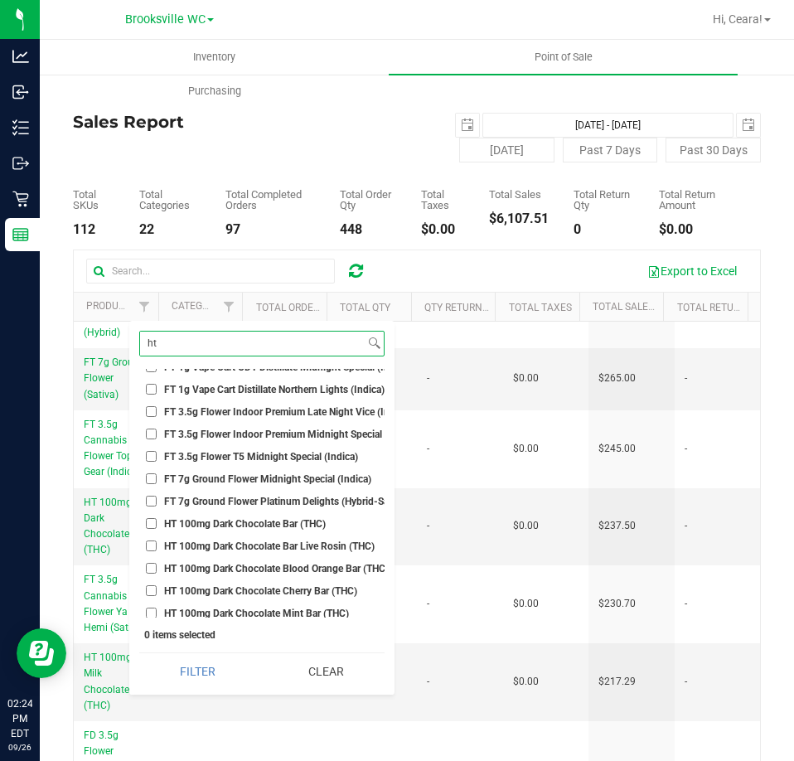
scroll to position [558, 0]
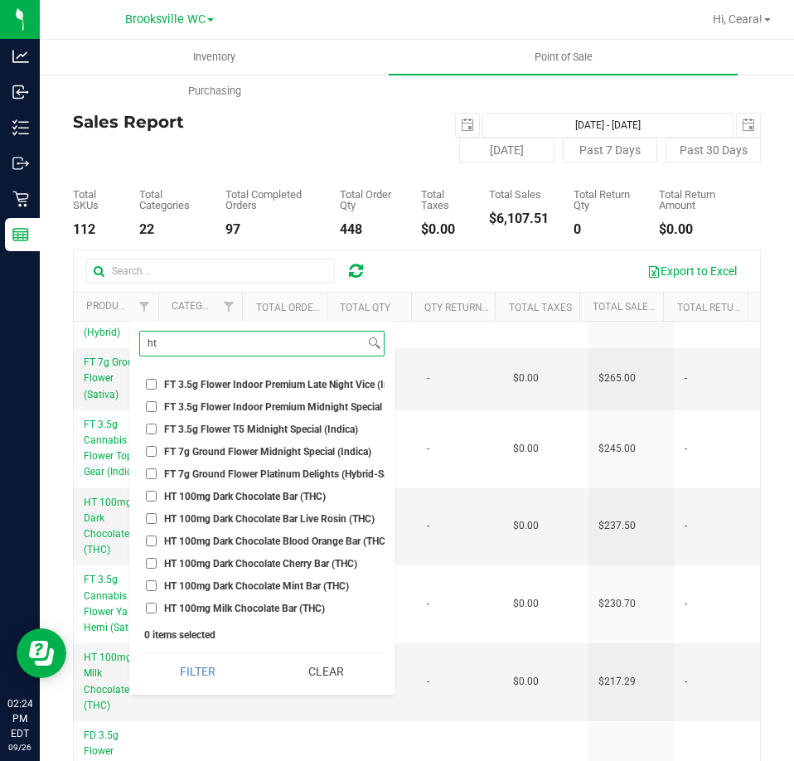
type input "ht"
click at [202, 492] on span "HT 100mg Dark Chocolate Bar (THC)" at bounding box center [245, 497] width 162 height 10
click at [157, 492] on input "HT 100mg Dark Chocolate Bar (THC)" at bounding box center [151, 496] width 11 height 11
checkbox input "true"
click at [202, 517] on span "HT 100mg Dark Chocolate Bar Live Rosin (THC)" at bounding box center [269, 519] width 211 height 10
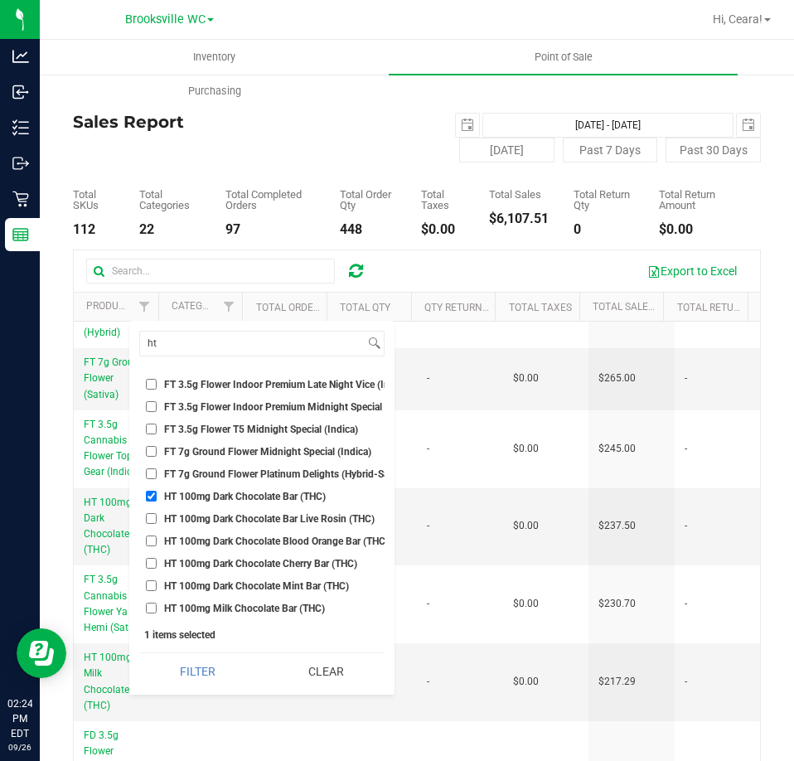
click at [157, 517] on input "HT 100mg Dark Chocolate Bar Live Rosin (THC)" at bounding box center [151, 518] width 11 height 11
checkbox input "true"
click at [200, 537] on span "HT 100mg Dark Chocolate Blood Orange Bar (THC)" at bounding box center [276, 541] width 225 height 10
click at [157, 537] on input "HT 100mg Dark Chocolate Blood Orange Bar (THC)" at bounding box center [151, 540] width 11 height 11
checkbox input "true"
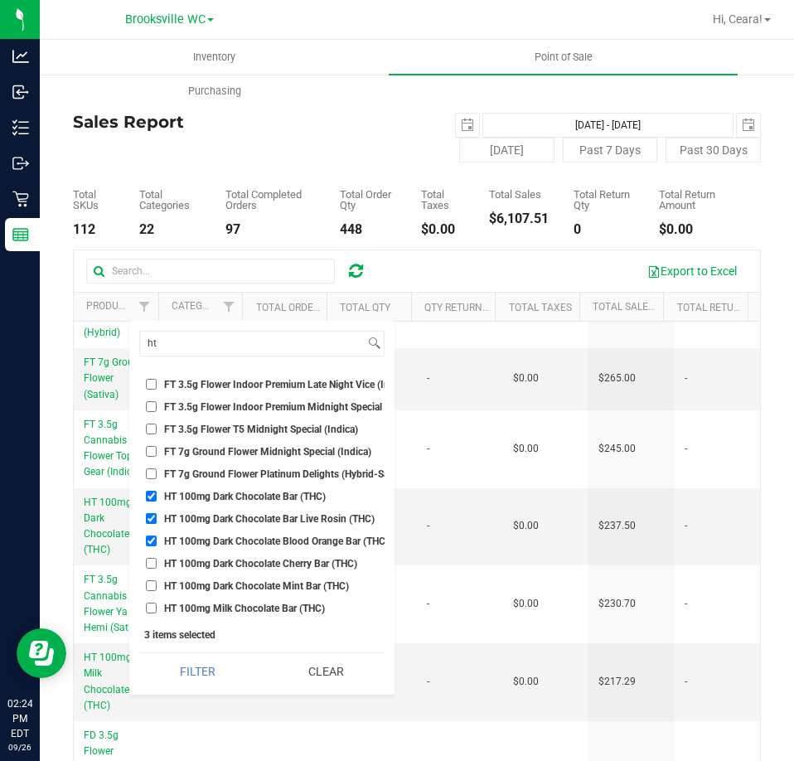
click at [199, 564] on span "HT 100mg Dark Chocolate Cherry Bar (THC)" at bounding box center [260, 564] width 193 height 10
click at [157, 564] on input "HT 100mg Dark Chocolate Cherry Bar (THC)" at bounding box center [151, 563] width 11 height 11
checkbox input "true"
click at [200, 582] on span "HT 100mg Dark Chocolate Mint Bar (THC)" at bounding box center [256, 586] width 185 height 10
click at [157, 582] on input "HT 100mg Dark Chocolate Mint Bar (THC)" at bounding box center [151, 585] width 11 height 11
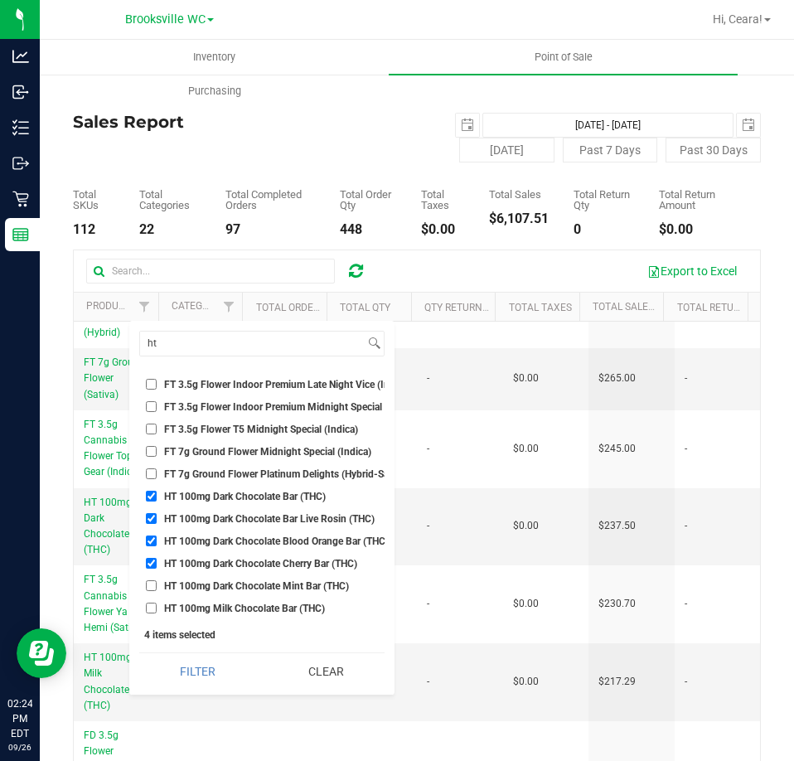
checkbox input "true"
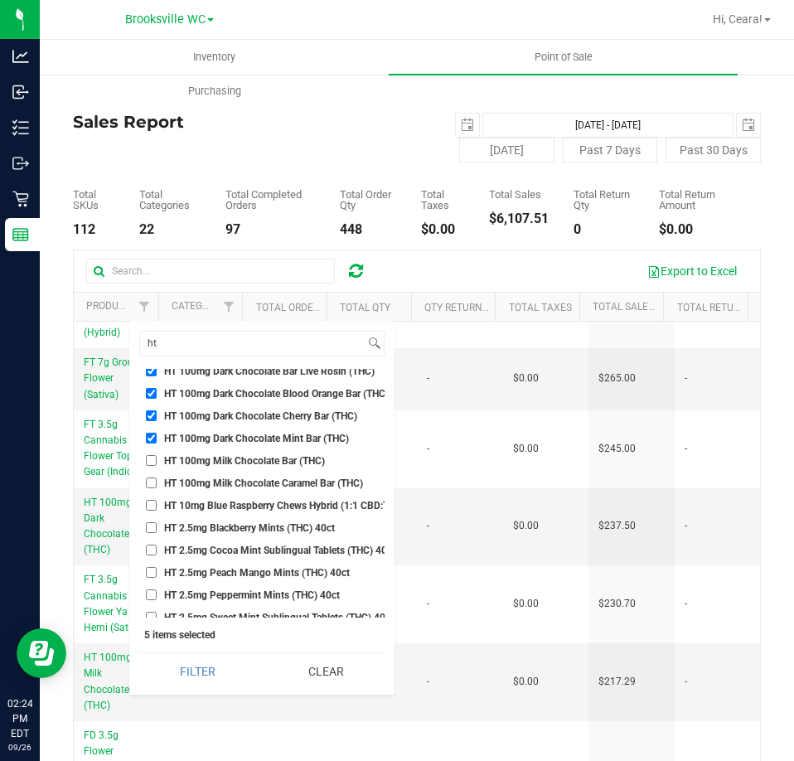
scroll to position [724, 0]
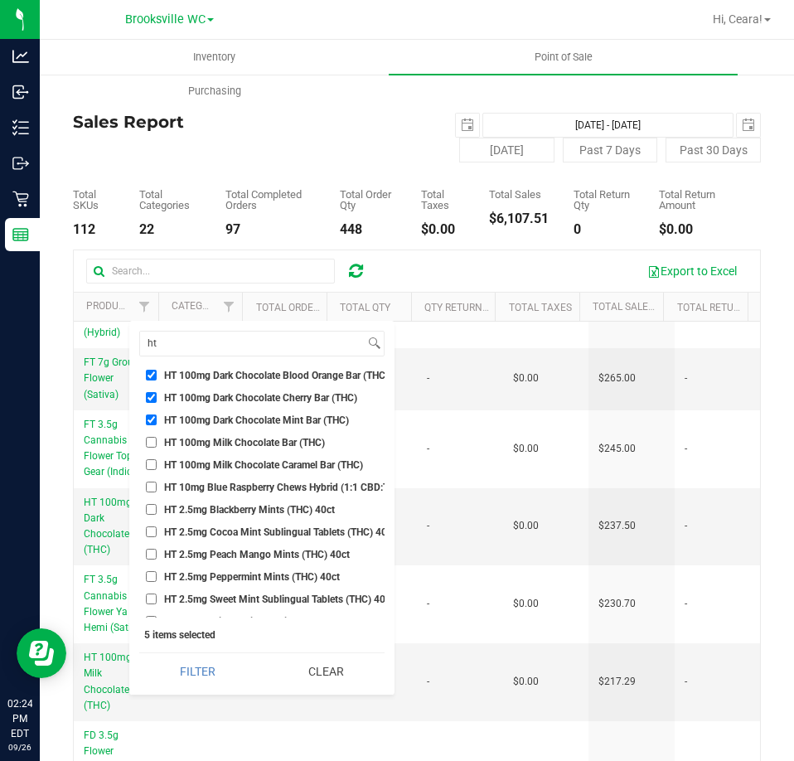
click at [213, 457] on li "HT 100mg Milk Chocolate Caramel Bar (THC)" at bounding box center [261, 464] width 245 height 17
click at [216, 448] on span "HT 100mg Milk Chocolate Bar (THC)" at bounding box center [244, 443] width 161 height 10
click at [157, 448] on input "HT 100mg Milk Chocolate Bar (THC)" at bounding box center [151, 442] width 11 height 11
checkbox input "true"
click at [212, 462] on span "HT 100mg Milk Chocolate Caramel Bar (THC)" at bounding box center [263, 465] width 199 height 10
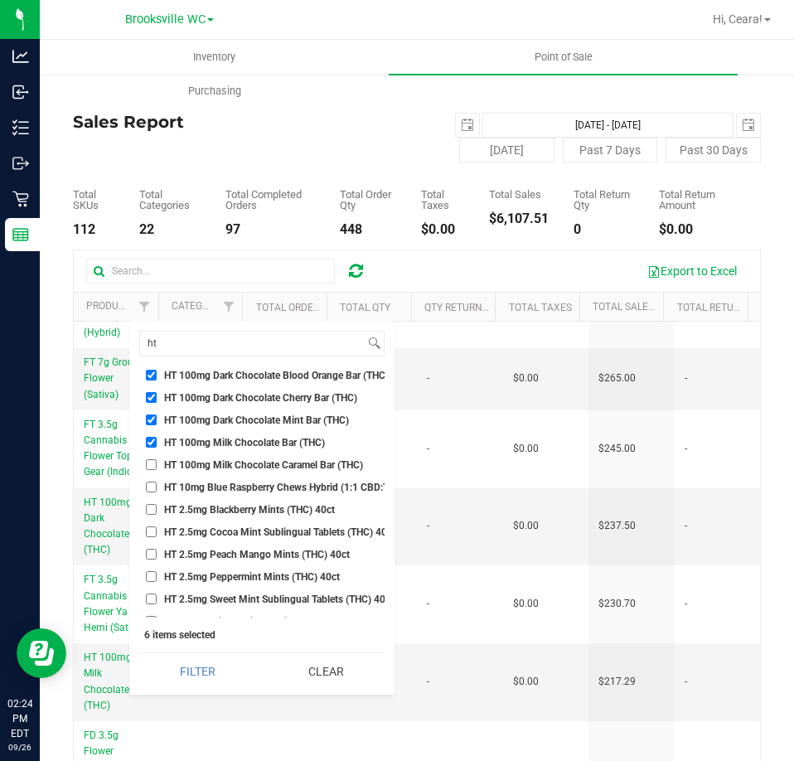
click at [157, 462] on input "HT 100mg Milk Chocolate Caramel Bar (THC)" at bounding box center [151, 464] width 11 height 11
checkbox input "true"
click at [213, 488] on span "HT 10mg Blue Raspberry Chews Hybrid (1:1 CBD:THC) 20ct" at bounding box center [296, 487] width 264 height 10
click at [157, 488] on input "HT 10mg Blue Raspberry Chews Hybrid (1:1 CBD:THC) 20ct" at bounding box center [151, 487] width 11 height 11
checkbox input "true"
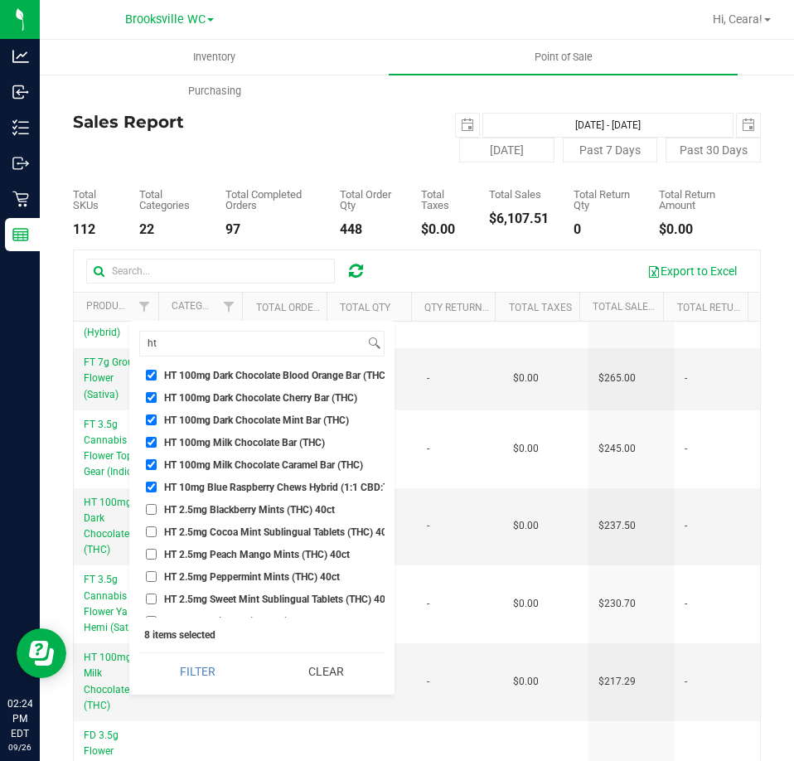
click at [215, 502] on li "HT 2.5mg Blackberry Mints (THC) 40ct" at bounding box center [261, 509] width 245 height 17
click at [222, 530] on span "HT 2.5mg Cocoa Mint Sublingual Tablets (THC) 40ct" at bounding box center [279, 532] width 231 height 10
click at [157, 530] on input "HT 2.5mg Cocoa Mint Sublingual Tablets (THC) 40ct" at bounding box center [151, 531] width 11 height 11
checkbox input "true"
click at [222, 550] on span "HT 2.5mg Peach Mango Mints (THC) 40ct" at bounding box center [257, 555] width 186 height 10
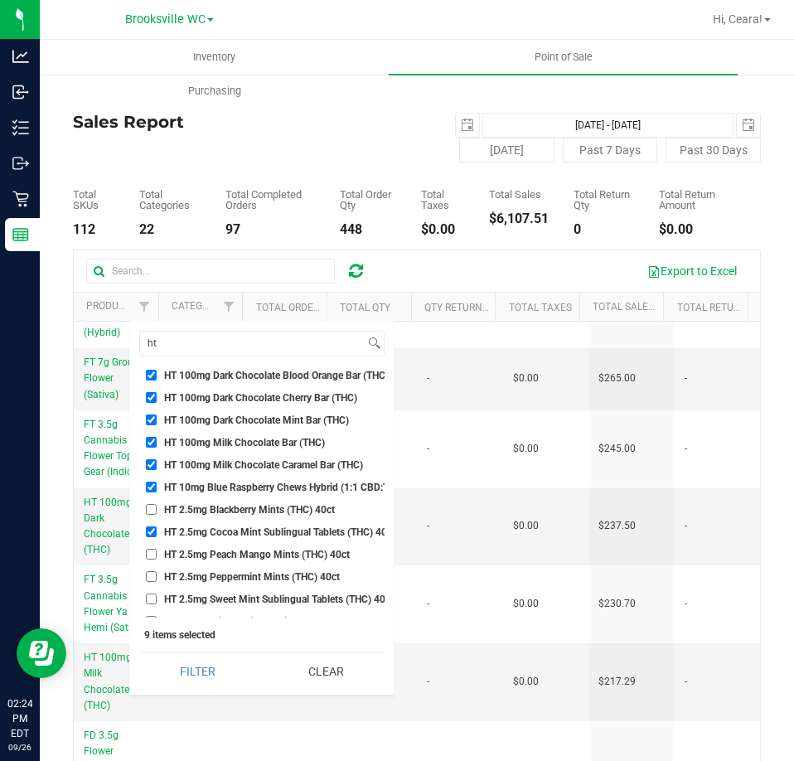
click at [157, 549] on input "HT 2.5mg Peach Mango Mints (THC) 40ct" at bounding box center [151, 554] width 11 height 11
checkbox input "true"
click at [214, 505] on span "HT 2.5mg Blackberry Mints (THC) 40ct" at bounding box center [249, 510] width 171 height 10
click at [157, 504] on input "HT 2.5mg Blackberry Mints (THC) 40ct" at bounding box center [151, 509] width 11 height 11
checkbox input "true"
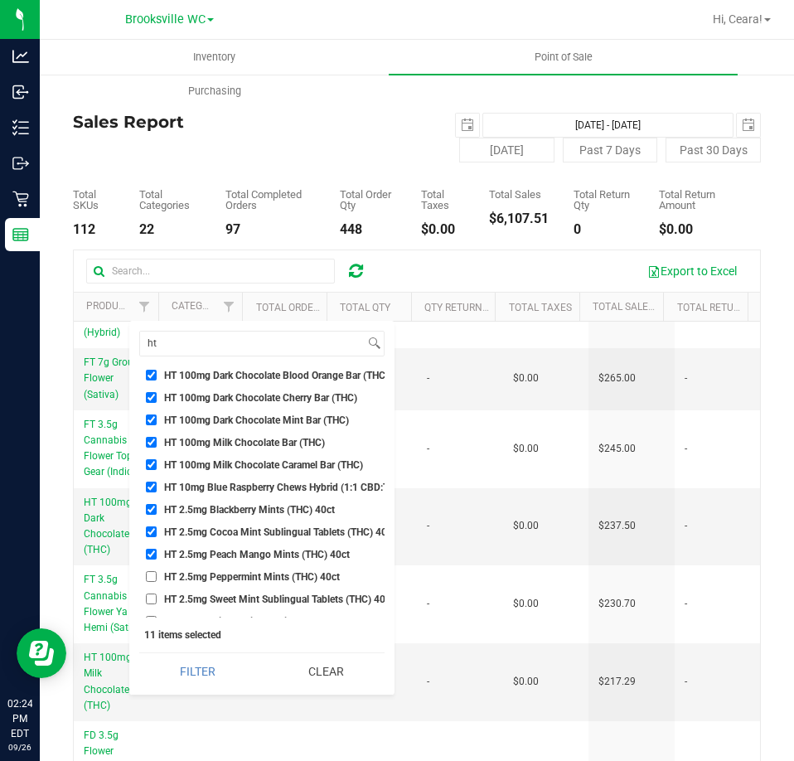
click at [219, 569] on li "HT 2.5mg Peppermint Mints (THC) 40ct" at bounding box center [261, 576] width 245 height 17
drag, startPoint x: 225, startPoint y: 577, endPoint x: 239, endPoint y: 598, distance: 25.1
click at [225, 576] on span "HT 2.5mg Peppermint Mints (THC) 40ct" at bounding box center [252, 577] width 176 height 10
click at [157, 576] on input "HT 2.5mg Peppermint Mints (THC) 40ct" at bounding box center [151, 576] width 11 height 11
checkbox input "true"
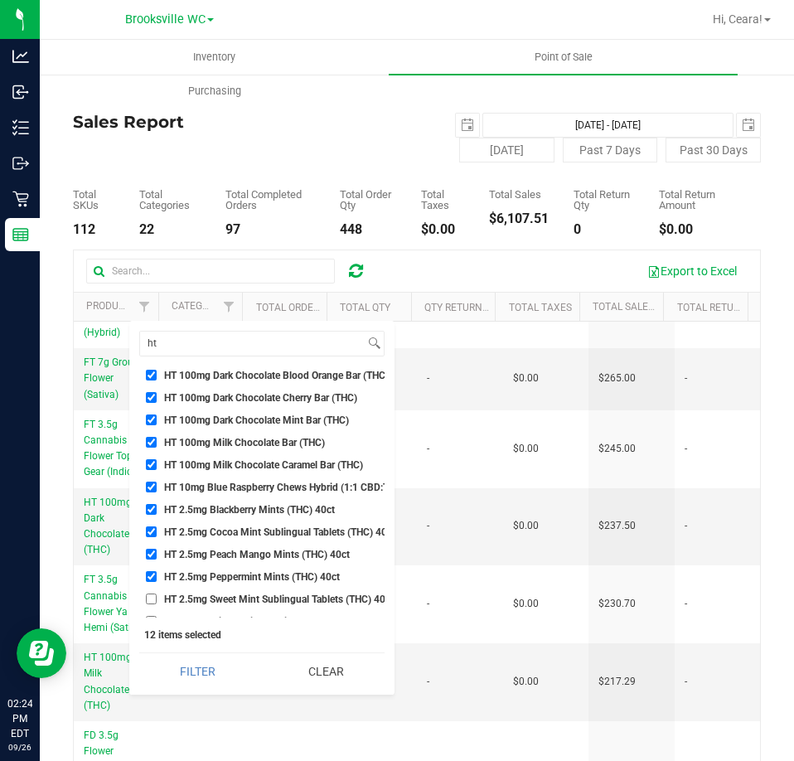
click at [240, 600] on span "HT 2.5mg Sweet Mint Sublingual Tablets (THC) 40ct" at bounding box center [279, 599] width 230 height 10
click at [157, 600] on input "HT 2.5mg Sweet Mint Sublingual Tablets (THC) 40ct" at bounding box center [151, 598] width 11 height 11
checkbox input "true"
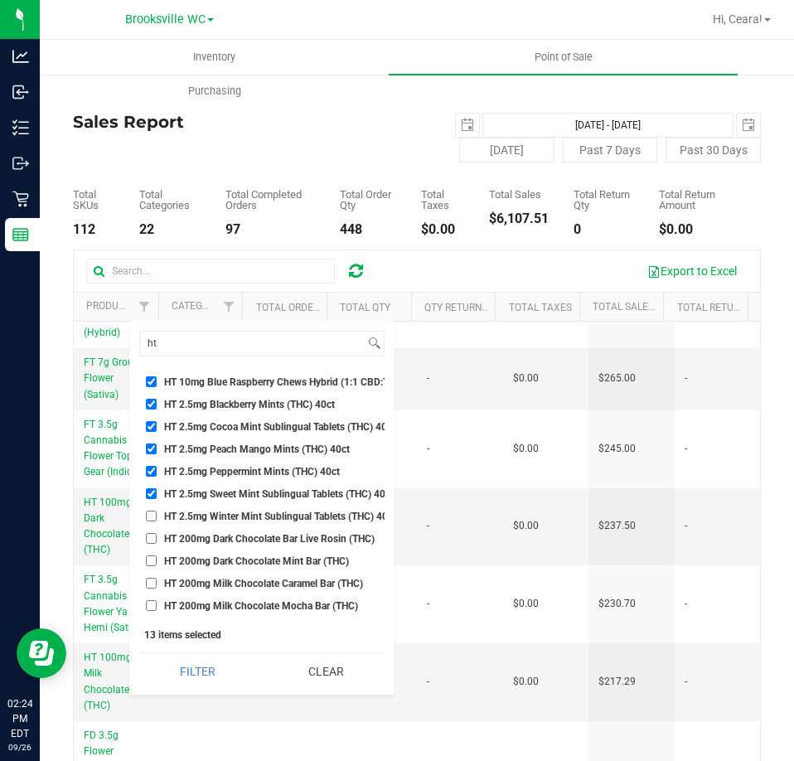
scroll to position [889, 0]
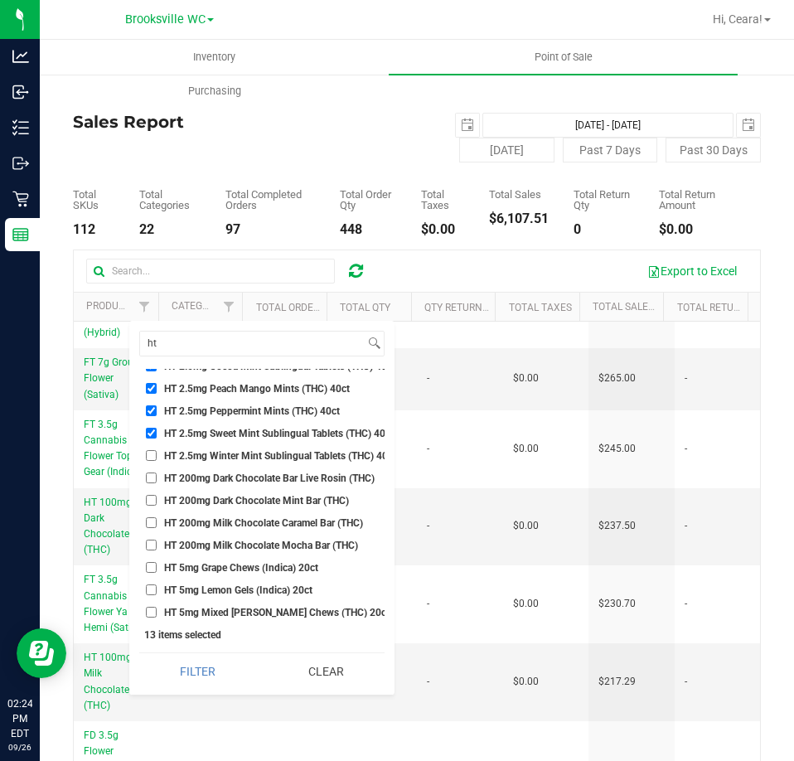
click at [222, 456] on span "HT 2.5mg Winter Mint Sublingual Tablets (THC) 40ct" at bounding box center [280, 456] width 232 height 10
click at [157, 456] on input "HT 2.5mg Winter Mint Sublingual Tablets (THC) 40ct" at bounding box center [151, 455] width 11 height 11
checkbox input "true"
click at [222, 476] on span "HT 200mg Dark Chocolate Bar Live Rosin (THC)" at bounding box center [269, 478] width 211 height 10
click at [157, 476] on input "HT 200mg Dark Chocolate Bar Live Rosin (THC)" at bounding box center [151, 477] width 11 height 11
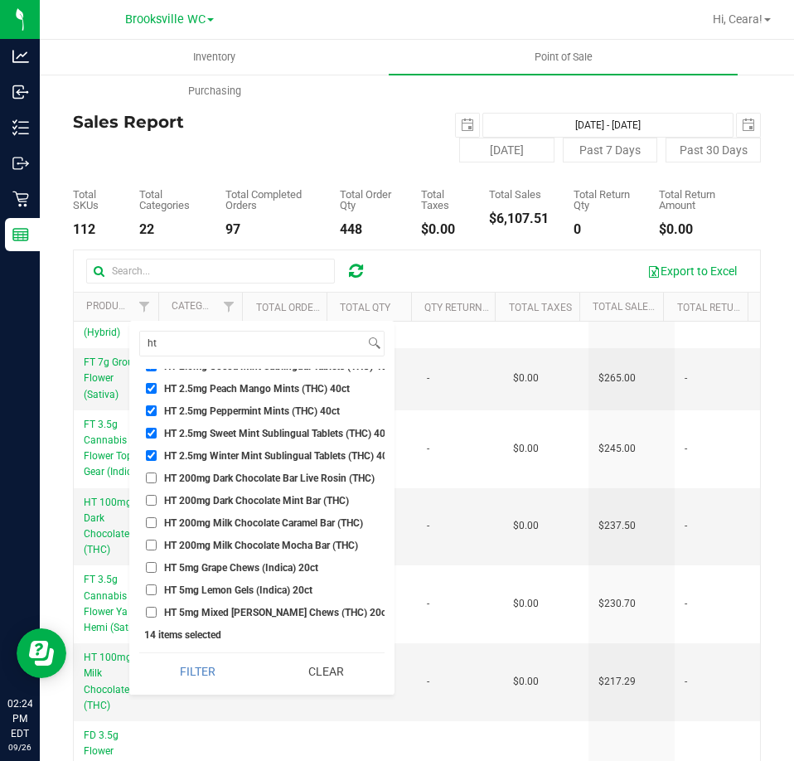
checkbox input "true"
click at [229, 504] on span "HT 200mg Dark Chocolate Mint Bar (THC)" at bounding box center [256, 501] width 185 height 10
click at [157, 504] on input "HT 200mg Dark Chocolate Mint Bar (THC)" at bounding box center [151, 500] width 11 height 11
checkbox input "true"
click at [240, 523] on span "HT 200mg Milk Chocolate Caramel Bar (THC)" at bounding box center [263, 523] width 199 height 10
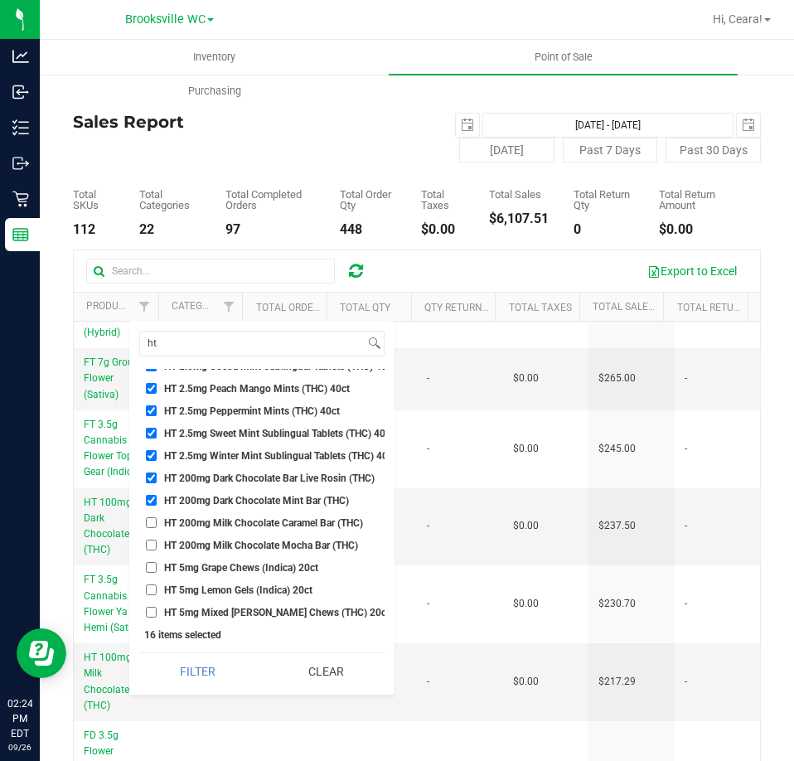
click at [157, 523] on input "HT 200mg Milk Chocolate Caramel Bar (THC)" at bounding box center [151, 522] width 11 height 11
checkbox input "true"
click at [249, 541] on span "HT 200mg Milk Chocolate Mocha Bar (THC)" at bounding box center [261, 545] width 194 height 10
click at [157, 541] on input "HT 200mg Milk Chocolate Mocha Bar (THC)" at bounding box center [151, 545] width 11 height 11
checkbox input "true"
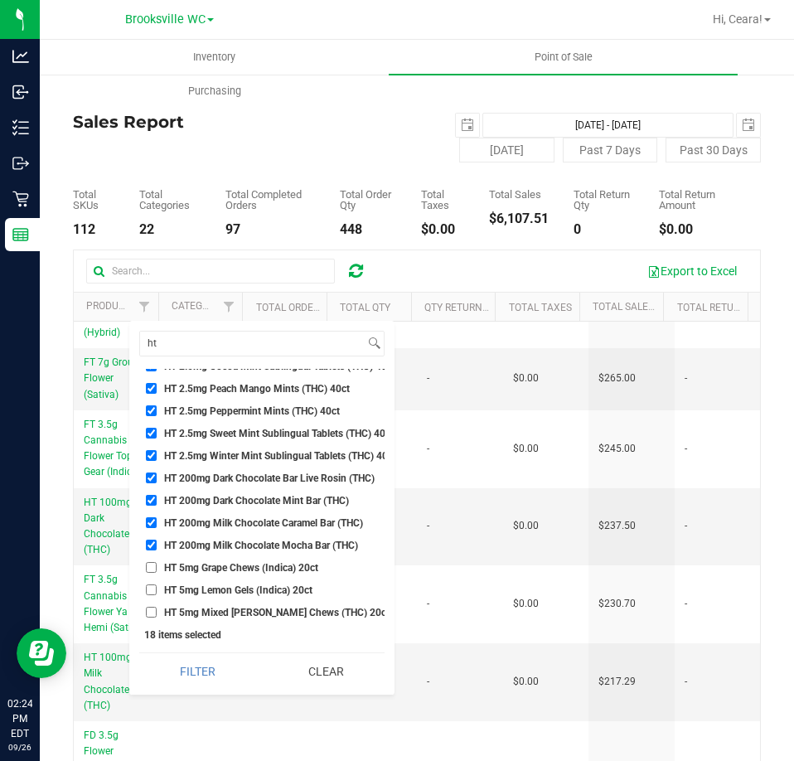
click at [254, 566] on span "HT 5mg Grape Chews (Indica) 20ct" at bounding box center [241, 568] width 154 height 10
click at [157, 566] on input "HT 5mg Grape Chews (Indica) 20ct" at bounding box center [151, 567] width 11 height 11
checkbox input "true"
click at [253, 583] on li "HT 5mg Lemon Gels (Indica) 20ct" at bounding box center [261, 589] width 245 height 17
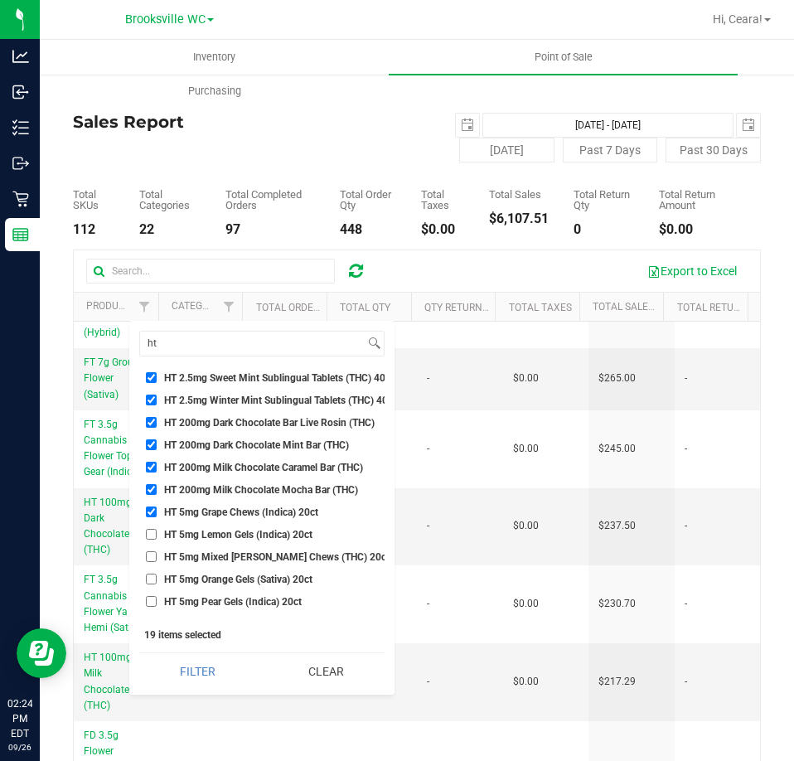
scroll to position [972, 0]
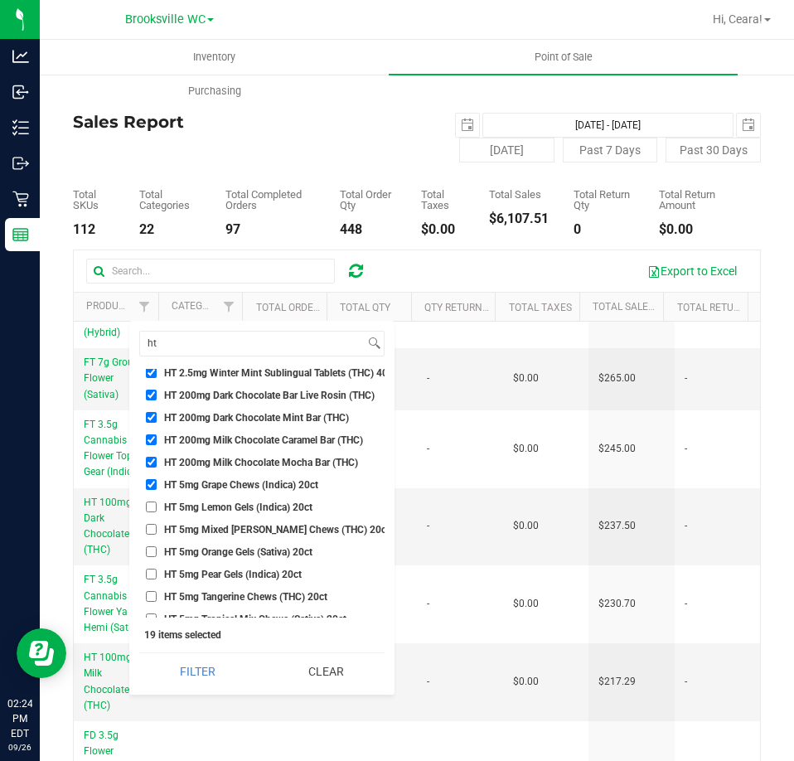
click at [211, 508] on span "HT 5mg Lemon Gels (Indica) 20ct" at bounding box center [238, 507] width 148 height 10
click at [157, 508] on input "HT 5mg Lemon Gels (Indica) 20ct" at bounding box center [151, 506] width 11 height 11
checkbox input "true"
click at [213, 529] on span "HT 5mg Mixed [PERSON_NAME] Chews (THC) 20ct" at bounding box center [276, 530] width 225 height 10
click at [157, 529] on input "HT 5mg Mixed [PERSON_NAME] Chews (THC) 20ct" at bounding box center [151, 529] width 11 height 11
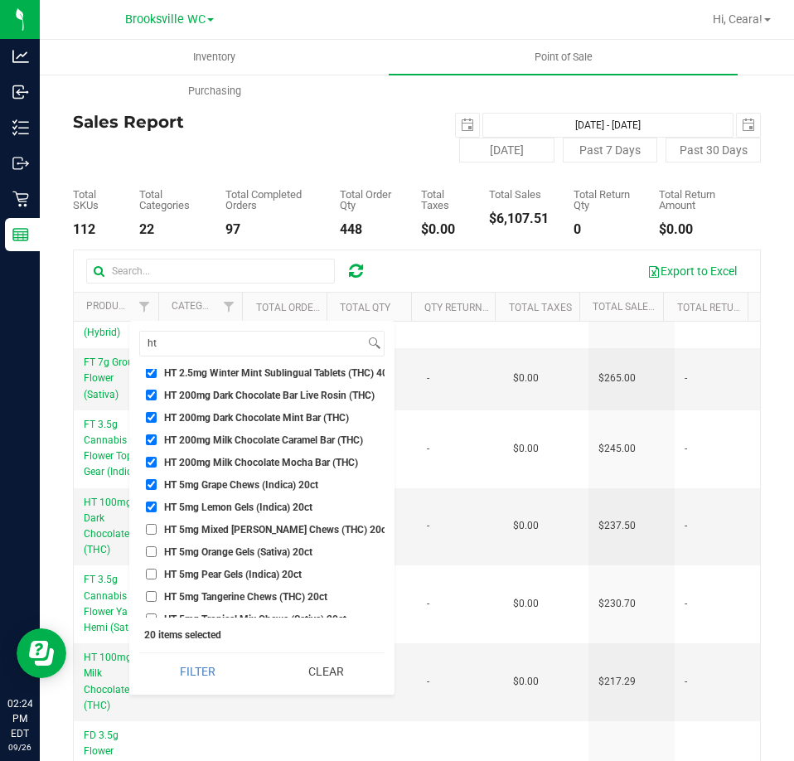
checkbox input "true"
click at [210, 556] on span "HT 5mg Orange Gels (Sativa) 20ct" at bounding box center [238, 552] width 148 height 10
click at [157, 556] on input "HT 5mg Orange Gels (Sativa) 20ct" at bounding box center [151, 551] width 11 height 11
checkbox input "true"
click at [211, 574] on span "HT 5mg Pear Gels (Indica) 20ct" at bounding box center [233, 574] width 138 height 10
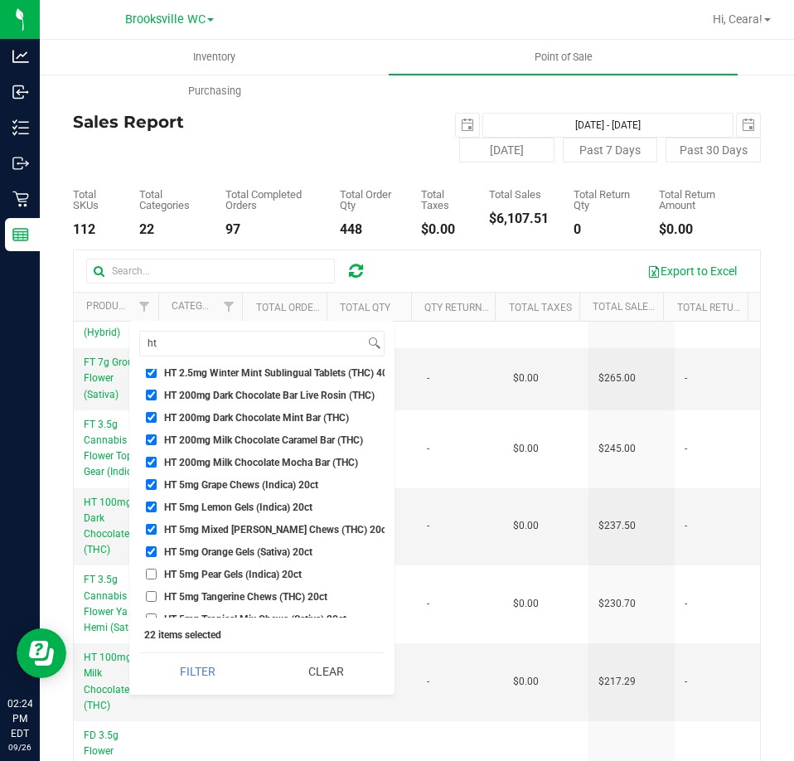
click at [157, 574] on input "HT 5mg Pear Gels (Indica) 20ct" at bounding box center [151, 574] width 11 height 11
checkbox input "true"
click at [204, 594] on span "HT 5mg Tangerine Chews (THC) 20ct" at bounding box center [245, 597] width 163 height 10
click at [157, 594] on input "HT 5mg Tangerine Chews (THC) 20ct" at bounding box center [151, 596] width 11 height 11
checkbox input "true"
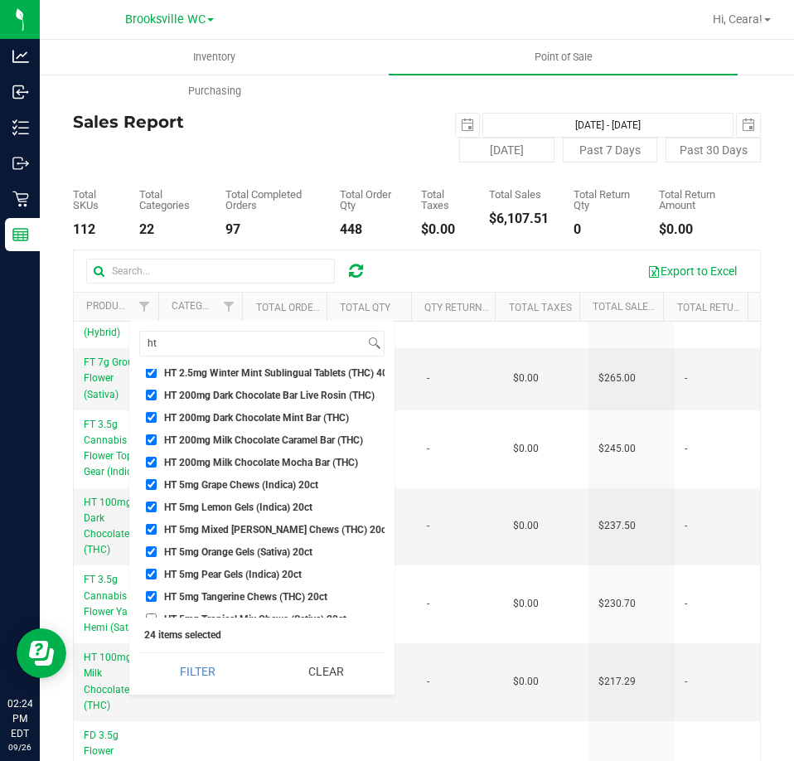
scroll to position [1055, 0]
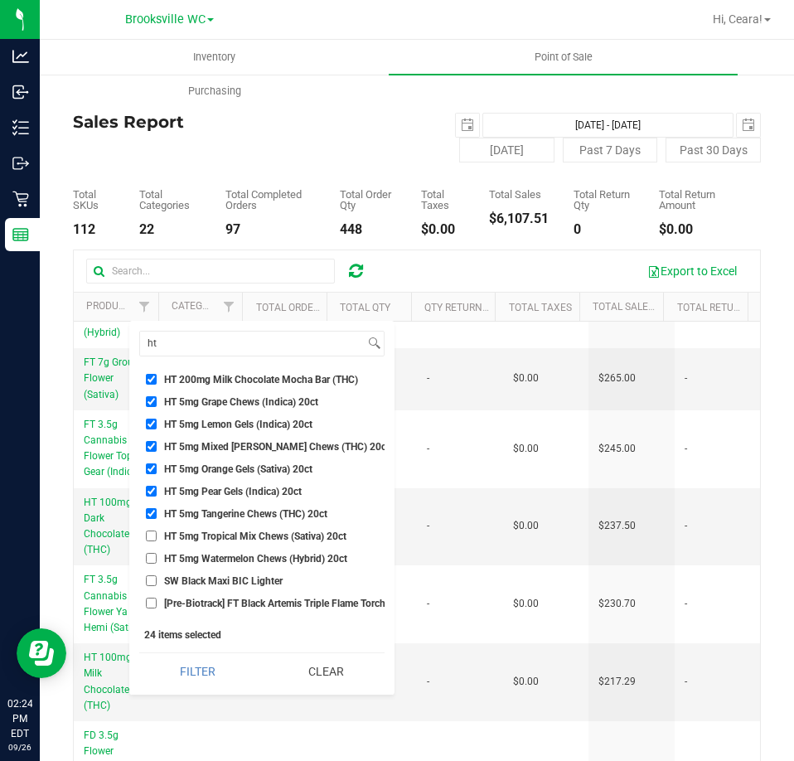
click at [221, 535] on span "HT 5mg Tropical Mix Chews (Sativa) 20ct" at bounding box center [255, 536] width 182 height 10
click at [157, 535] on input "HT 5mg Tropical Mix Chews (Sativa) 20ct" at bounding box center [151, 535] width 11 height 11
checkbox input "true"
click at [225, 556] on span "HT 5mg Watermelon Chews (Hybrid) 20ct" at bounding box center [255, 559] width 183 height 10
click at [157, 556] on input "HT 5mg Watermelon Chews (Hybrid) 20ct" at bounding box center [151, 558] width 11 height 11
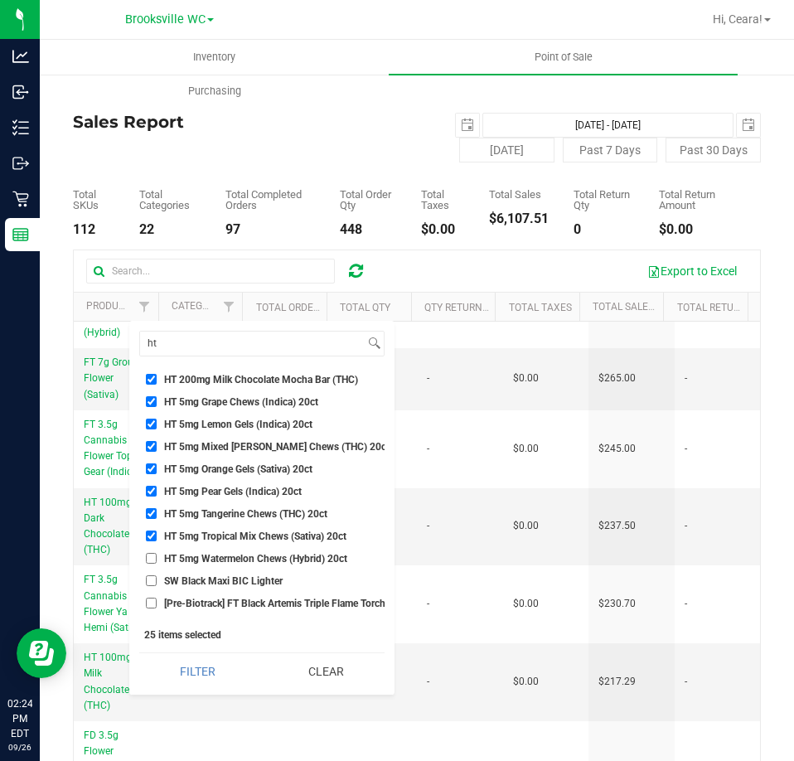
checkbox input "true"
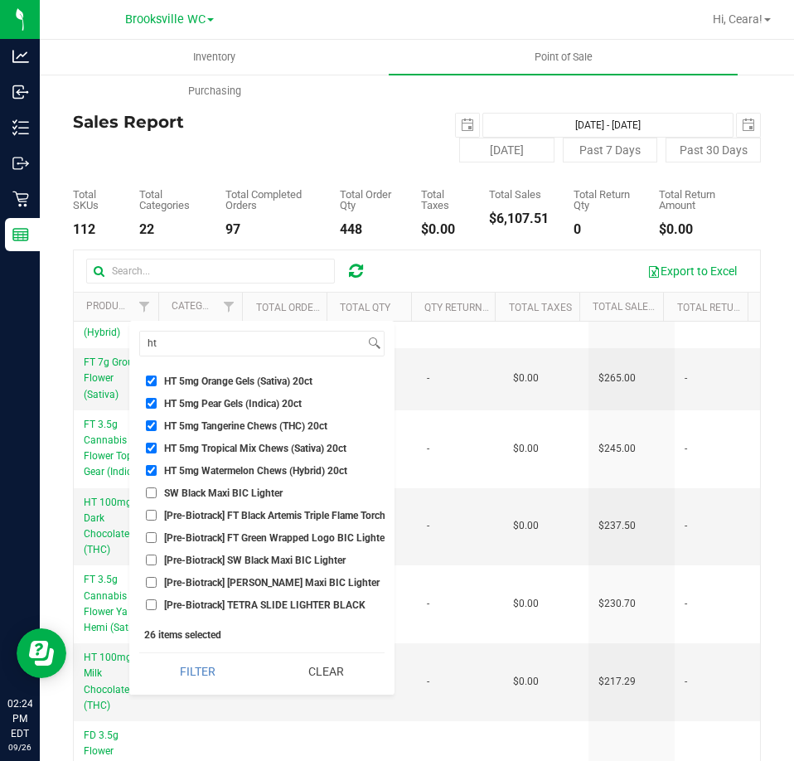
scroll to position [1174, 0]
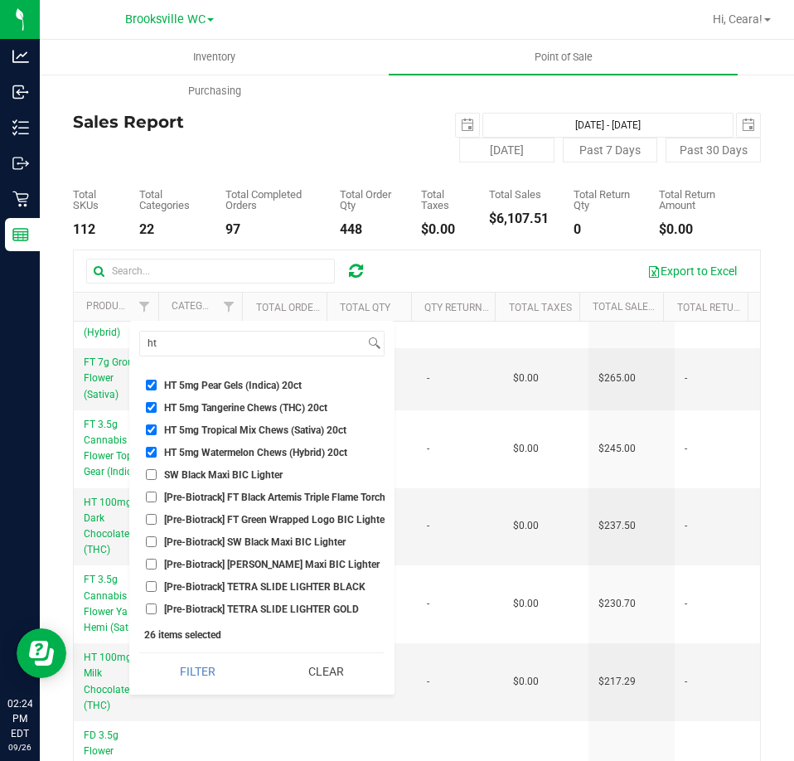
click at [195, 681] on button "Filter" at bounding box center [197, 671] width 117 height 36
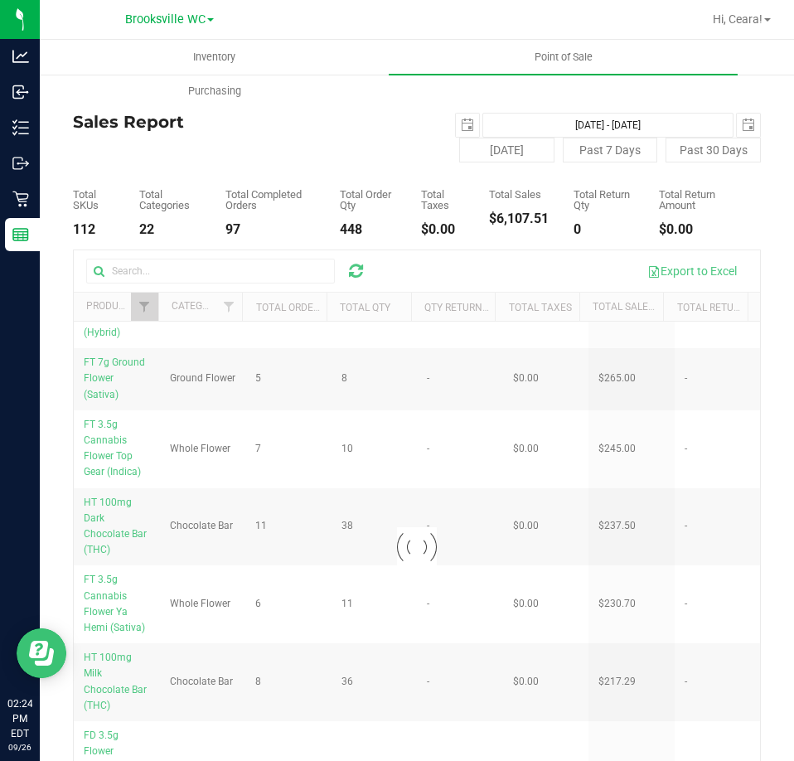
scroll to position [0, 0]
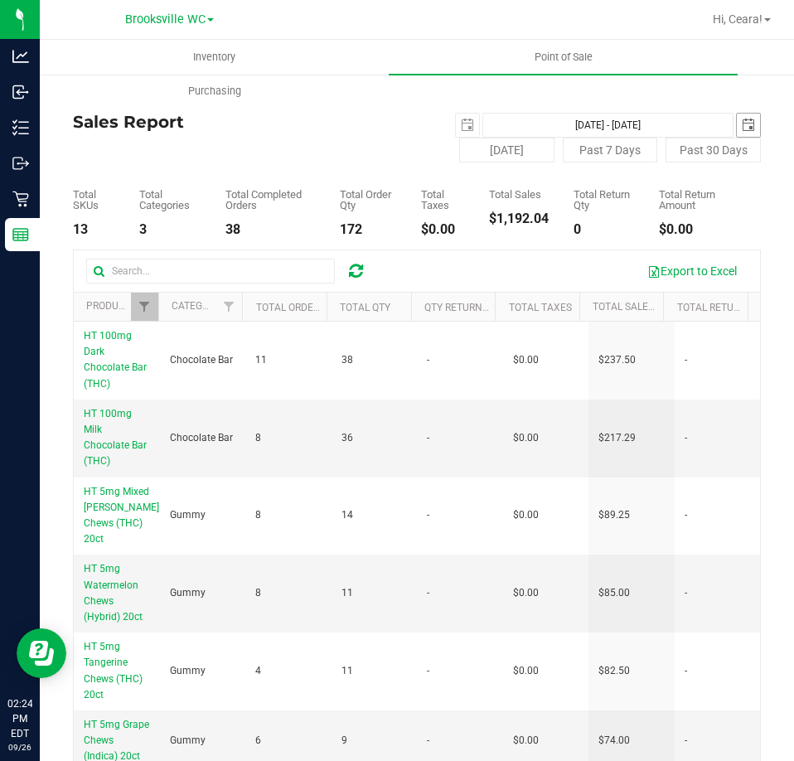
click at [737, 118] on span "select" at bounding box center [748, 125] width 23 height 23
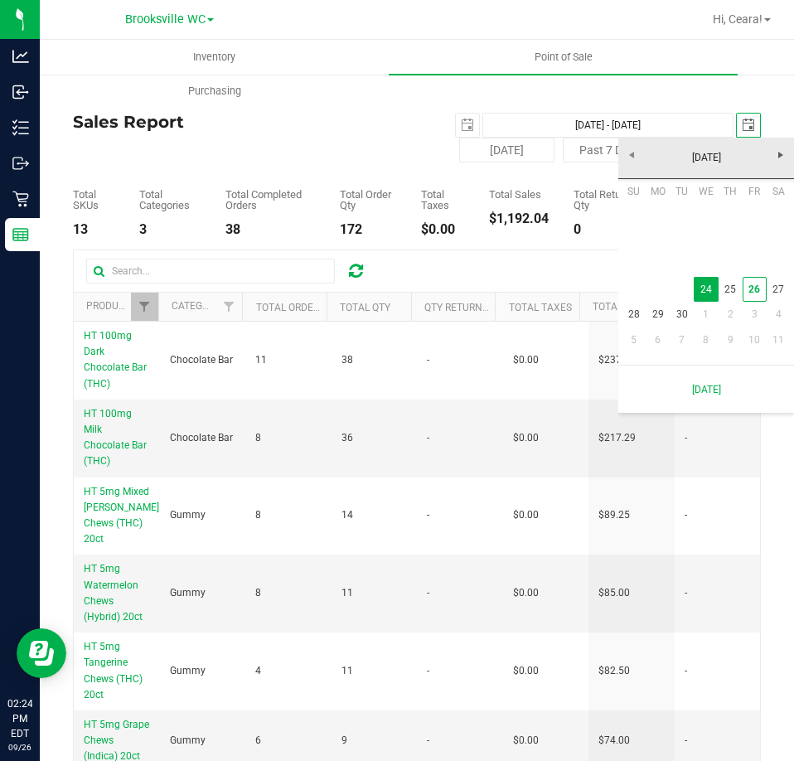
scroll to position [0, 41]
click at [731, 293] on link "25" at bounding box center [731, 290] width 24 height 26
type input "[DATE] - [DATE]"
type input "[DATE]"
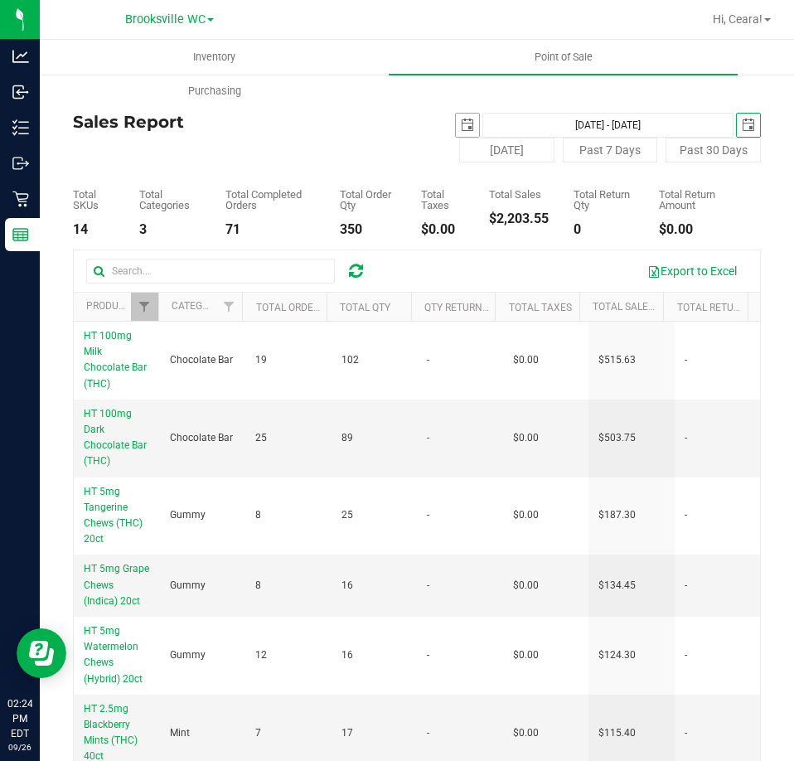
click at [461, 125] on span "select" at bounding box center [467, 125] width 13 height 13
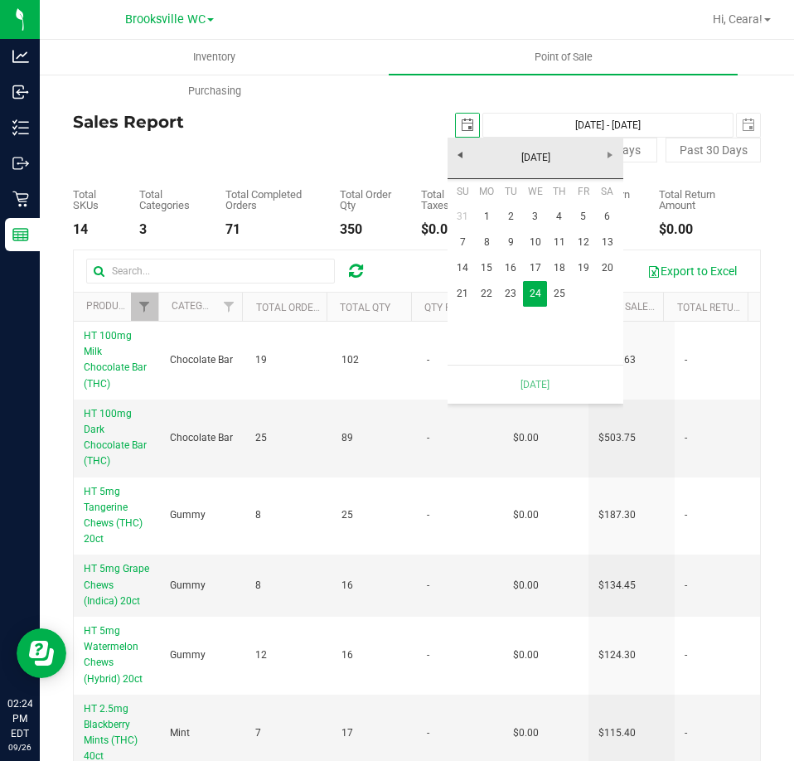
scroll to position [0, 41]
click at [558, 298] on link "25" at bounding box center [559, 294] width 24 height 26
type input "[DATE] - [DATE]"
type input "[DATE]"
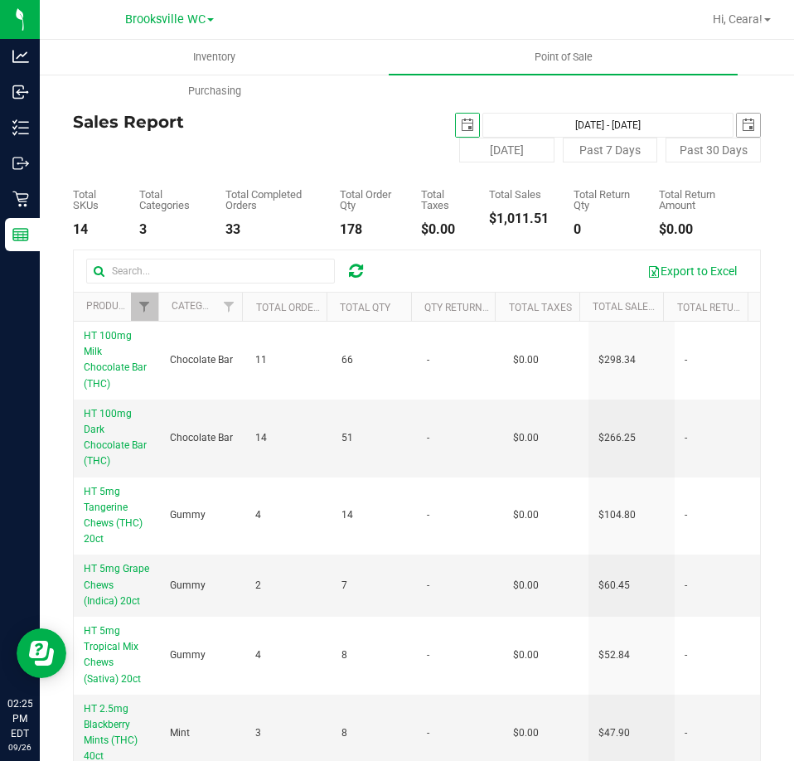
click at [737, 114] on span "select" at bounding box center [748, 125] width 23 height 23
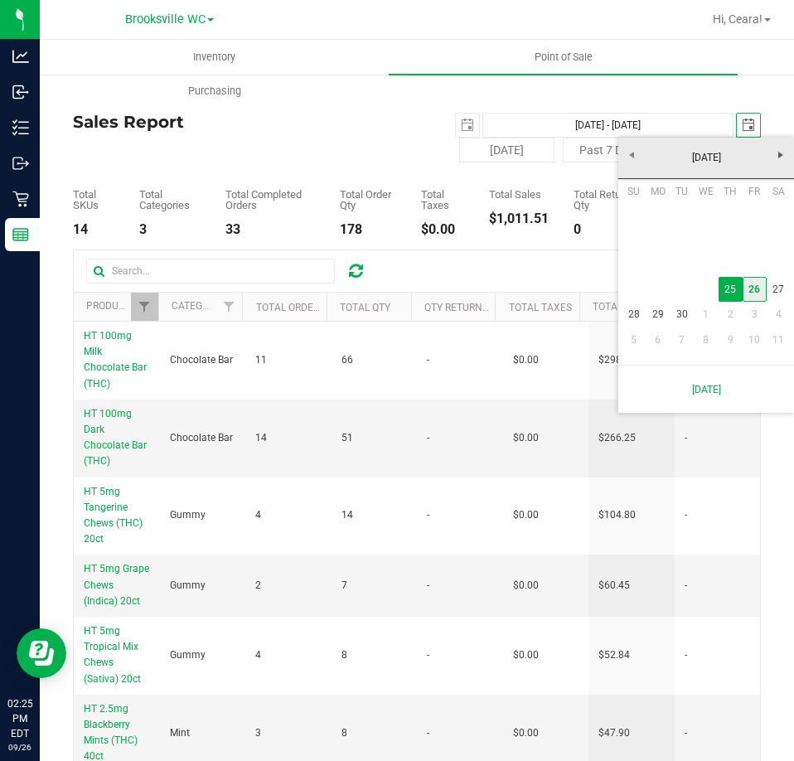
click at [753, 283] on link "26" at bounding box center [755, 290] width 24 height 26
type input "[DATE] - [DATE]"
type input "[DATE]"
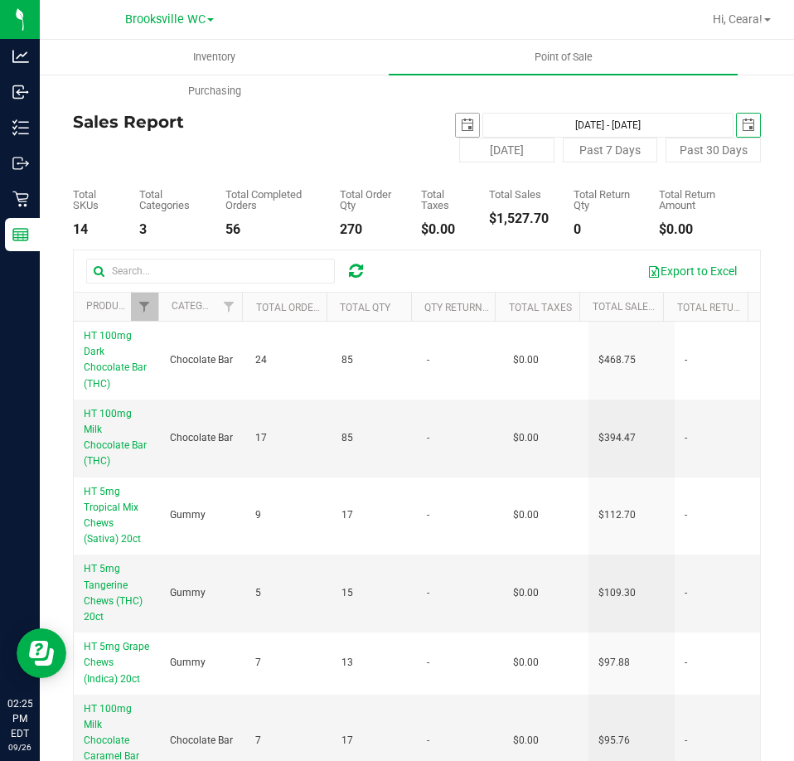
click at [461, 128] on span "select" at bounding box center [467, 125] width 13 height 13
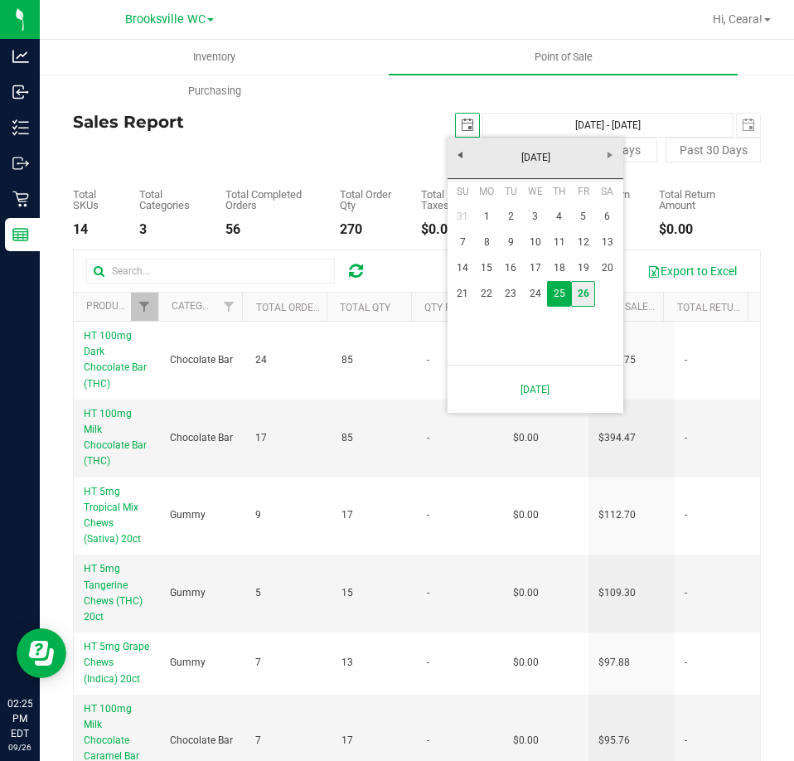
click at [586, 301] on link "26" at bounding box center [583, 294] width 24 height 26
type input "[DATE] - [DATE]"
type input "[DATE]"
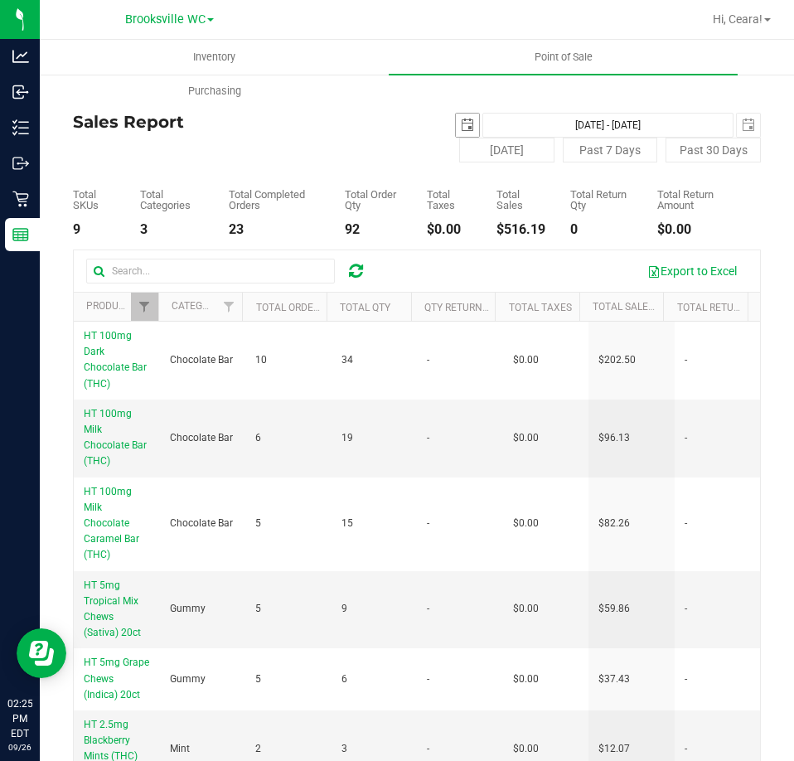
click at [462, 129] on span "select" at bounding box center [467, 125] width 13 height 13
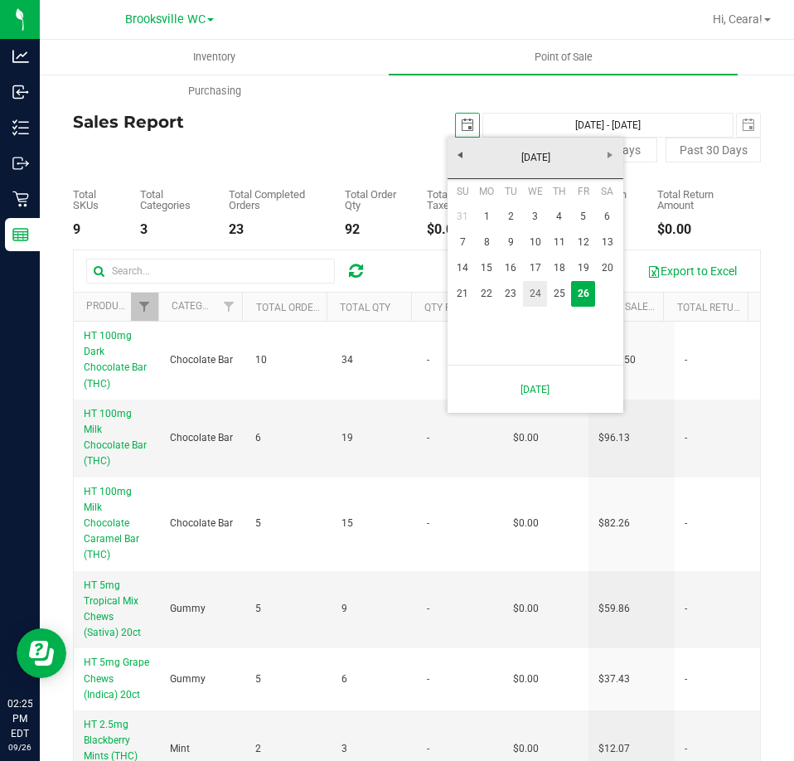
click at [524, 298] on link "24" at bounding box center [535, 294] width 24 height 26
type input "[DATE] - [DATE]"
type input "[DATE]"
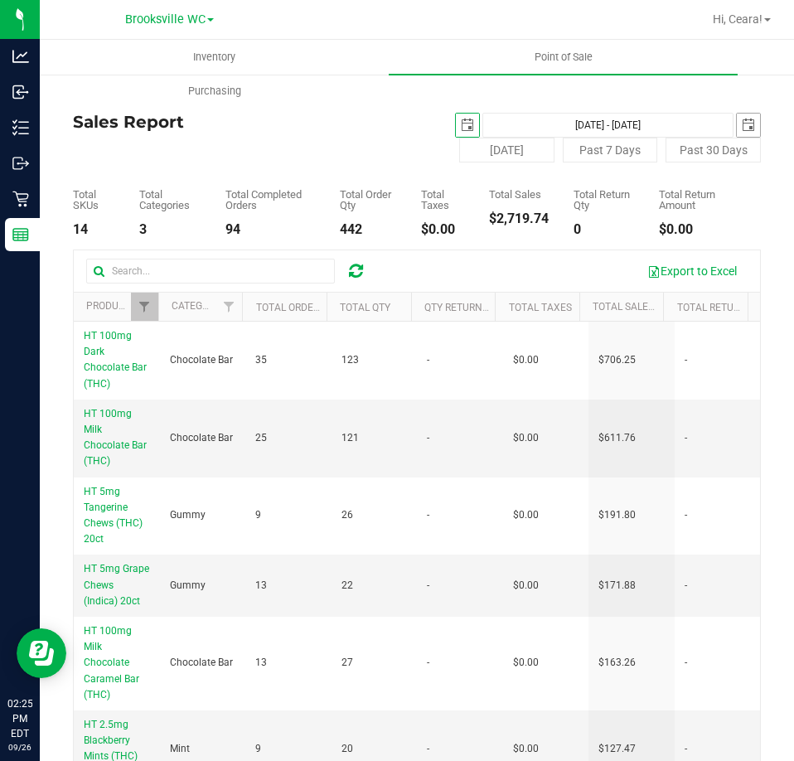
click at [737, 129] on span "select" at bounding box center [748, 125] width 23 height 23
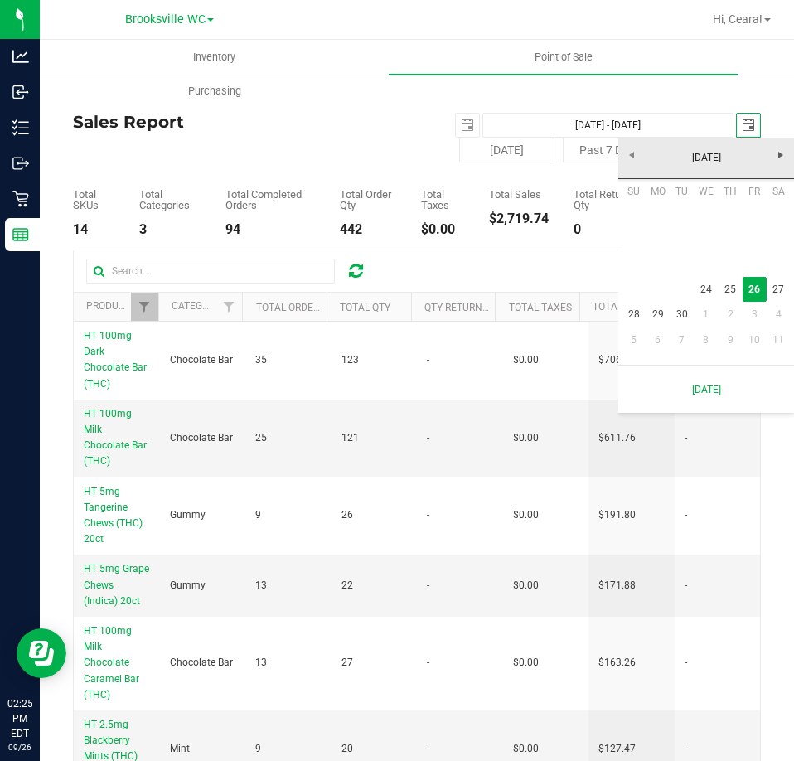
scroll to position [0, 41]
click at [702, 288] on link "24" at bounding box center [706, 290] width 24 height 26
type input "[DATE] - [DATE]"
type input "[DATE]"
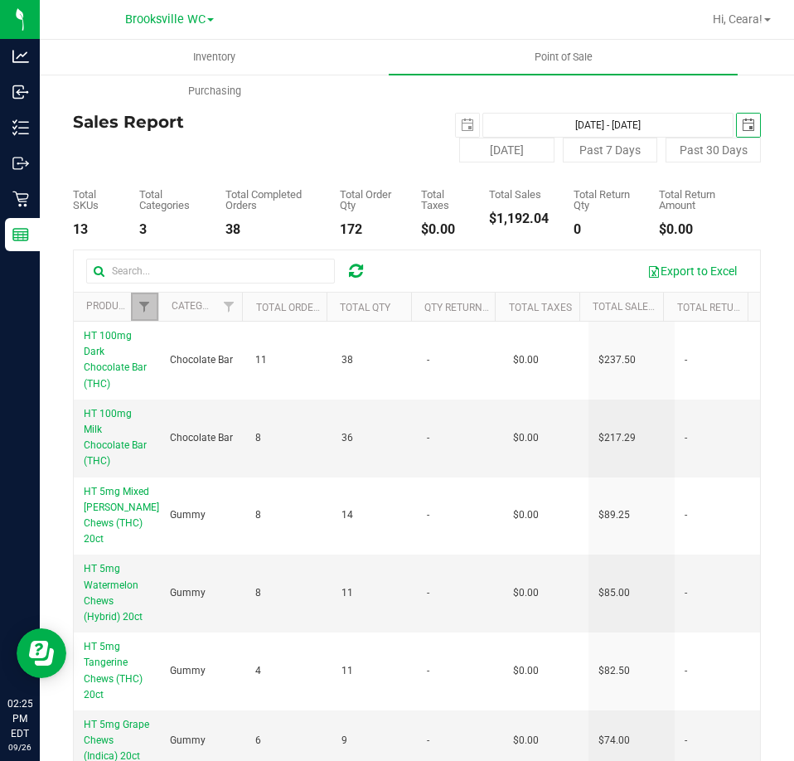
drag, startPoint x: 133, startPoint y: 308, endPoint x: 190, endPoint y: 333, distance: 62.7
click at [133, 307] on link "Filter" at bounding box center [144, 307] width 27 height 28
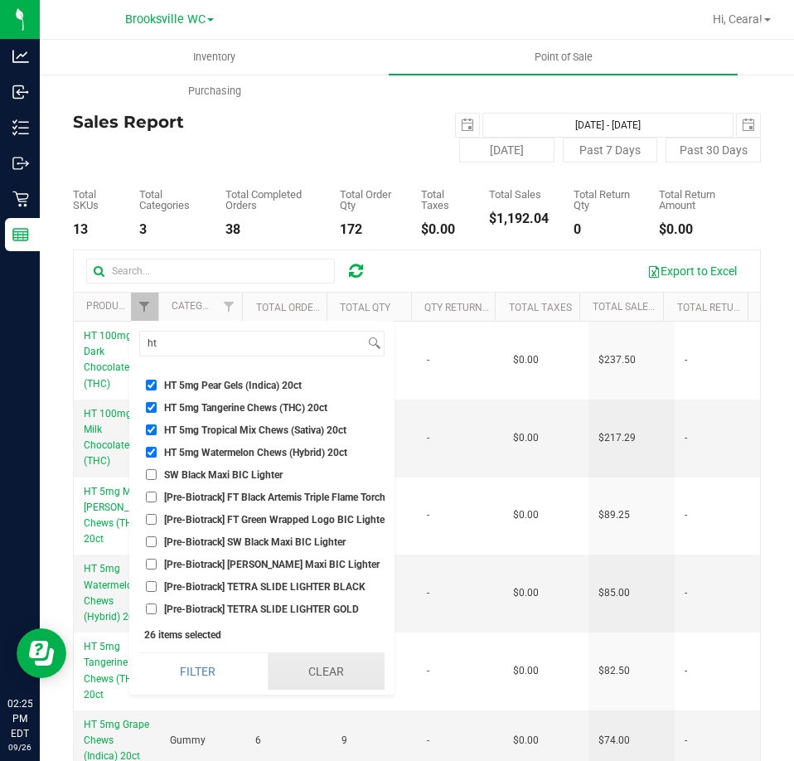
click at [321, 663] on button "Clear" at bounding box center [326, 671] width 117 height 36
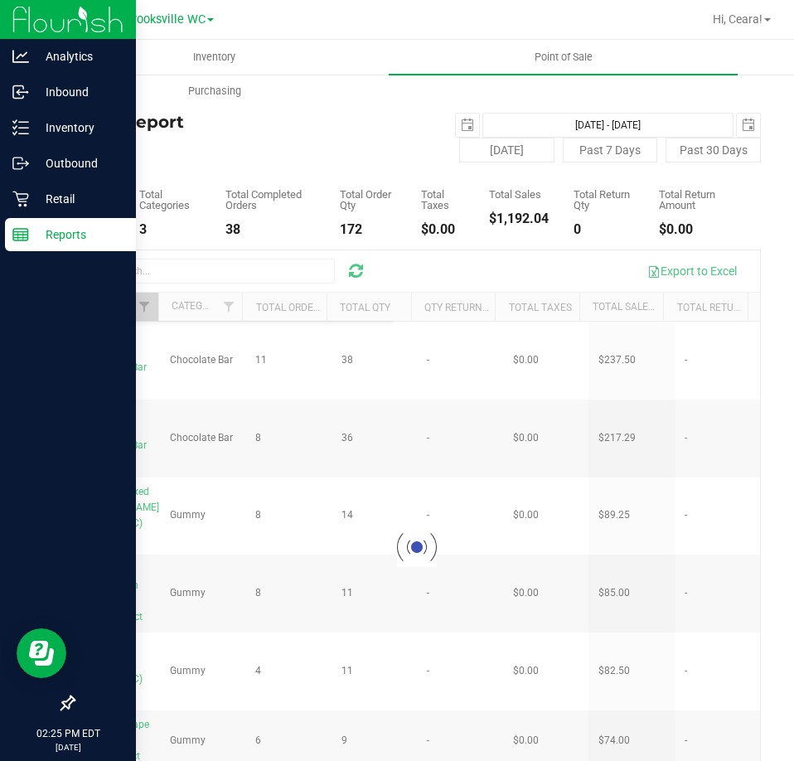
scroll to position [36102, 0]
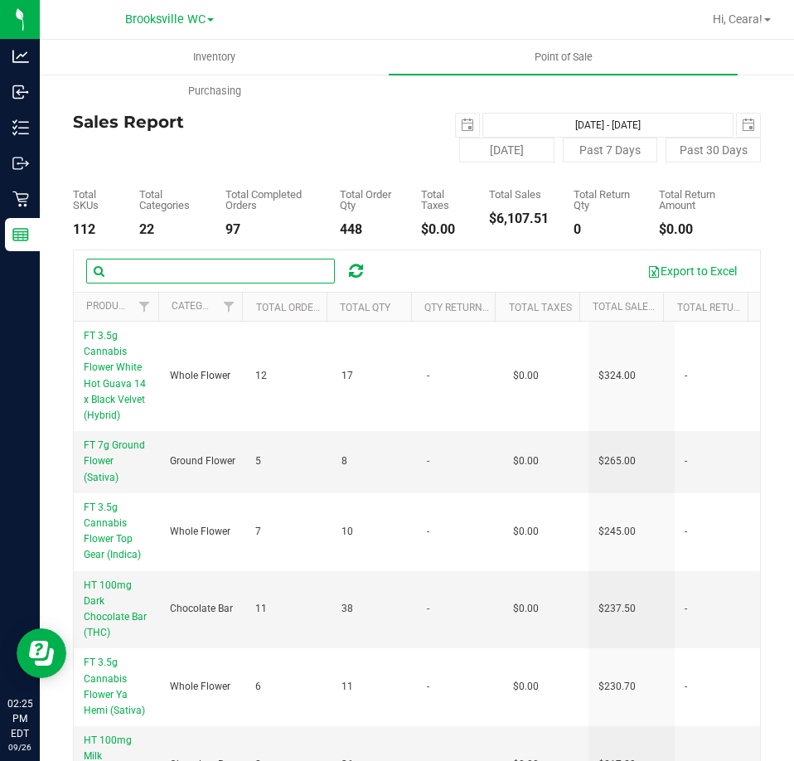
click at [210, 262] on input "text" at bounding box center [210, 271] width 249 height 25
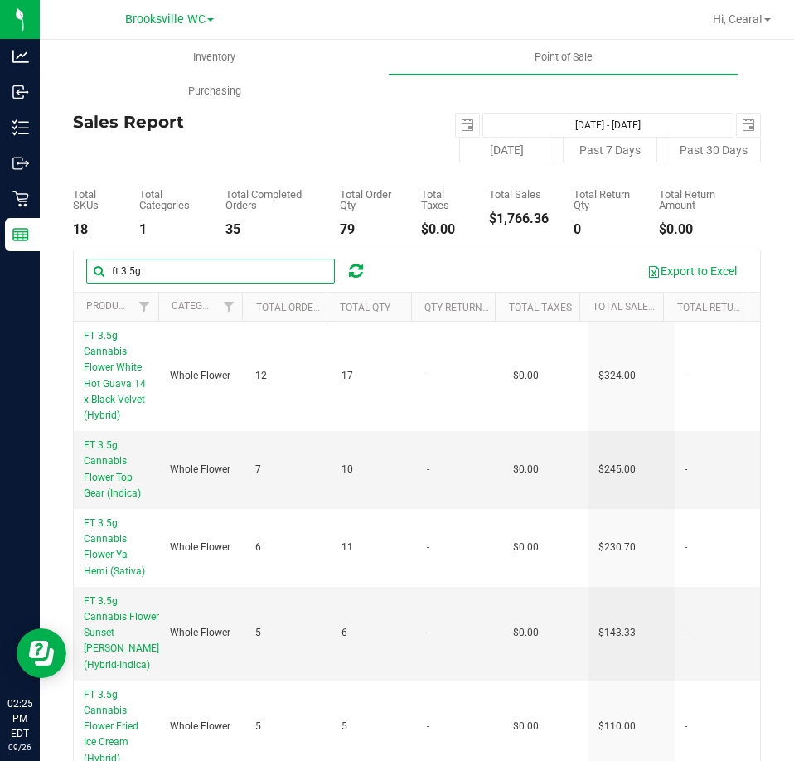
drag, startPoint x: 203, startPoint y: 270, endPoint x: -270, endPoint y: 235, distance: 474.5
click at [0, 235] on html "Analytics Inbound Inventory Outbound Retail Reports 02:25 PM EDT [DATE] 09/26 […" at bounding box center [397, 380] width 794 height 761
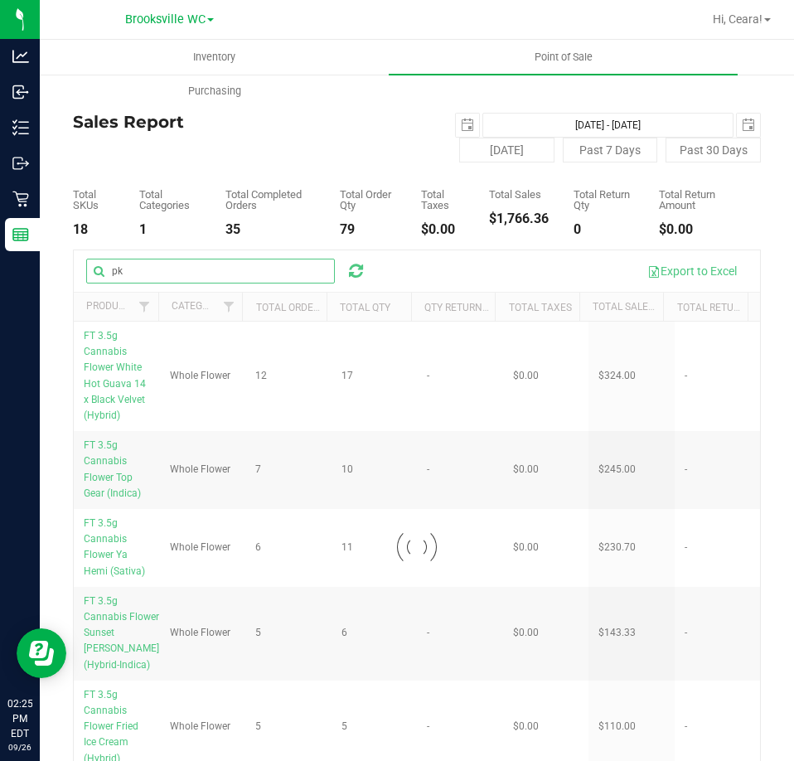
type input "pk"
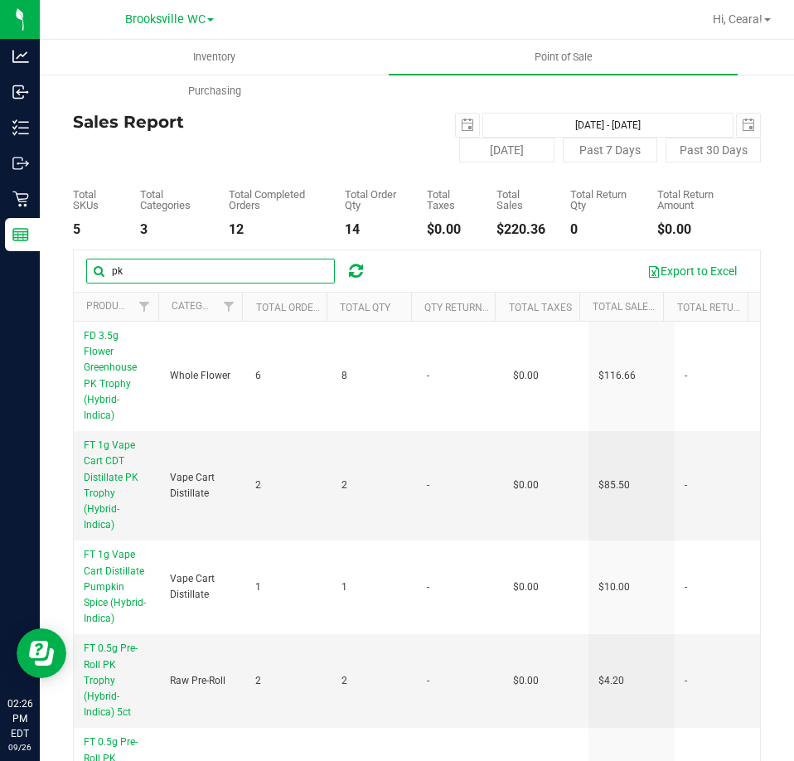
drag, startPoint x: 194, startPoint y: 263, endPoint x: -182, endPoint y: 256, distance: 375.5
click at [0, 256] on html "Analytics Inbound Inventory Outbound Retail Reports 02:26 PM EDT [DATE] 09/26 […" at bounding box center [397, 380] width 794 height 761
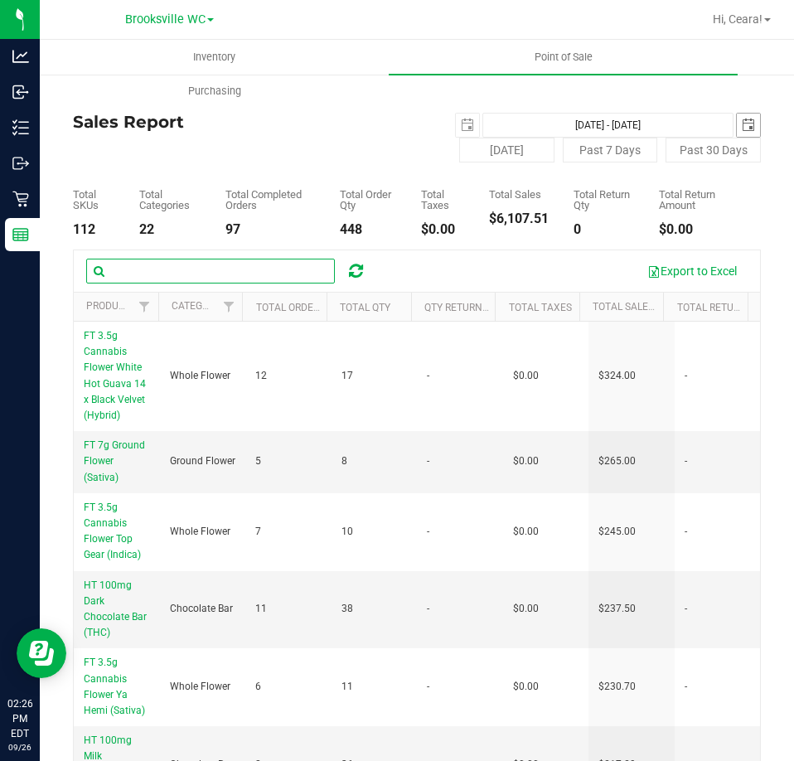
click at [742, 126] on span "select" at bounding box center [748, 125] width 13 height 13
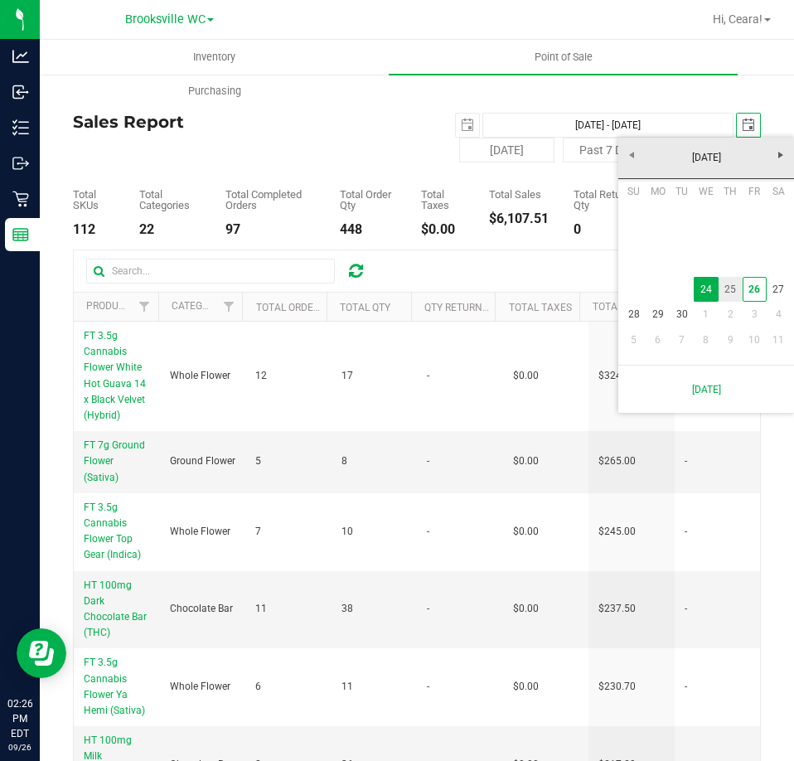
click at [719, 283] on link "25" at bounding box center [731, 290] width 24 height 26
type input "[DATE] - [DATE]"
type input "[DATE]"
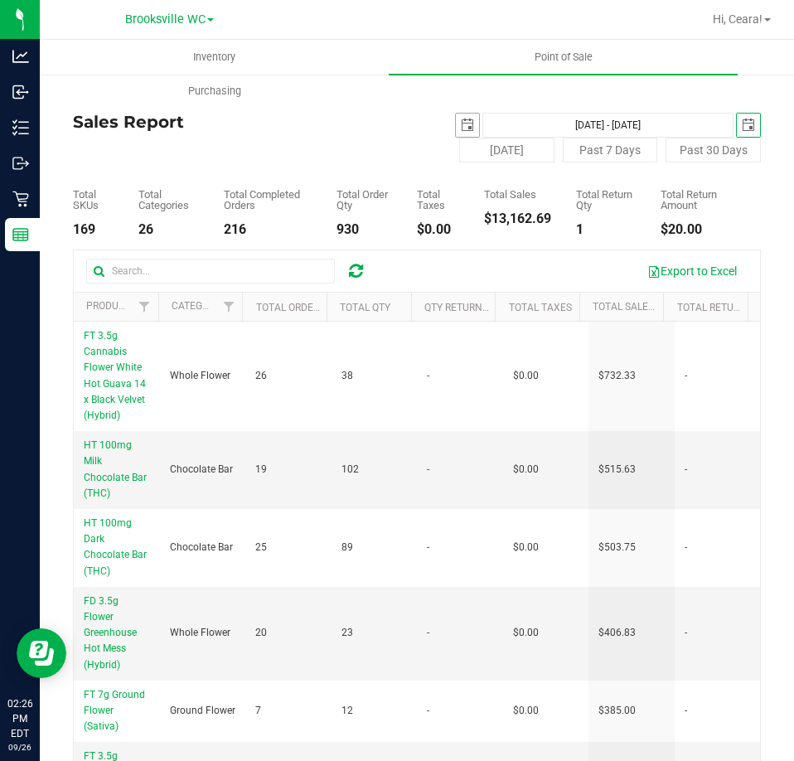
click at [461, 128] on span "select" at bounding box center [467, 125] width 13 height 13
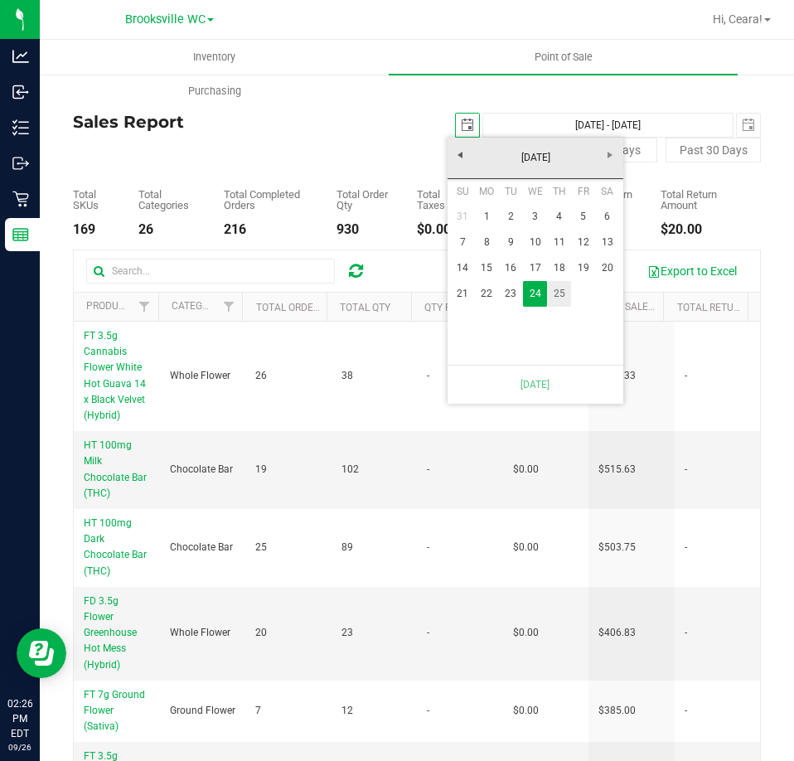
click at [569, 293] on link "25" at bounding box center [559, 294] width 24 height 26
type input "[DATE] - [DATE]"
type input "[DATE]"
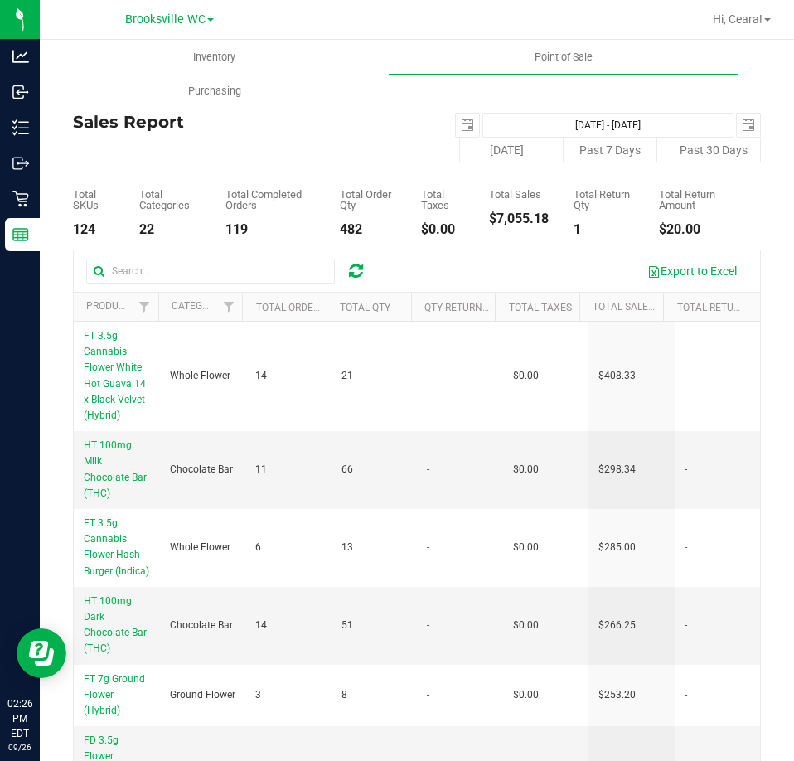
click at [256, 148] on div "Sales Report [DATE] [DATE] - [DATE] [DATE] [DATE] Past 7 Days Past 30 Days" at bounding box center [417, 138] width 688 height 50
click at [196, 274] on input "text" at bounding box center [210, 271] width 249 height 25
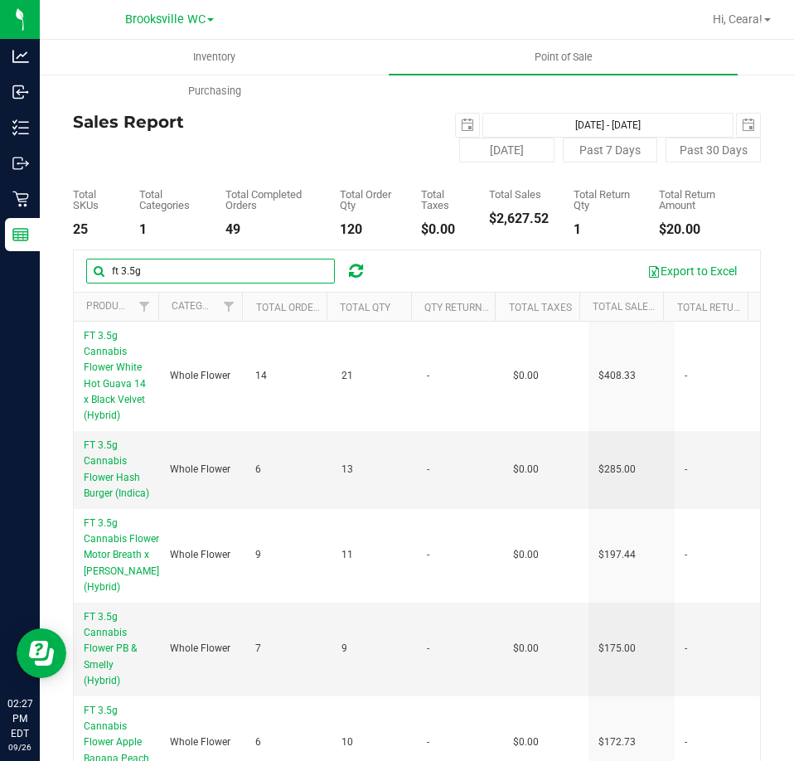
drag, startPoint x: 262, startPoint y: 264, endPoint x: -203, endPoint y: 235, distance: 465.9
click at [0, 235] on html "Analytics Inbound Inventory Outbound Retail Reports 02:27 PM EDT [DATE] 09/26 […" at bounding box center [397, 380] width 794 height 761
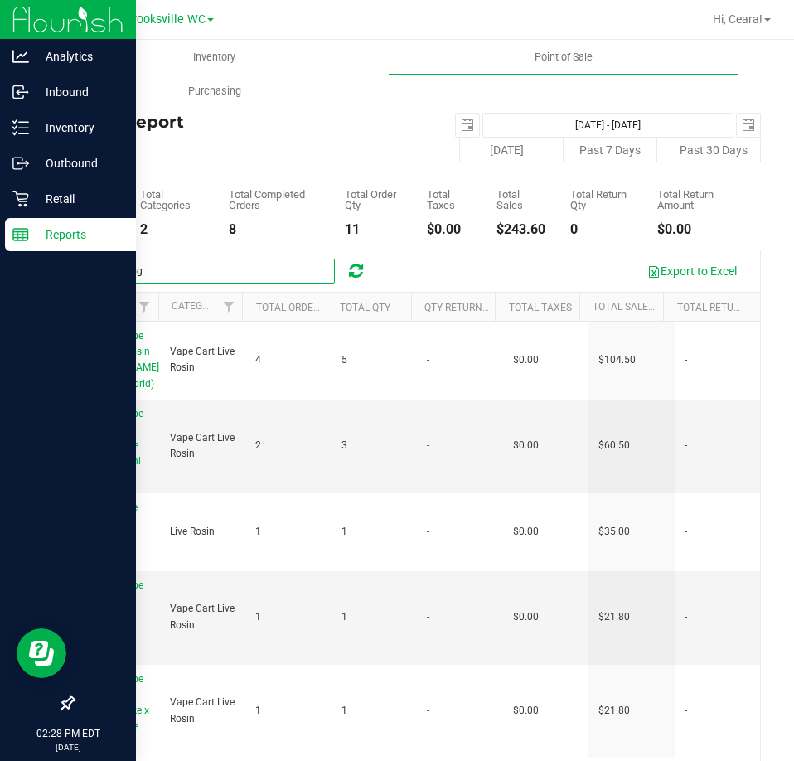
drag, startPoint x: 56, startPoint y: 257, endPoint x: 29, endPoint y: 228, distance: 39.3
click at [17, 243] on div "Analytics Inbound Inventory Outbound Retail Reports 02:28 PM EDT [DATE] 09/26 […" at bounding box center [397, 380] width 794 height 761
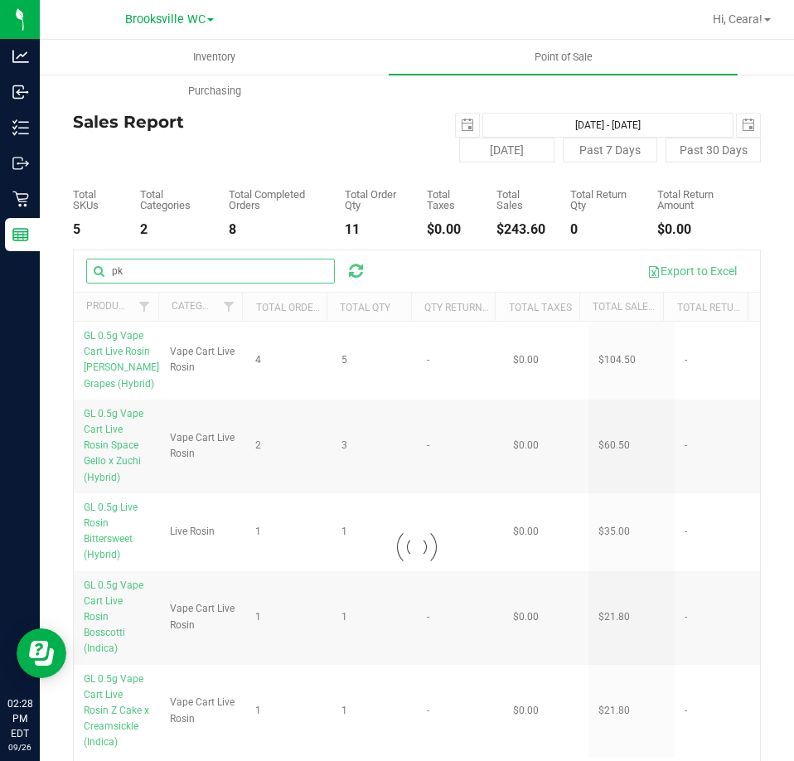
type input "pk"
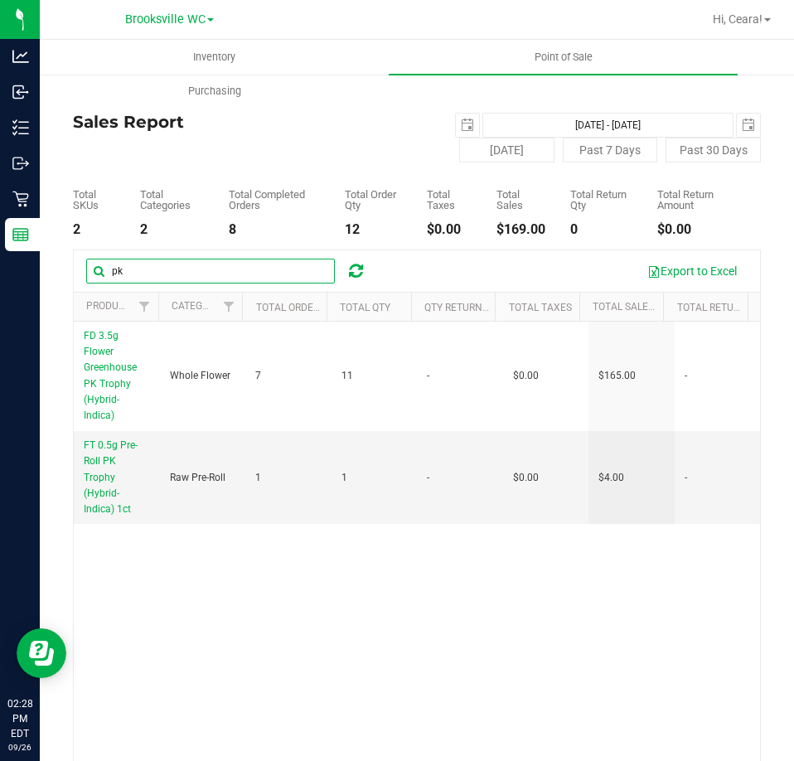
drag, startPoint x: 202, startPoint y: 271, endPoint x: -256, endPoint y: 218, distance: 461.4
click at [0, 218] on html "Analytics Inbound Inventory Outbound Retail Reports 02:28 PM EDT [DATE] 09/26 […" at bounding box center [397, 380] width 794 height 761
